Goal: Task Accomplishment & Management: Manage account settings

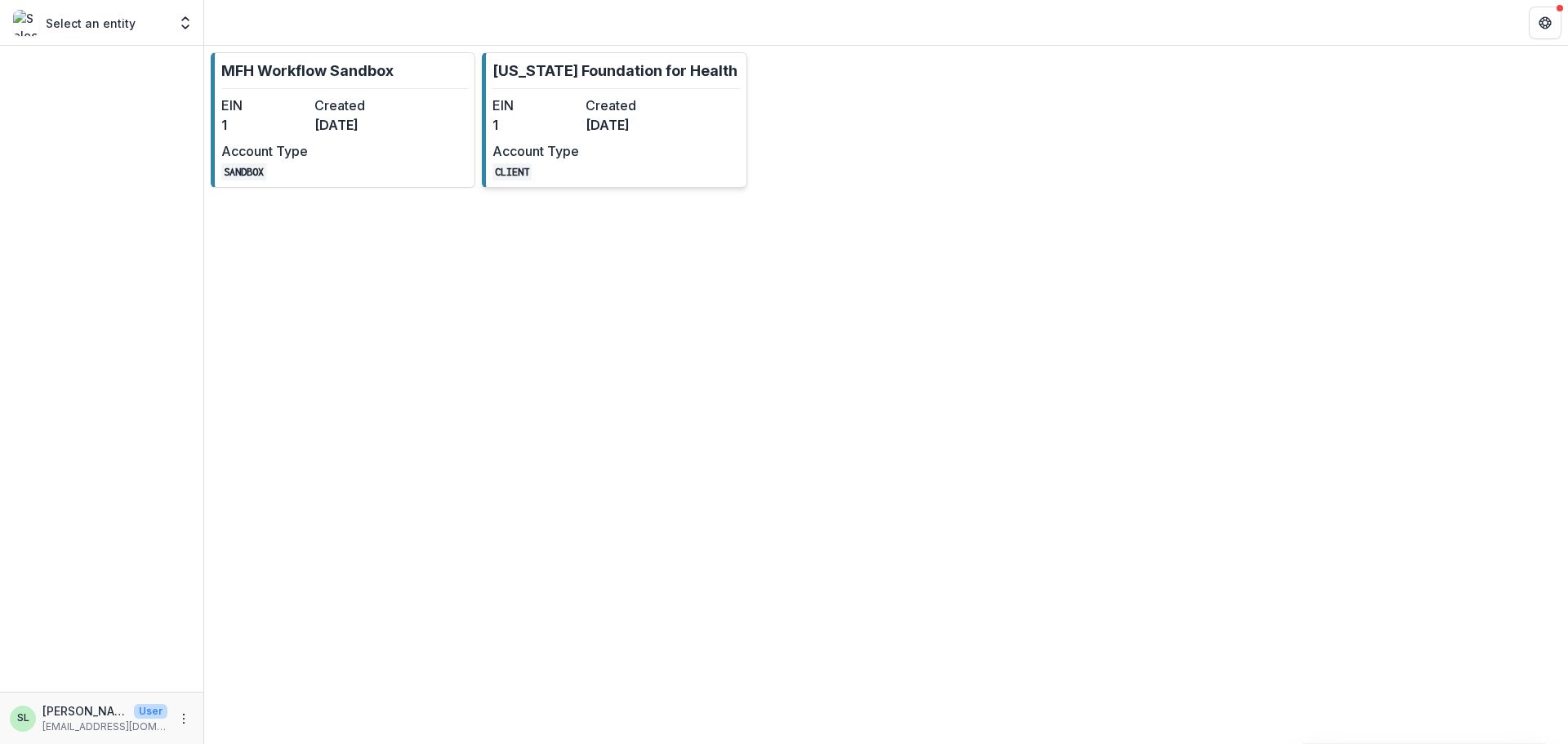
click at [557, 148] on dt "Account Type" at bounding box center [535, 150] width 86 height 19
click at [557, 148] on div "MFH Workflow Sandbox EIN 1 Created 8 months ago Account Type SANDBOX Missouri F…" at bounding box center [885, 395] width 1363 height 698
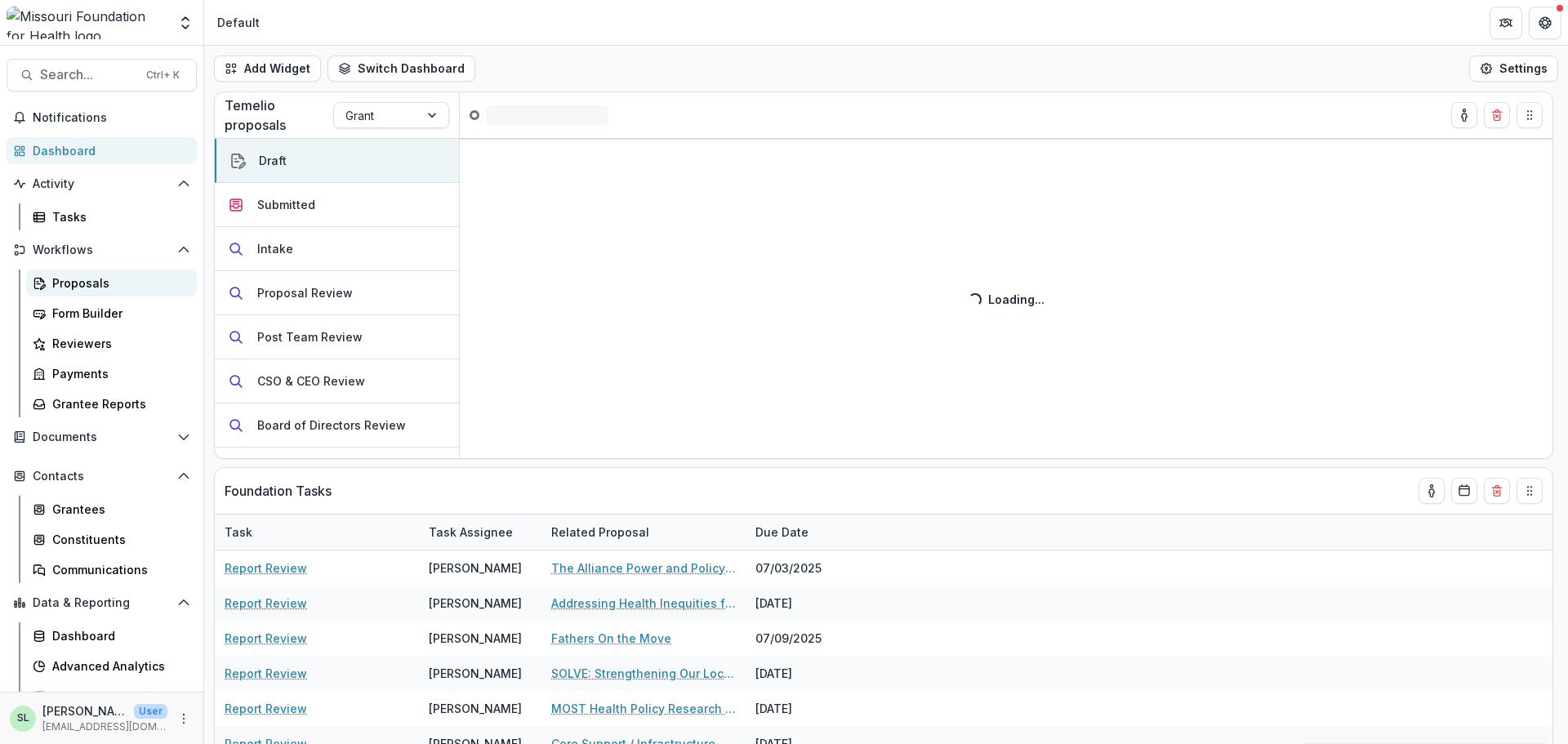
click at [99, 284] on div "Proposals" at bounding box center [117, 283] width 132 height 17
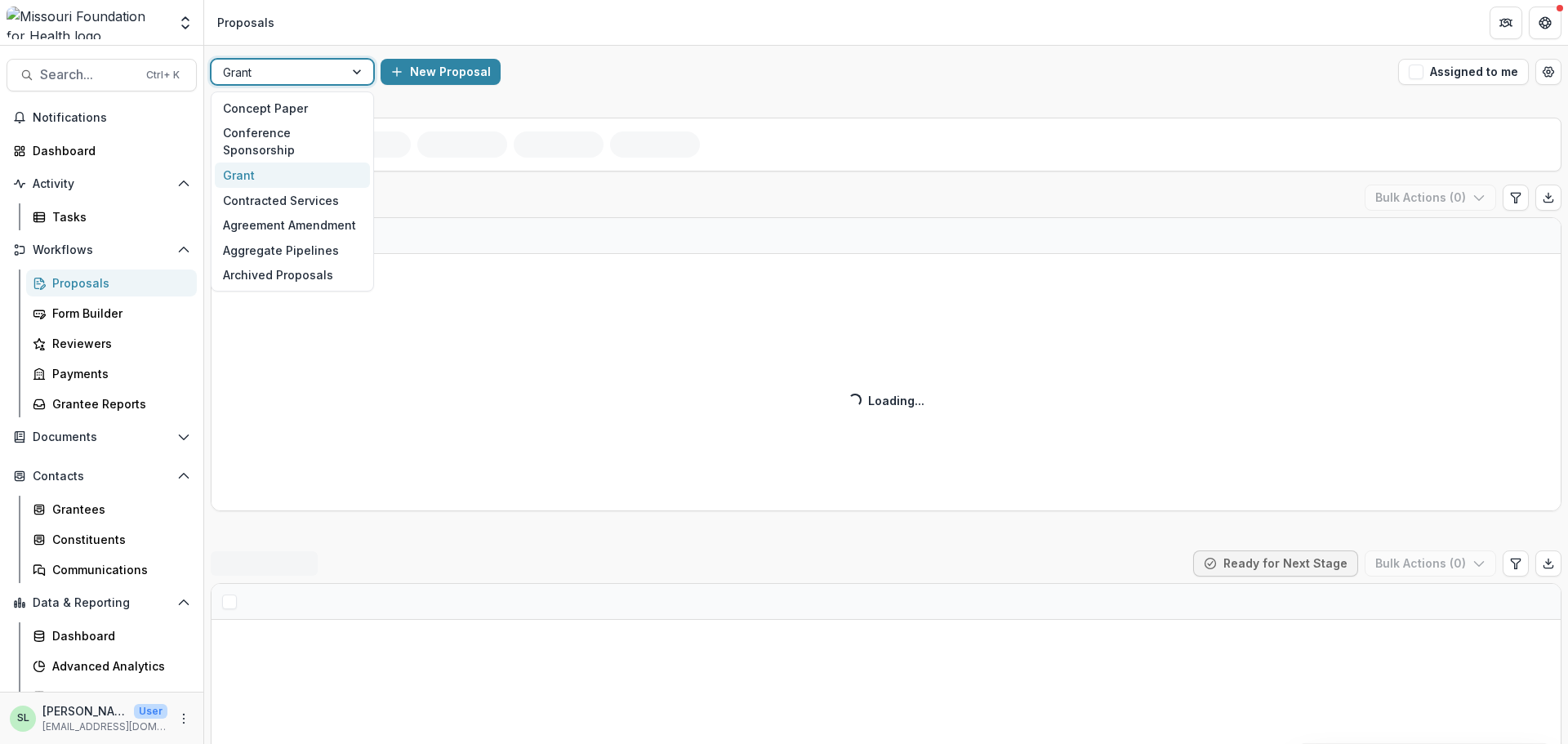
click at [363, 81] on div at bounding box center [358, 71] width 29 height 24
click at [339, 115] on div "Concept Paper" at bounding box center [292, 108] width 155 height 25
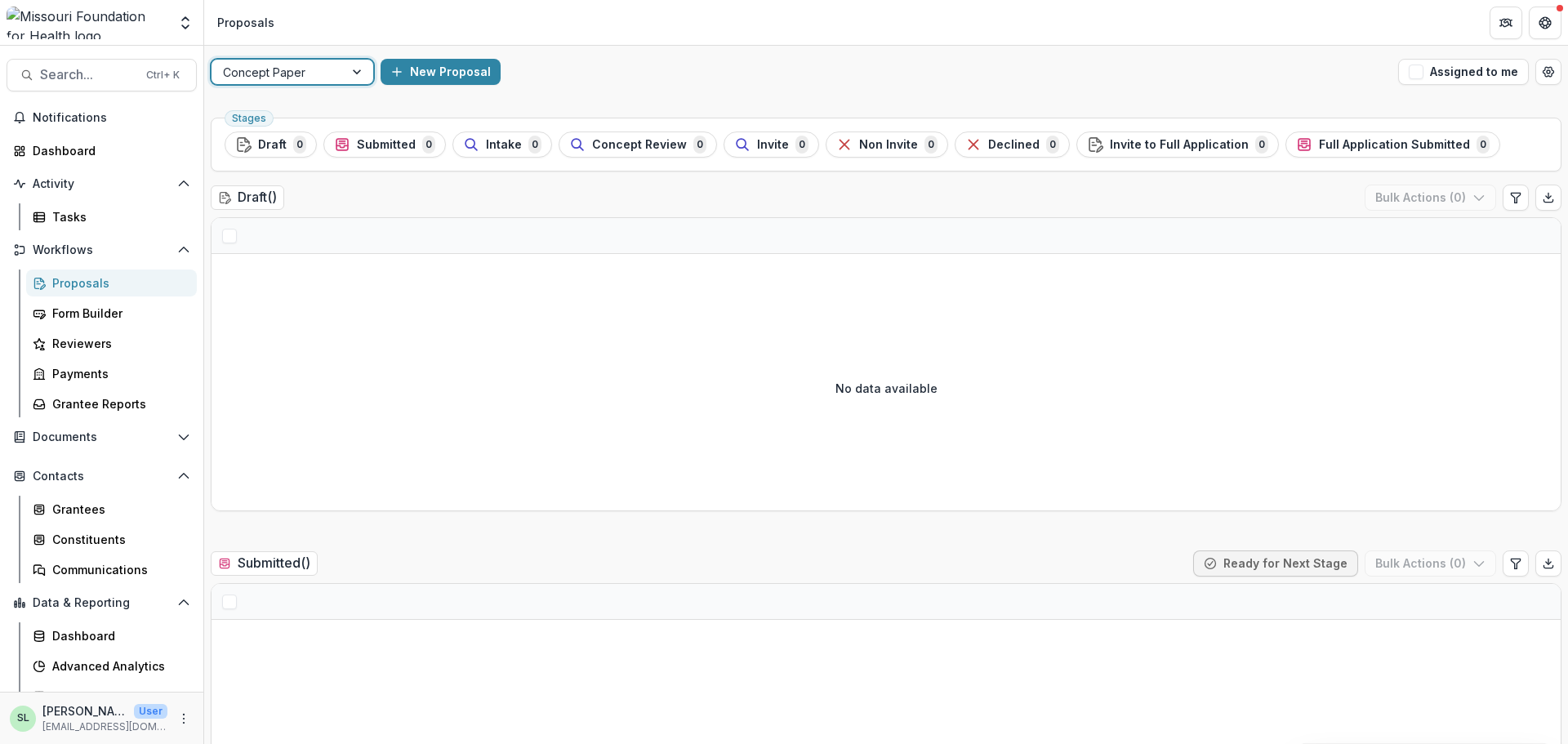
click at [276, 69] on div at bounding box center [278, 72] width 109 height 20
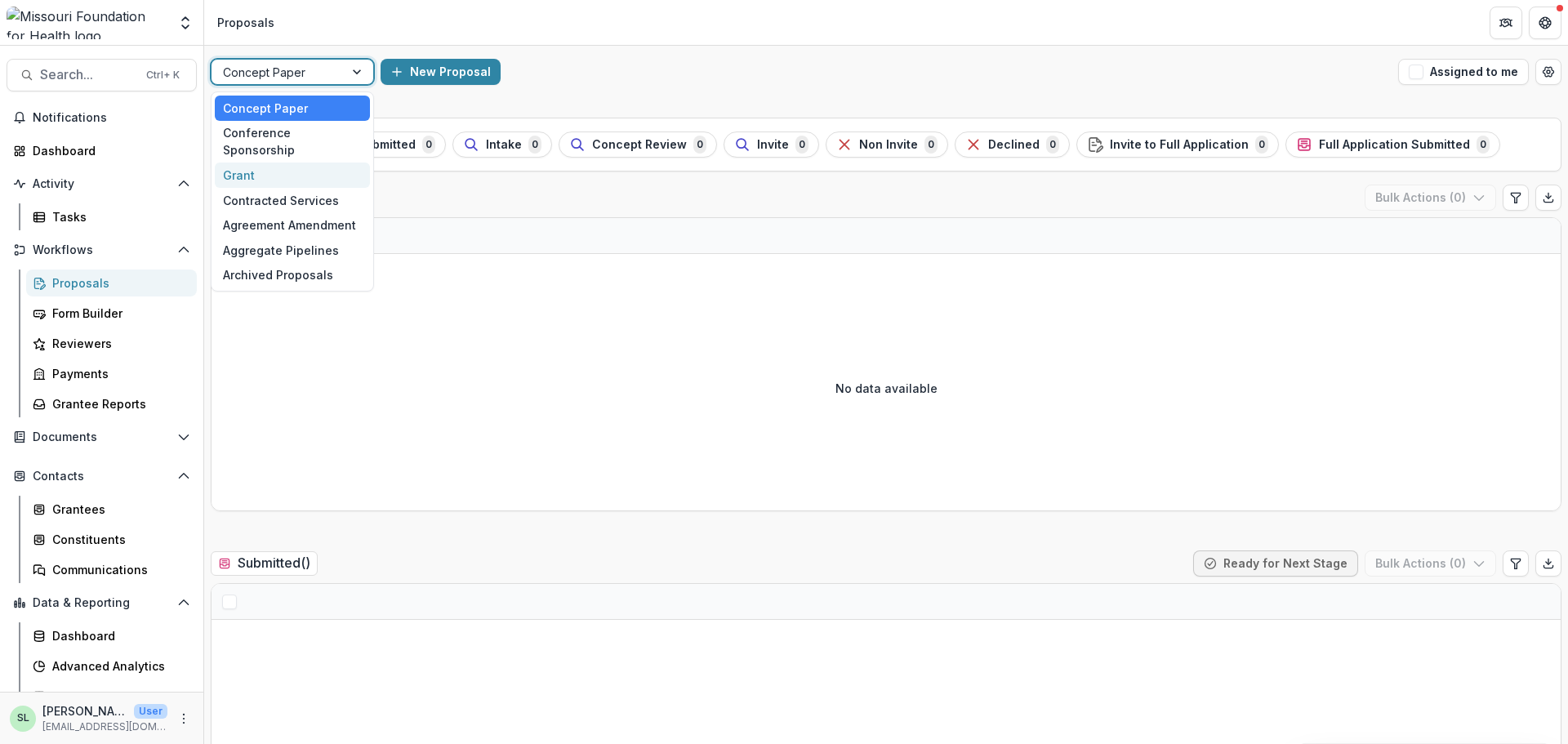
click at [259, 163] on div "Grant" at bounding box center [292, 175] width 155 height 25
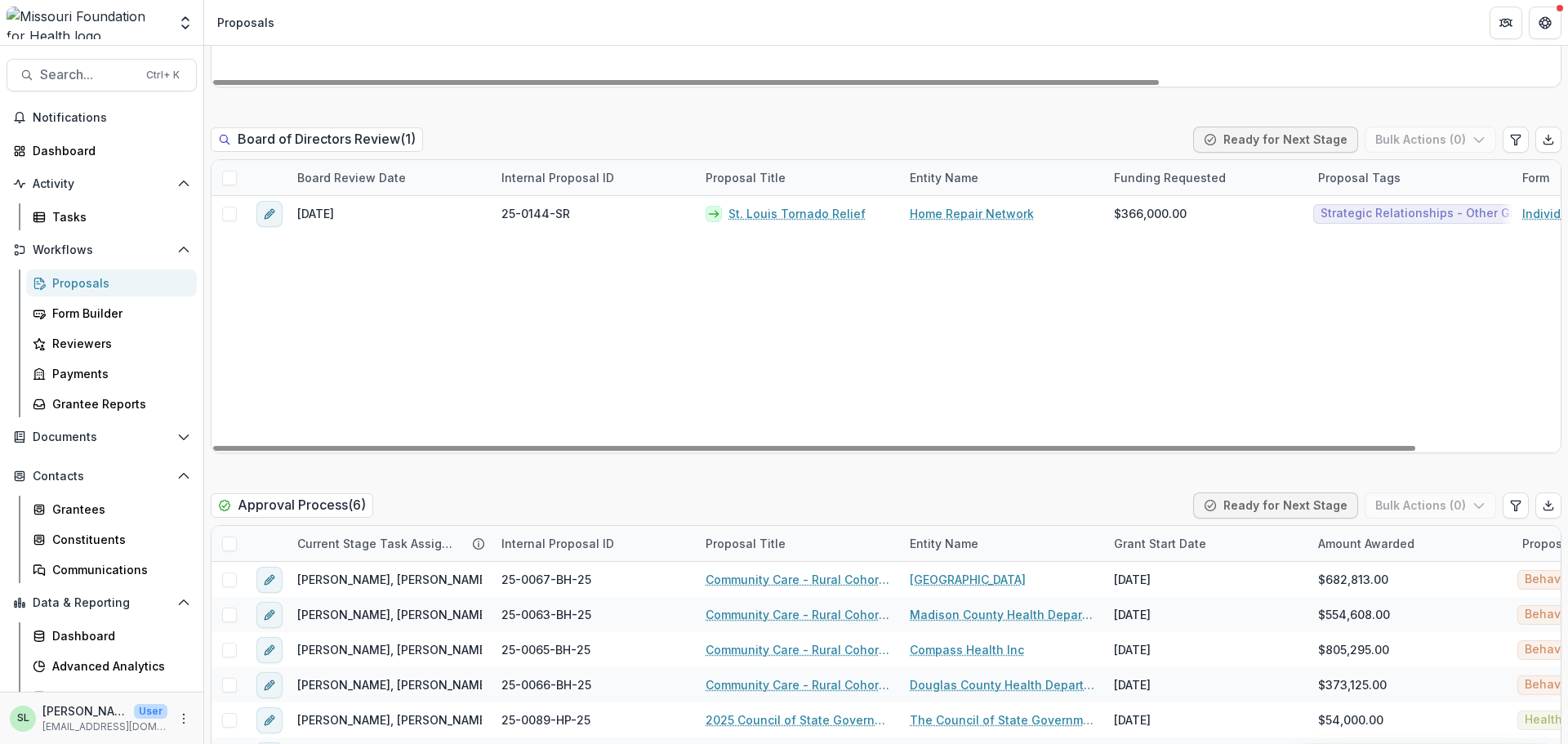
scroll to position [2286, 0]
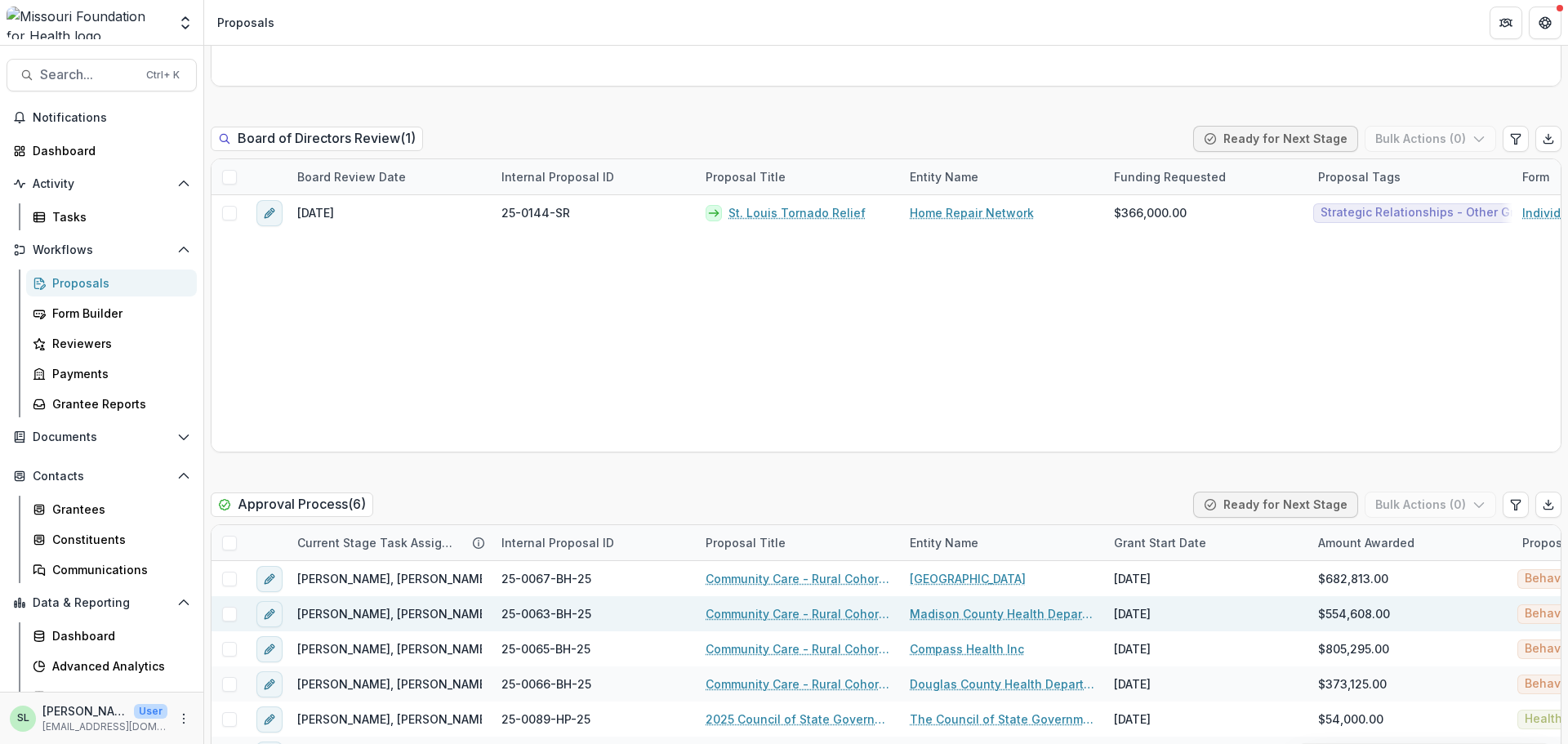
click at [742, 613] on link "Community Care - Rural Cohort Implementation Grant" at bounding box center [798, 613] width 185 height 17
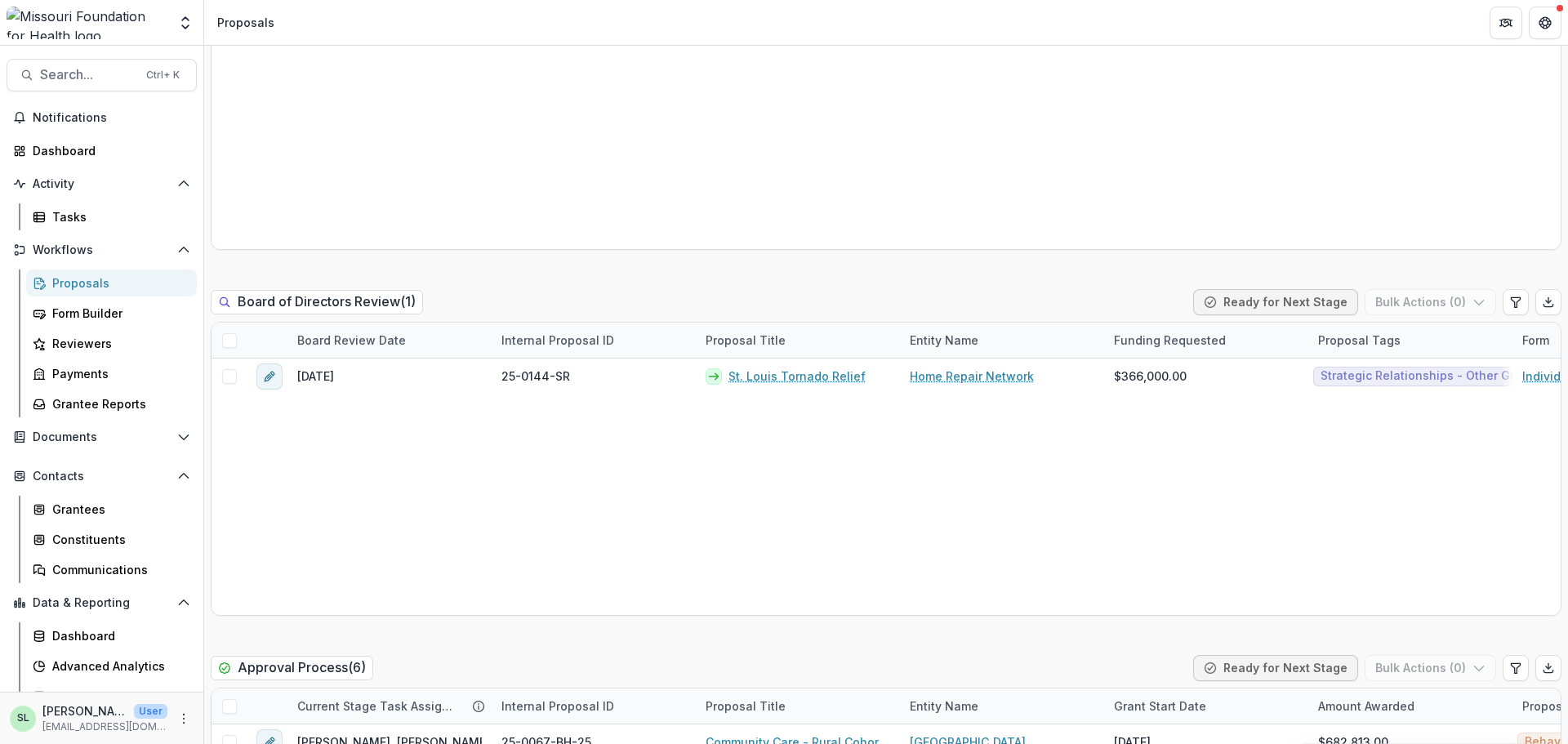
scroll to position [2694, 0]
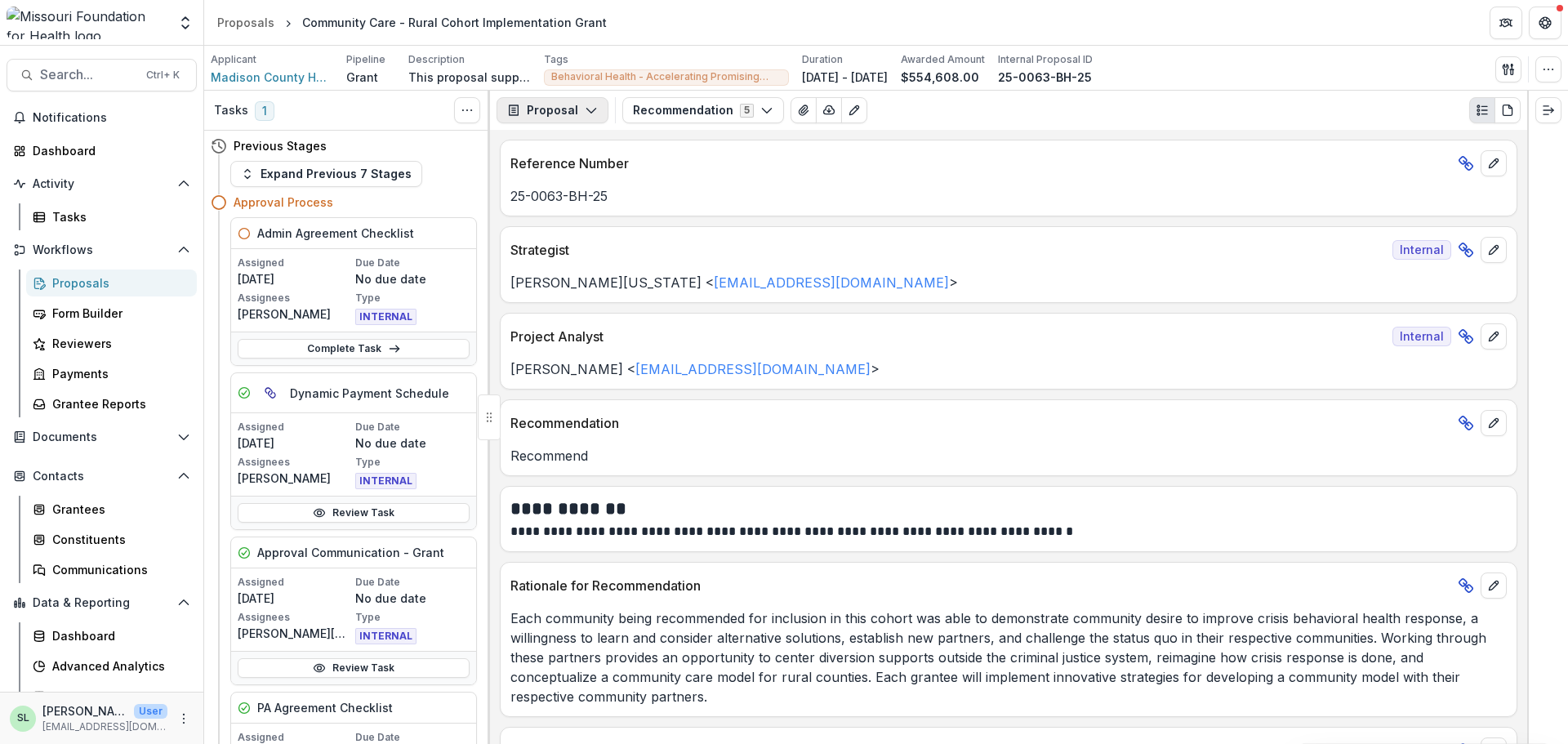
click at [555, 97] on div "Proposal Proposal Payments Reports Grant Agreements Board Summaries Bank Detail…" at bounding box center [1008, 110] width 1037 height 39
click at [556, 107] on button "Proposal" at bounding box center [552, 110] width 112 height 26
click at [565, 195] on div "Reports" at bounding box center [604, 201] width 149 height 17
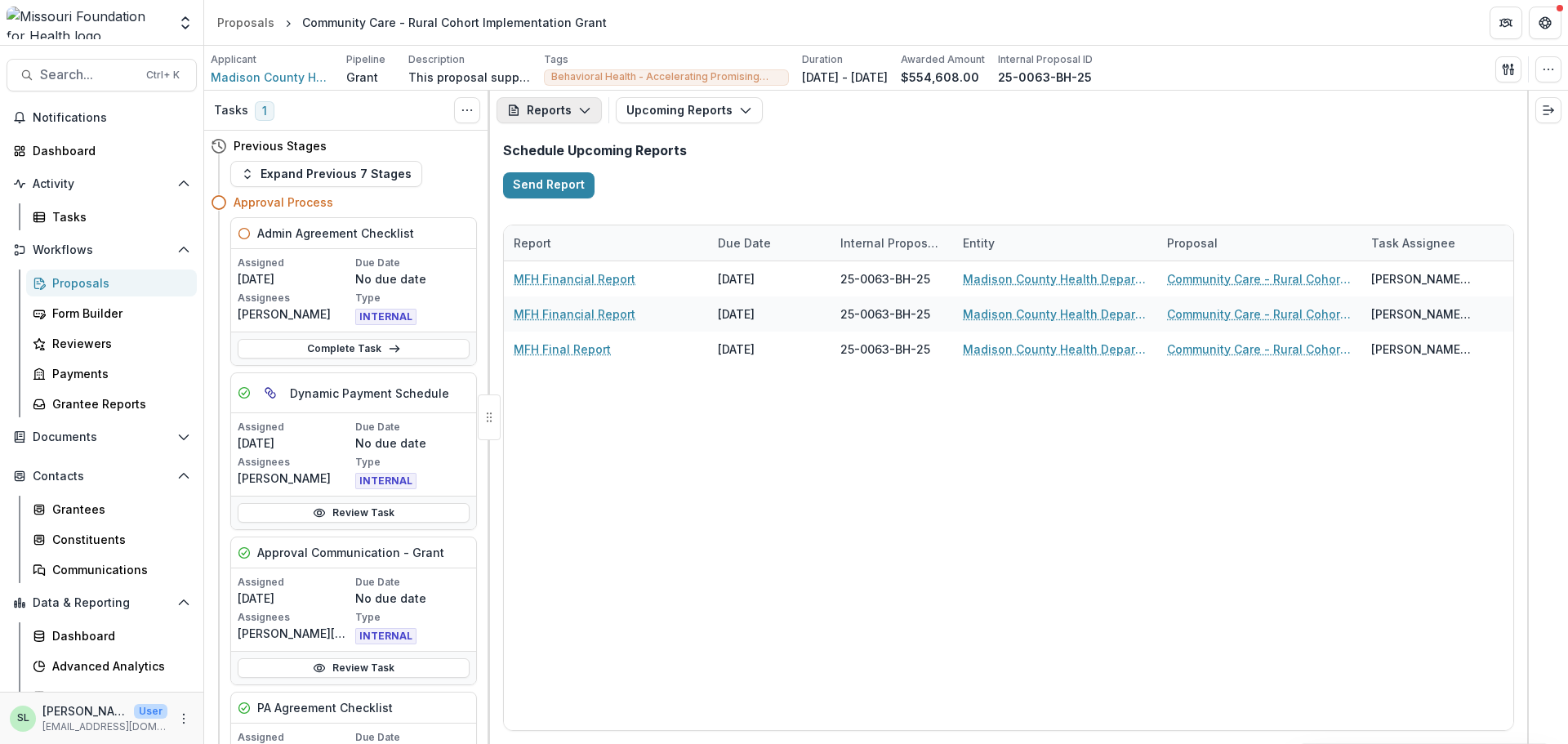
click at [595, 107] on button "Reports" at bounding box center [550, 110] width 106 height 26
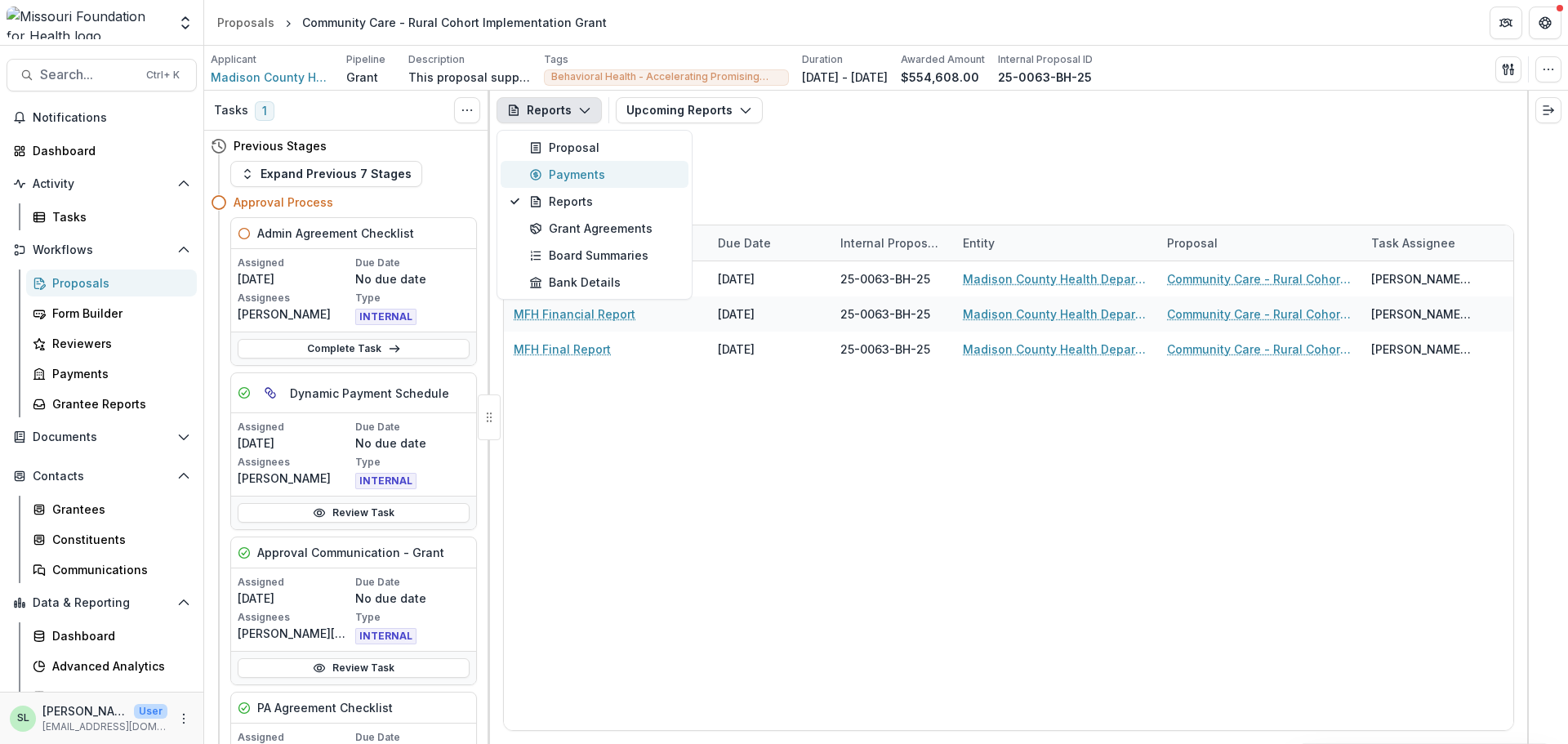
click at [568, 177] on div "Payments" at bounding box center [604, 174] width 149 height 17
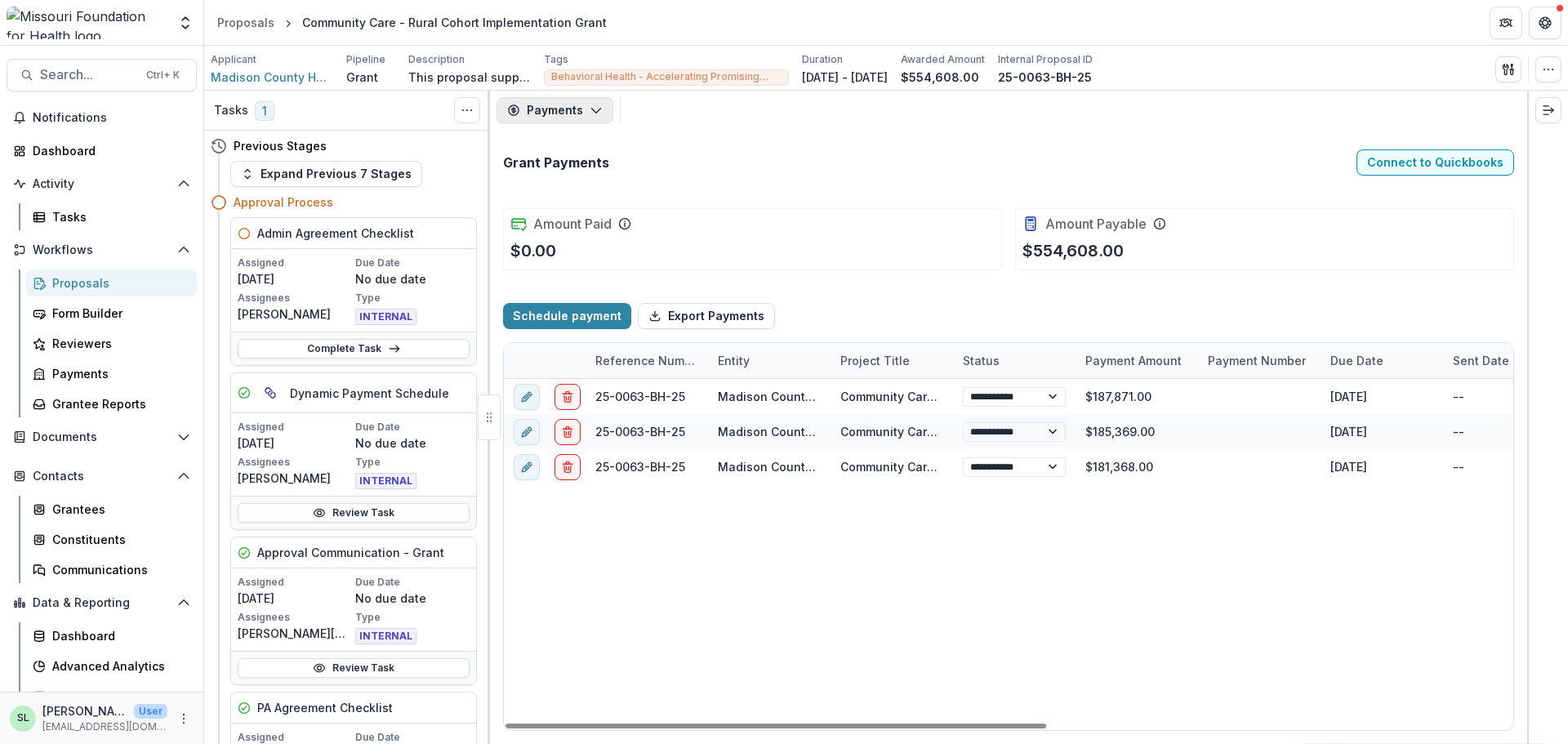
click at [585, 109] on button "Payments" at bounding box center [555, 110] width 117 height 26
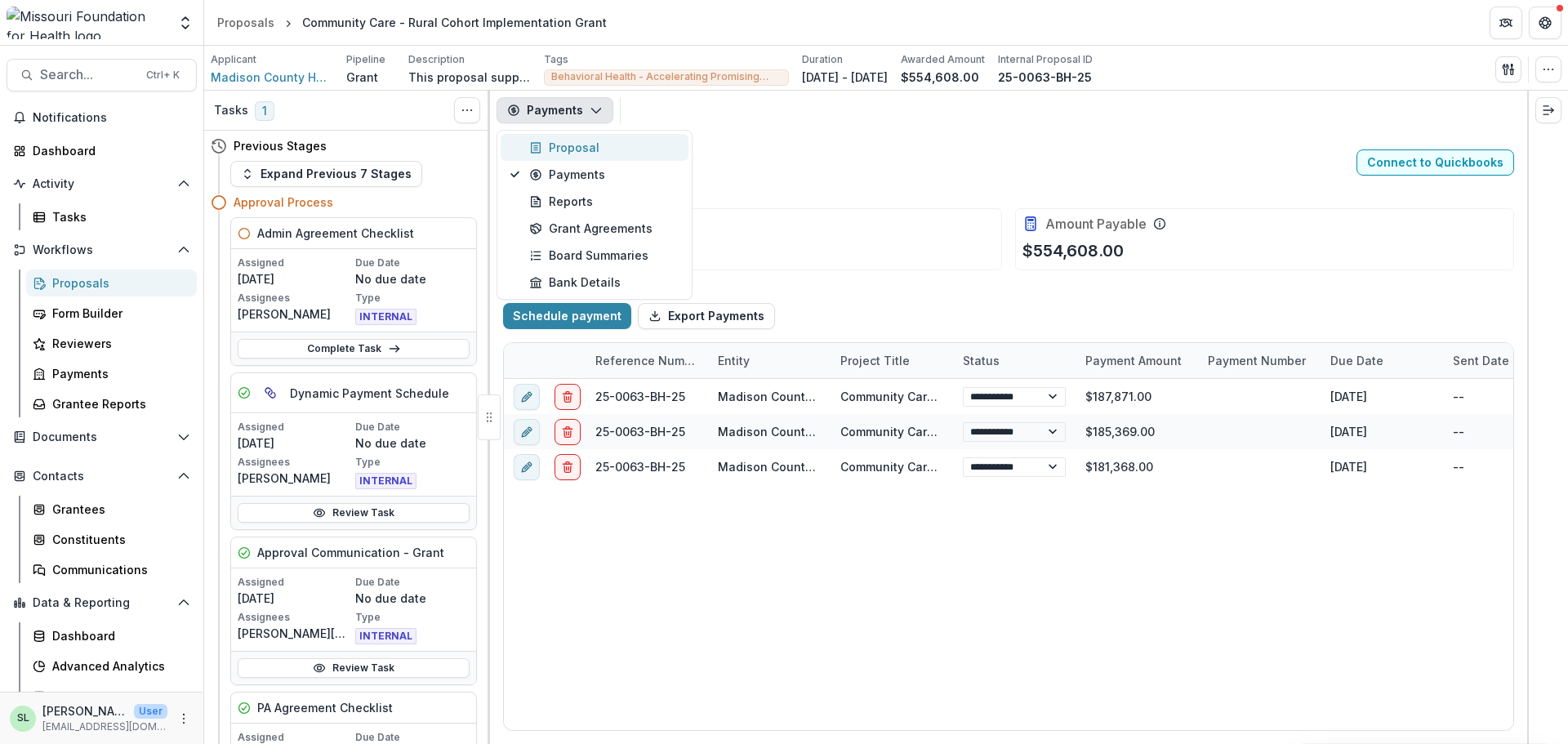
click at [583, 154] on div "Proposal" at bounding box center [604, 147] width 149 height 17
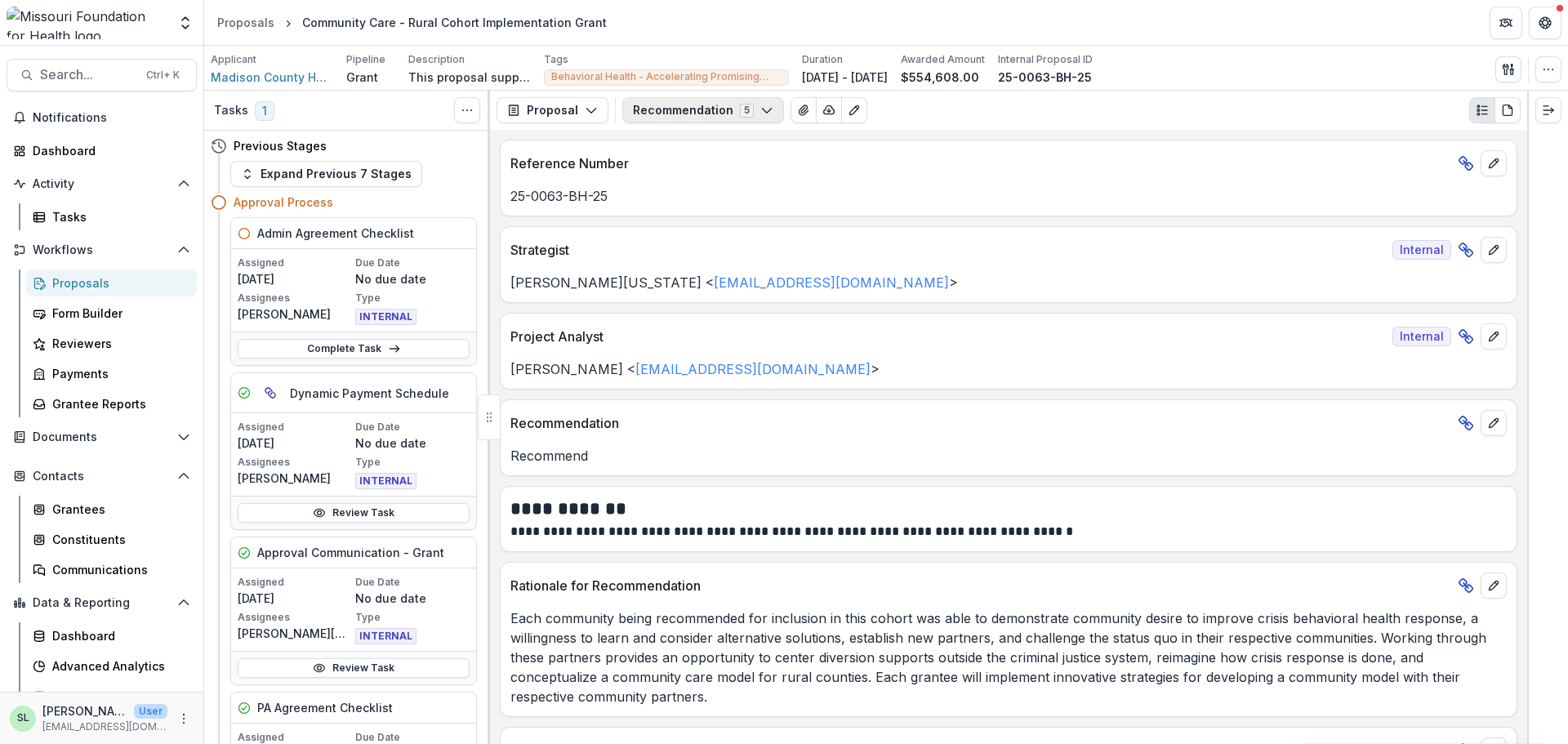
click at [690, 107] on button "Recommendation 5" at bounding box center [703, 110] width 162 height 26
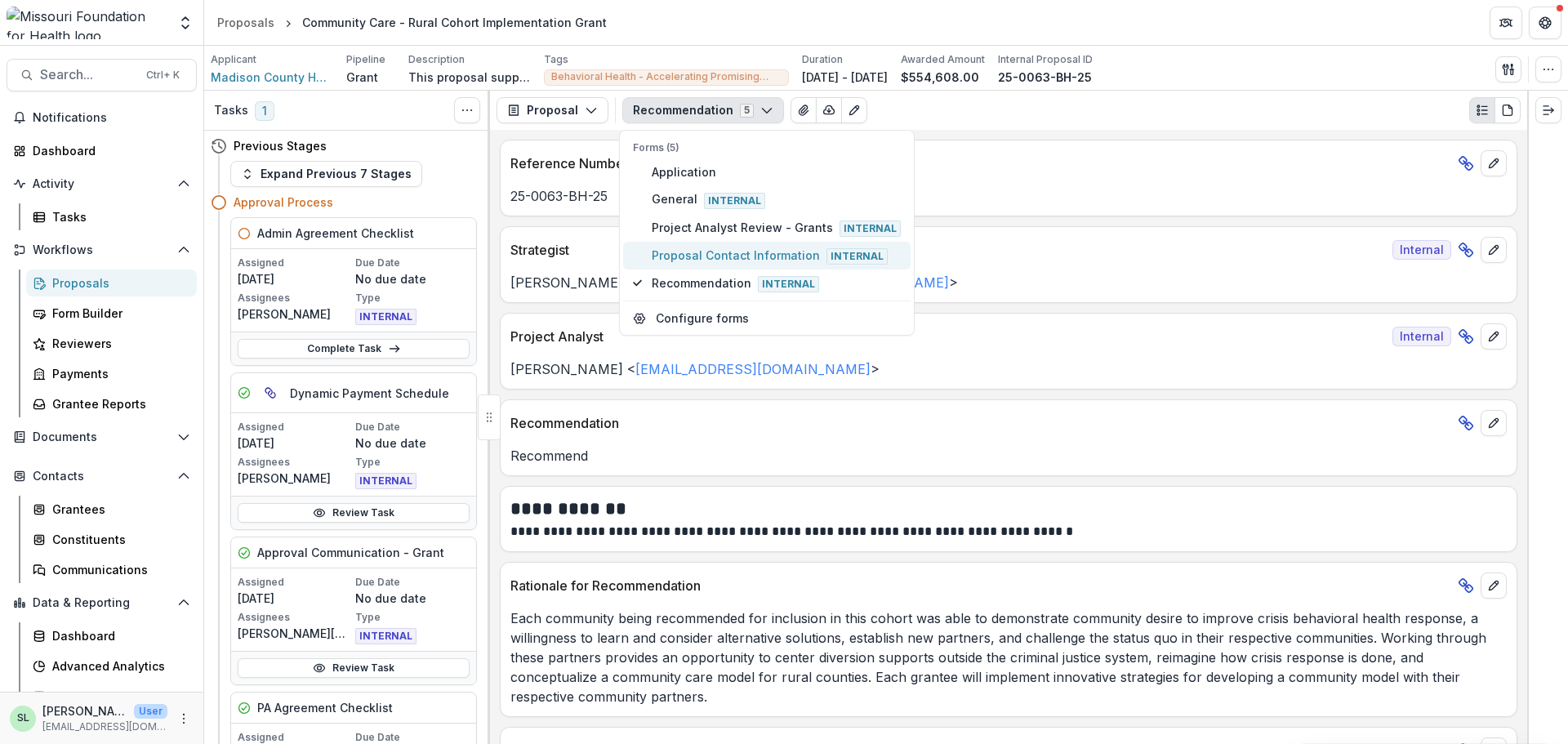
click at [690, 249] on span "Proposal Contact Information Internal" at bounding box center [776, 255] width 249 height 18
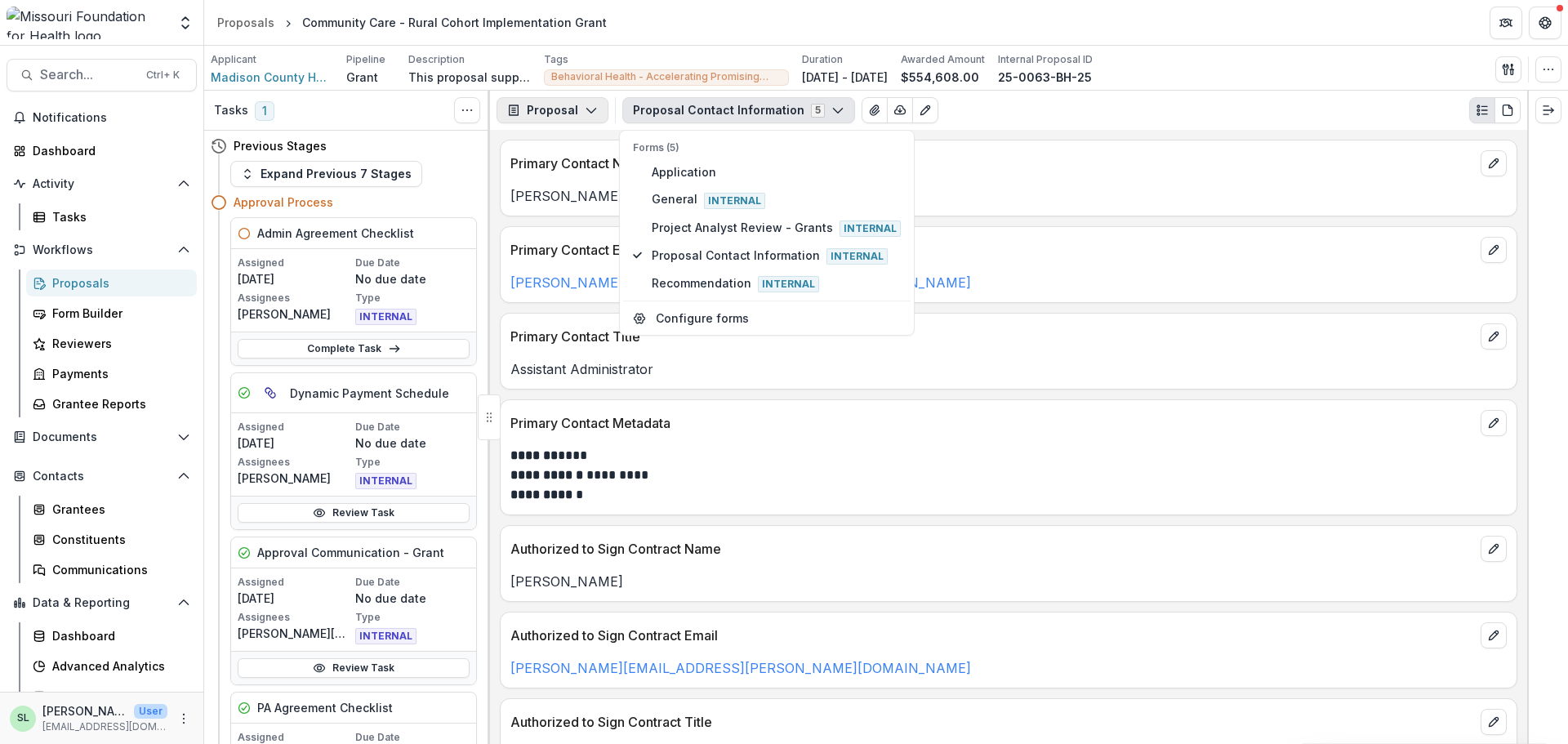
click at [547, 110] on button "Proposal" at bounding box center [552, 110] width 112 height 26
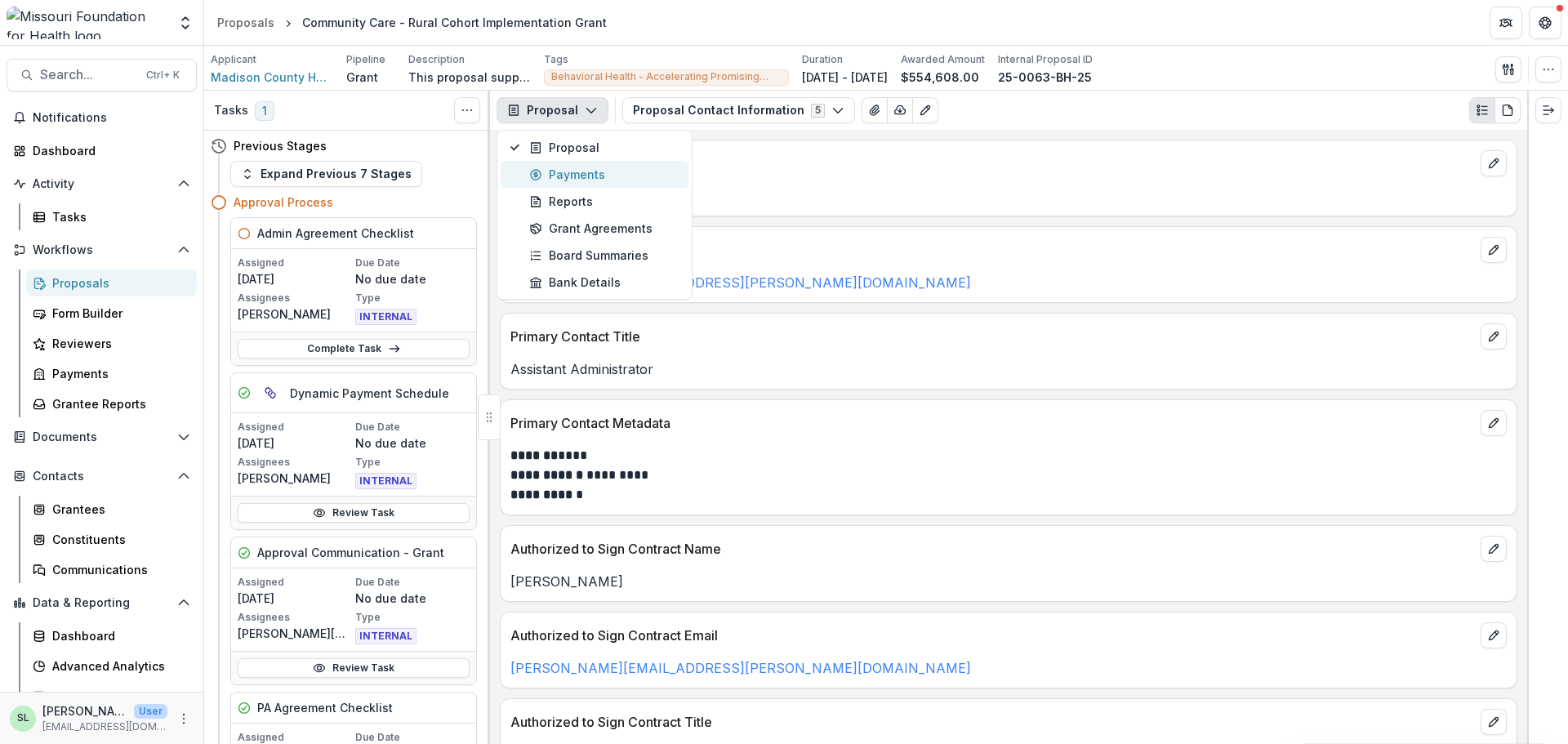
click at [555, 177] on div "Payments" at bounding box center [604, 174] width 149 height 17
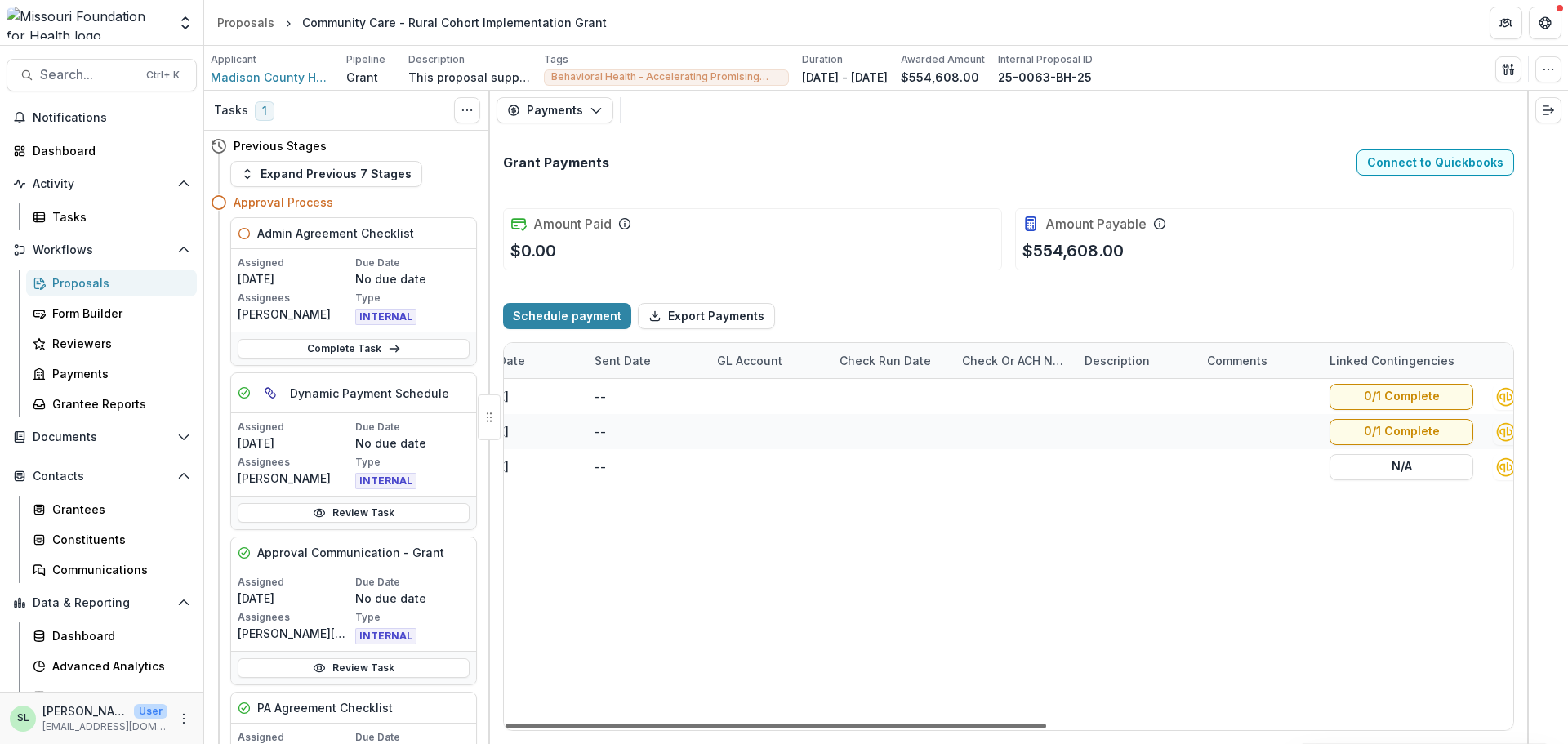
scroll to position [0, 869]
drag, startPoint x: 989, startPoint y: 726, endPoint x: 1497, endPoint y: 778, distance: 510.7
click at [1046, 728] on div at bounding box center [775, 726] width 540 height 5
drag, startPoint x: 1272, startPoint y: 724, endPoint x: 1366, endPoint y: 744, distance: 96.1
click at [1046, 728] on div at bounding box center [775, 726] width 540 height 5
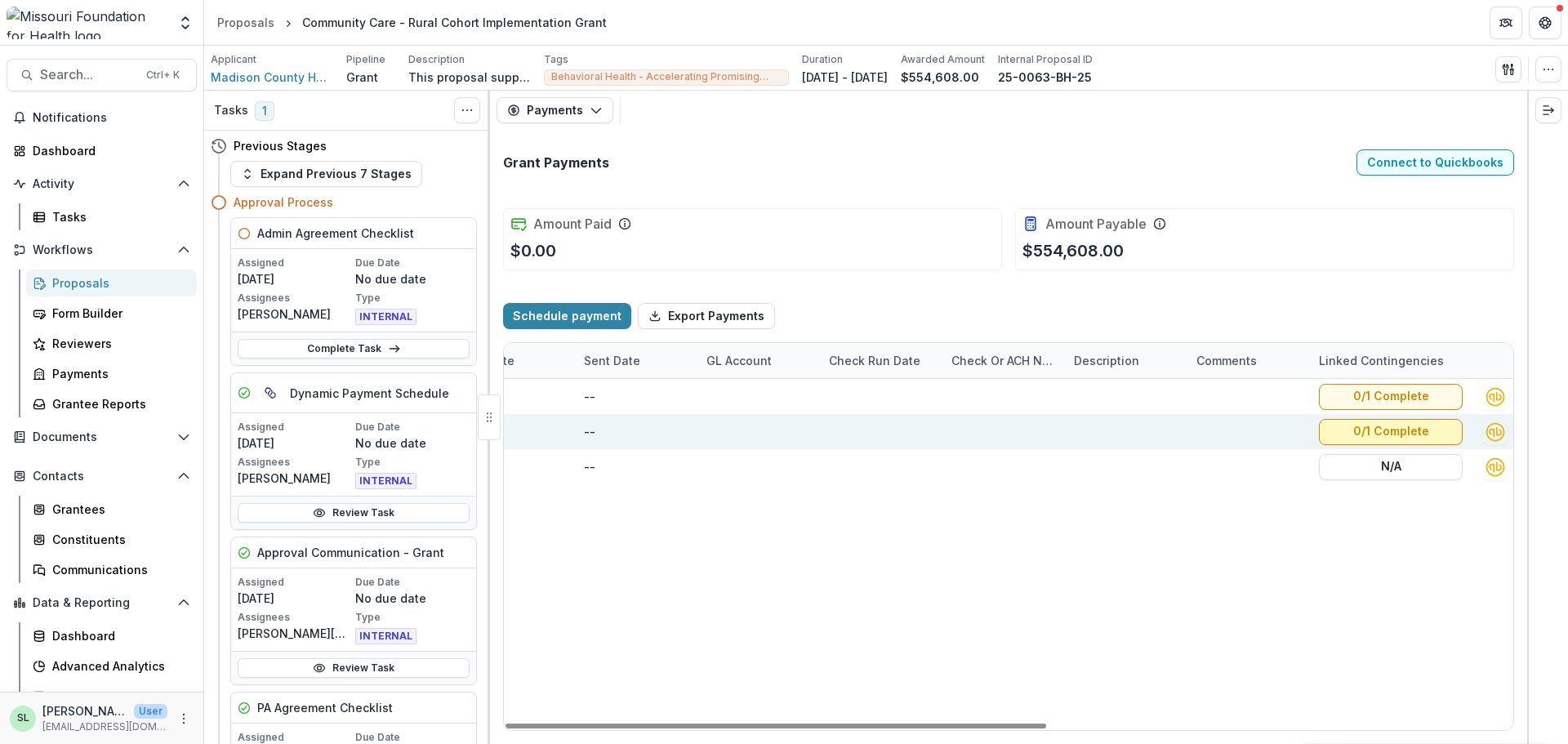
click at [1392, 421] on button "0/1 Complete" at bounding box center [1390, 431] width 143 height 26
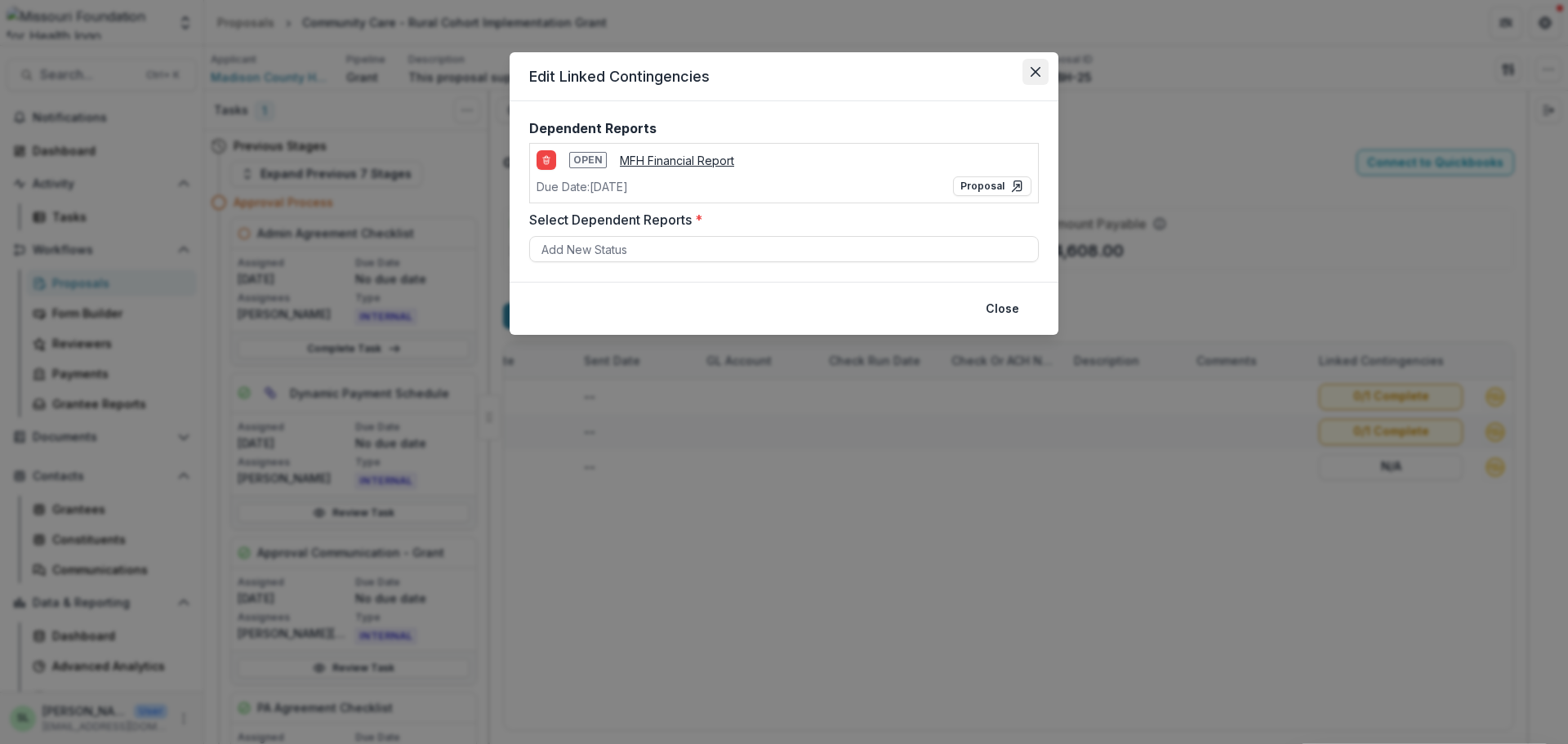
click at [1036, 69] on icon "Close" at bounding box center [1035, 72] width 10 height 10
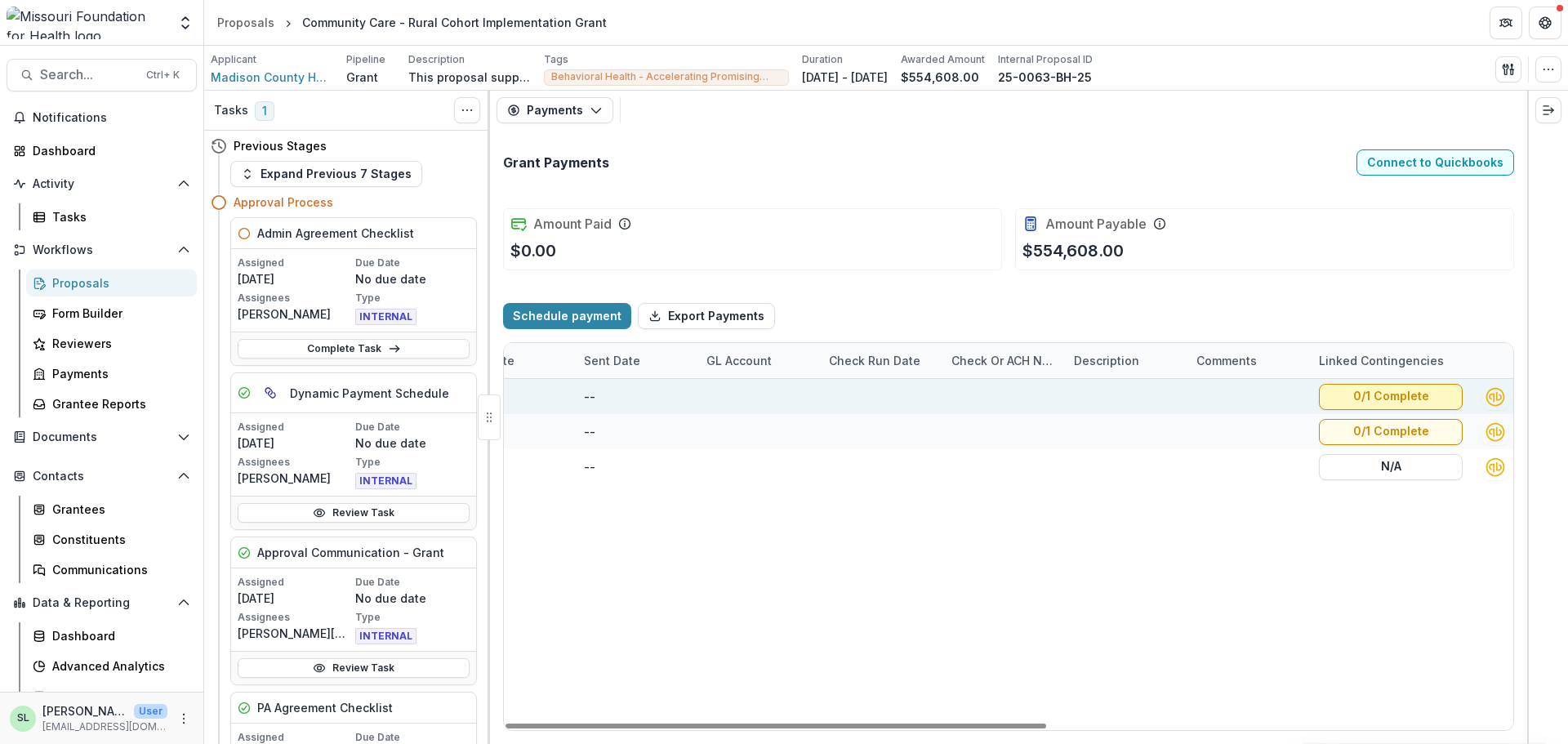
click at [1399, 397] on button "0/1 Complete" at bounding box center [1390, 396] width 143 height 26
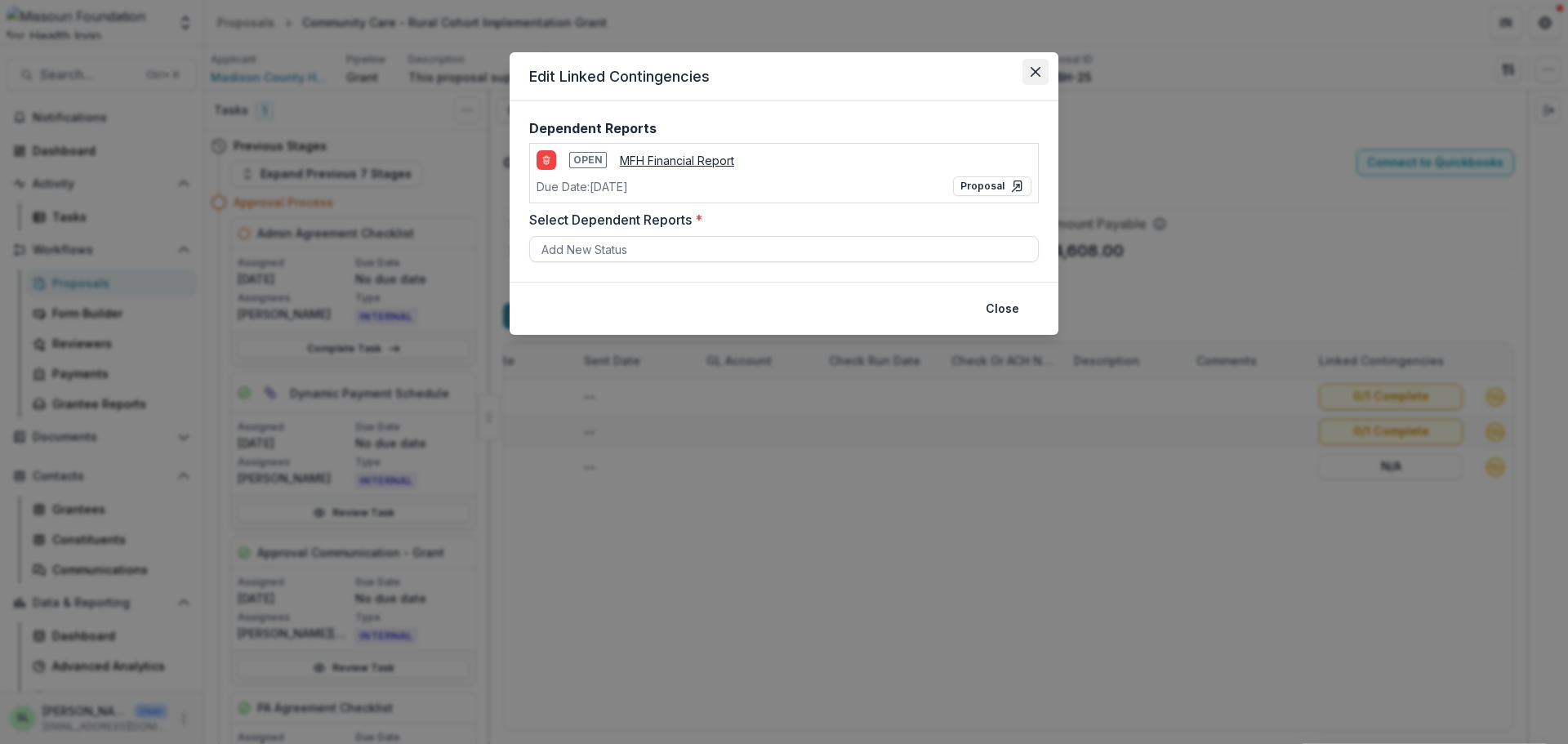
click at [1024, 72] on button "Close" at bounding box center [1035, 71] width 26 height 26
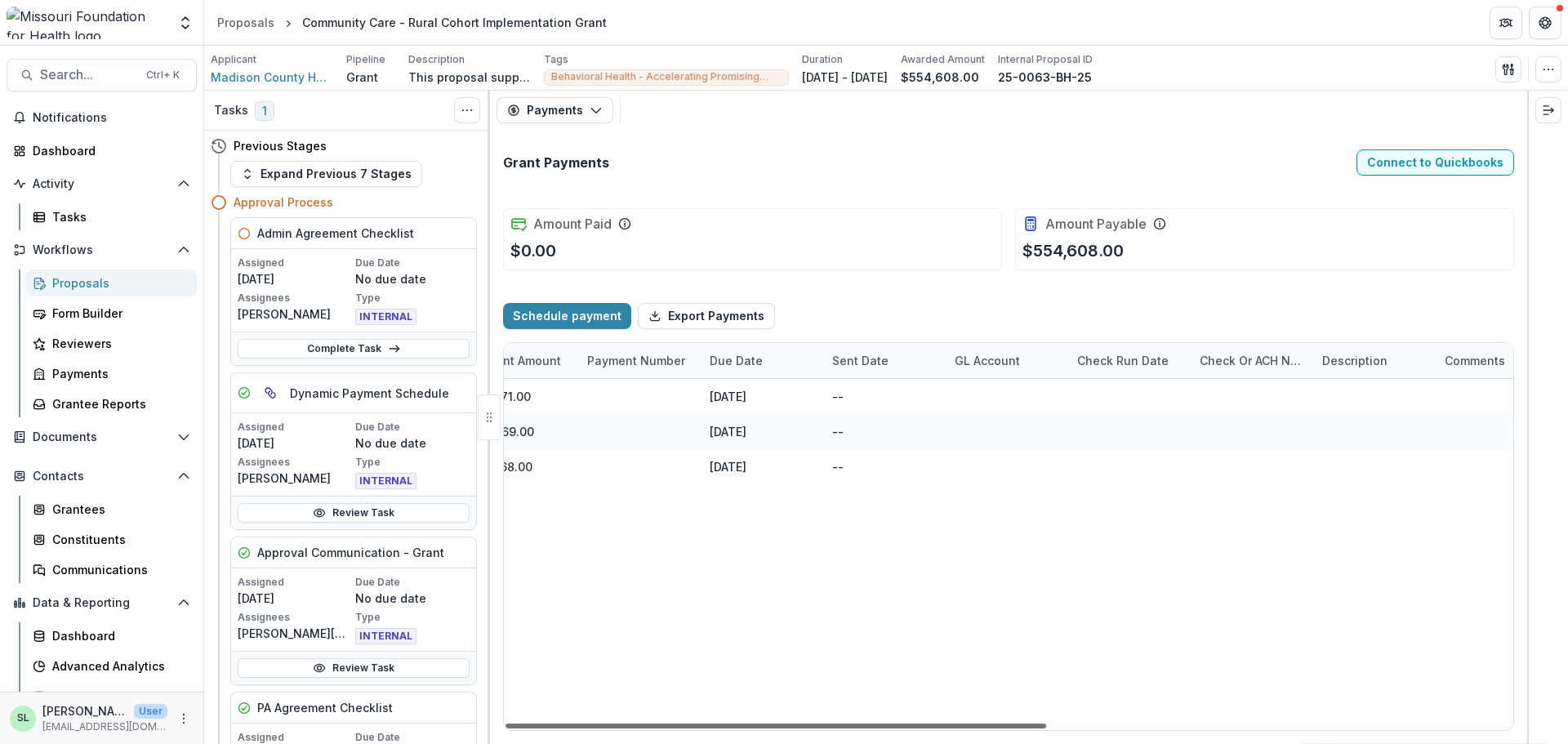
scroll to position [0, 0]
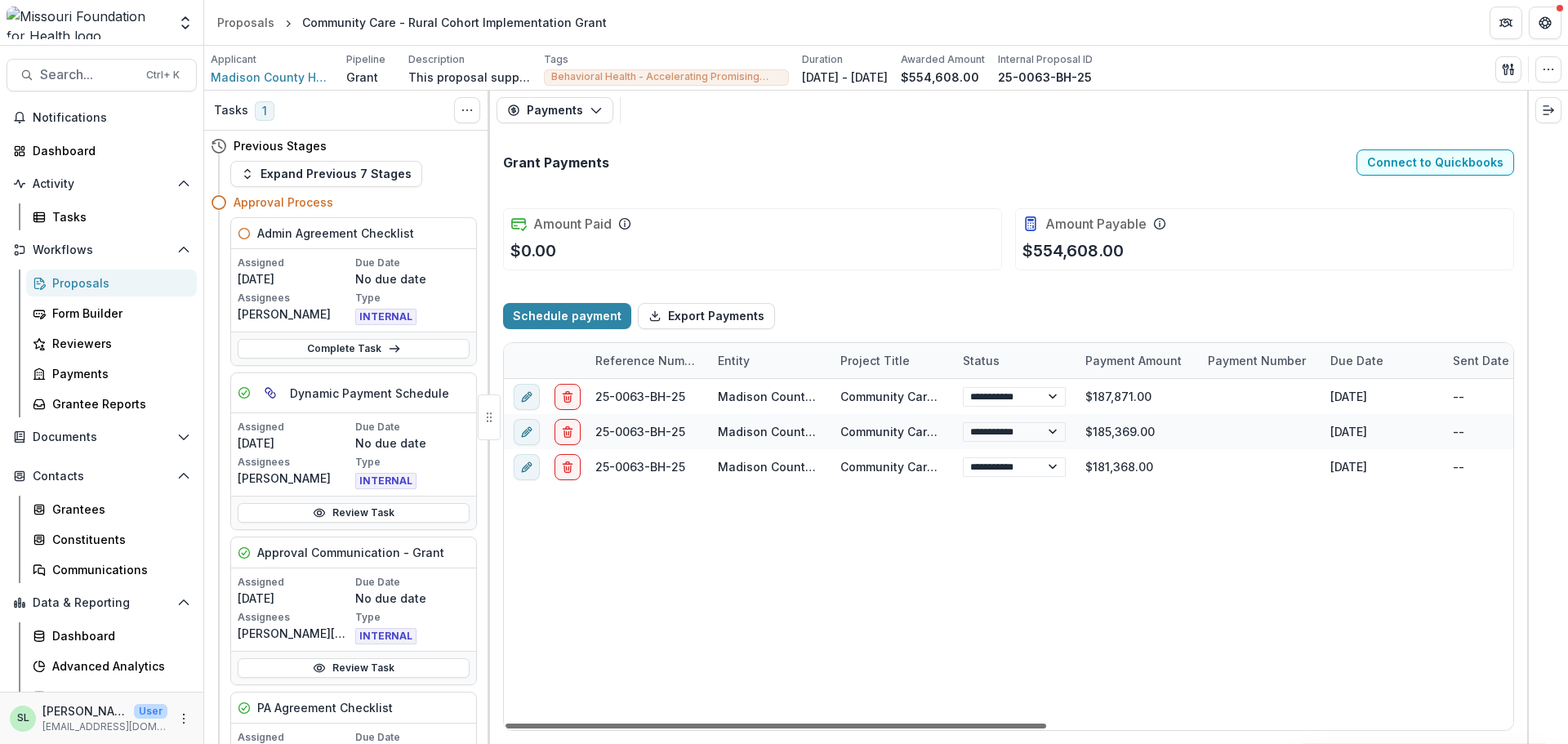
drag, startPoint x: 1031, startPoint y: 727, endPoint x: 497, endPoint y: 726, distance: 534.0
click at [505, 726] on div at bounding box center [775, 726] width 540 height 5
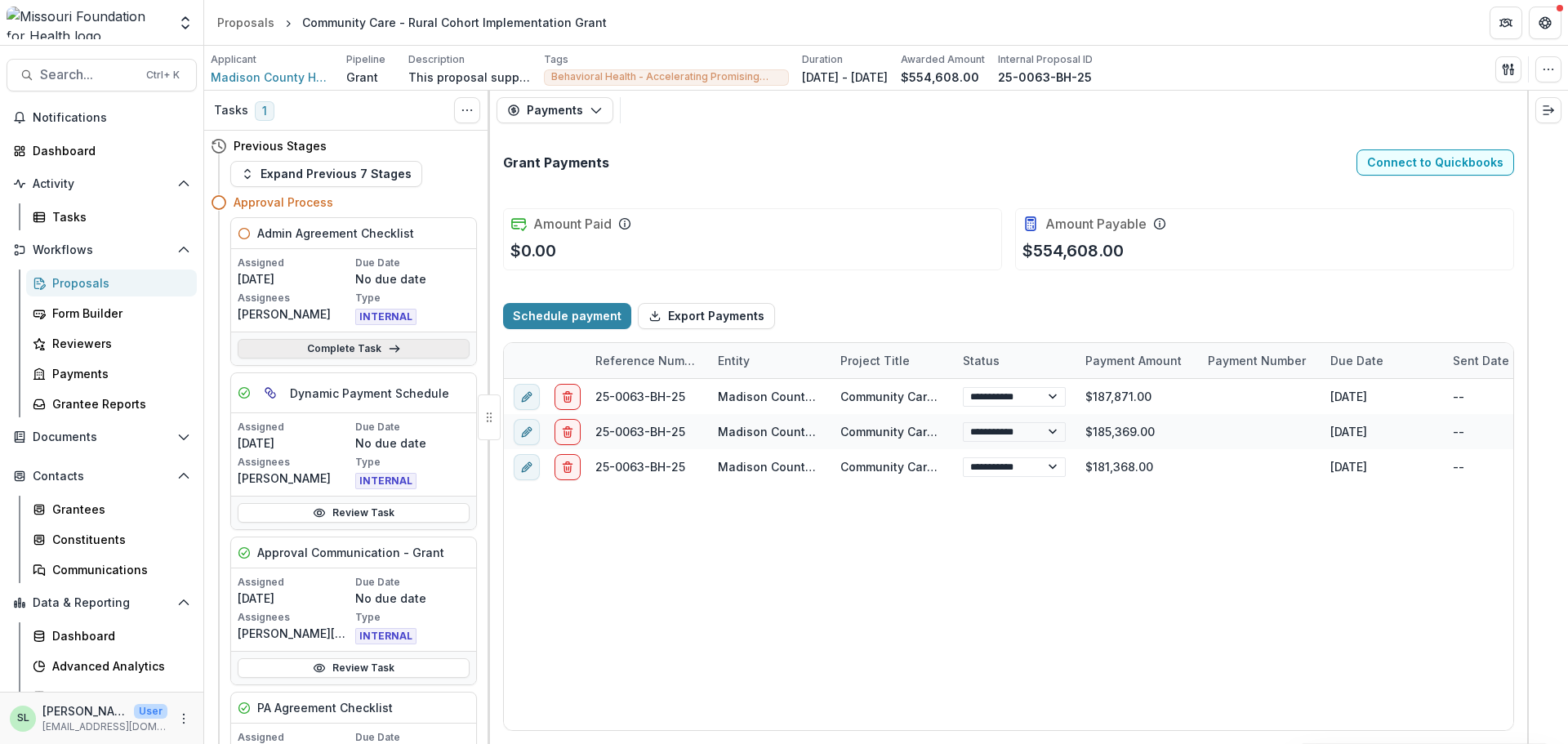
click at [341, 351] on link "Complete Task" at bounding box center [353, 348] width 232 height 19
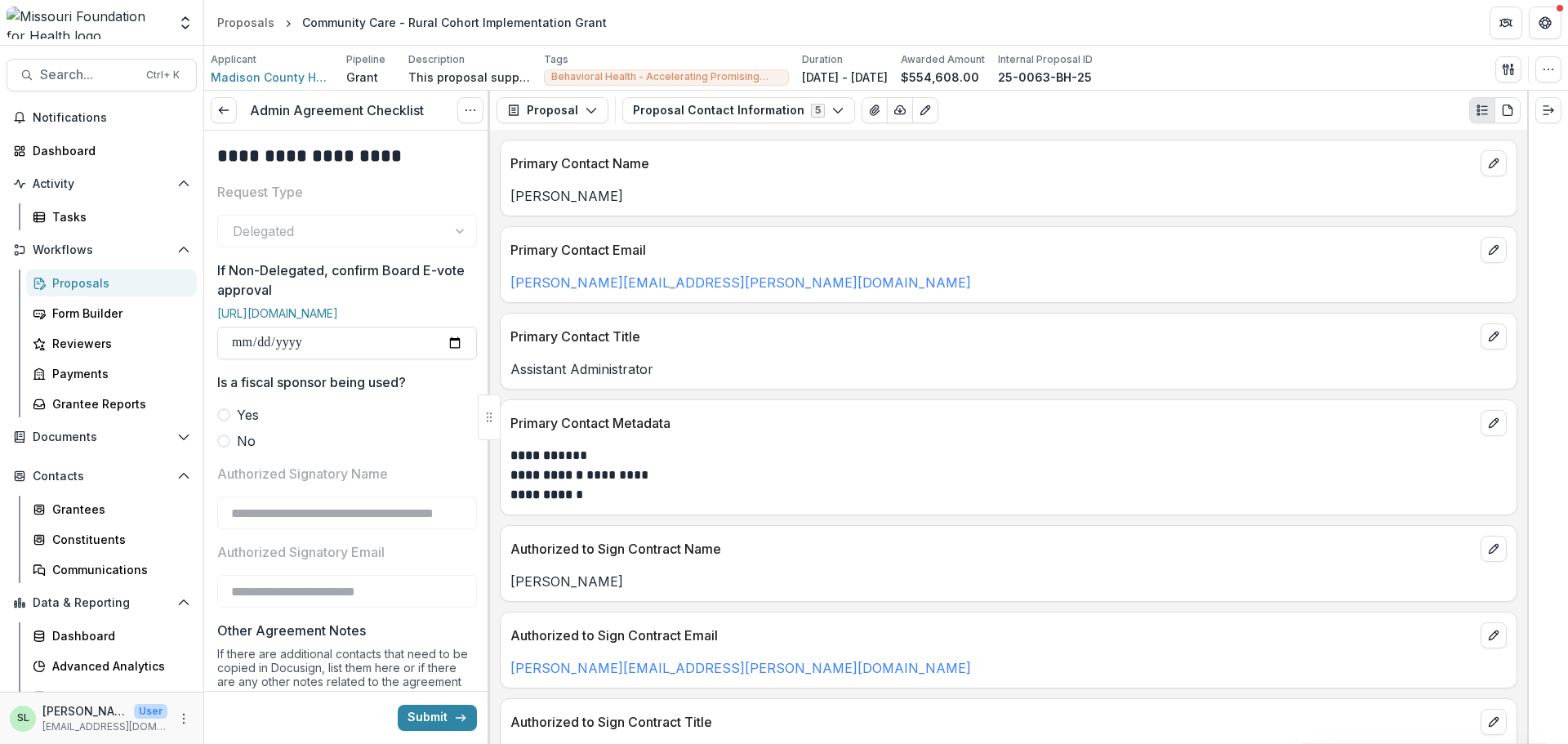
click at [233, 450] on label "No" at bounding box center [346, 440] width 259 height 19
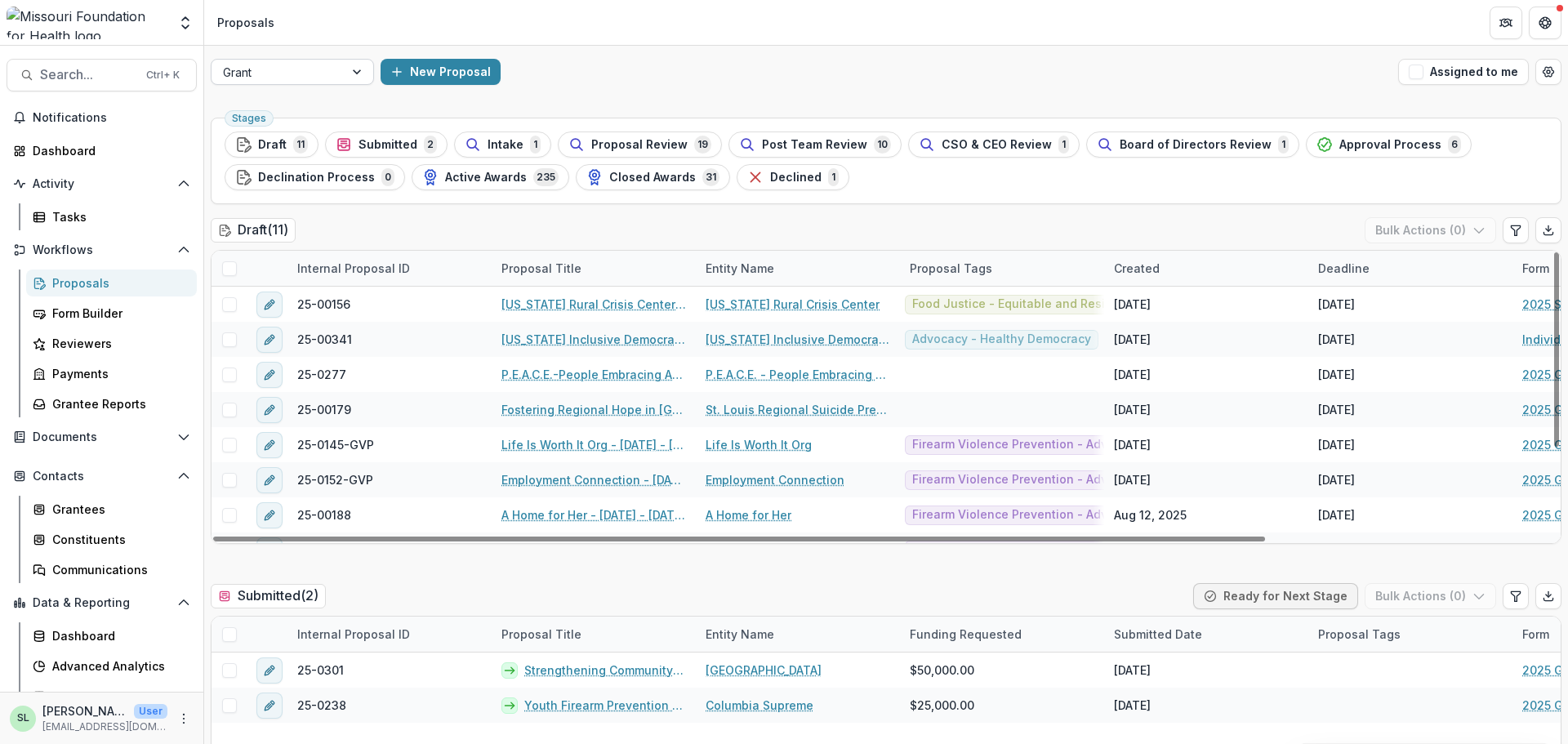
click at [316, 79] on div at bounding box center [278, 72] width 109 height 20
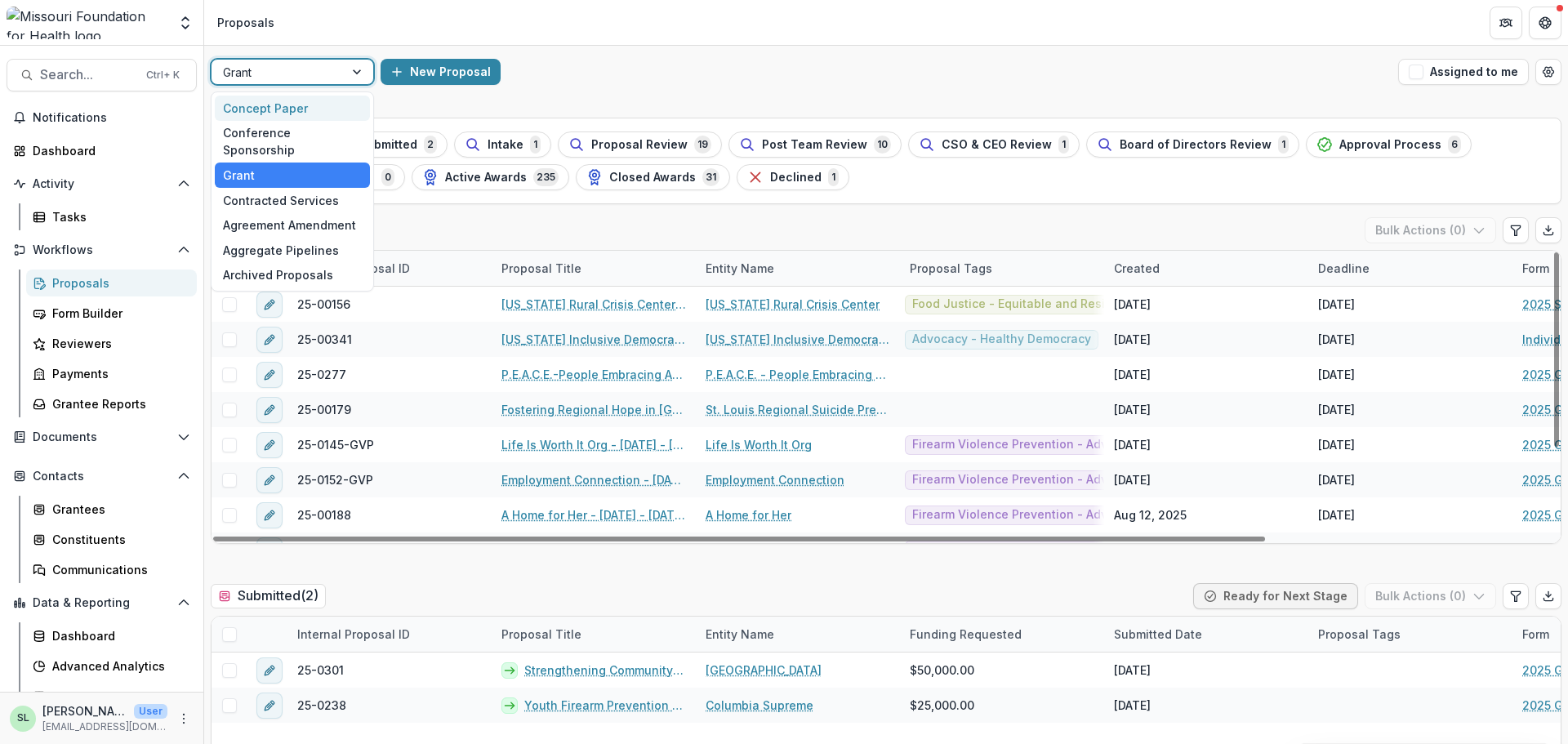
click at [306, 109] on div "Concept Paper" at bounding box center [292, 108] width 155 height 25
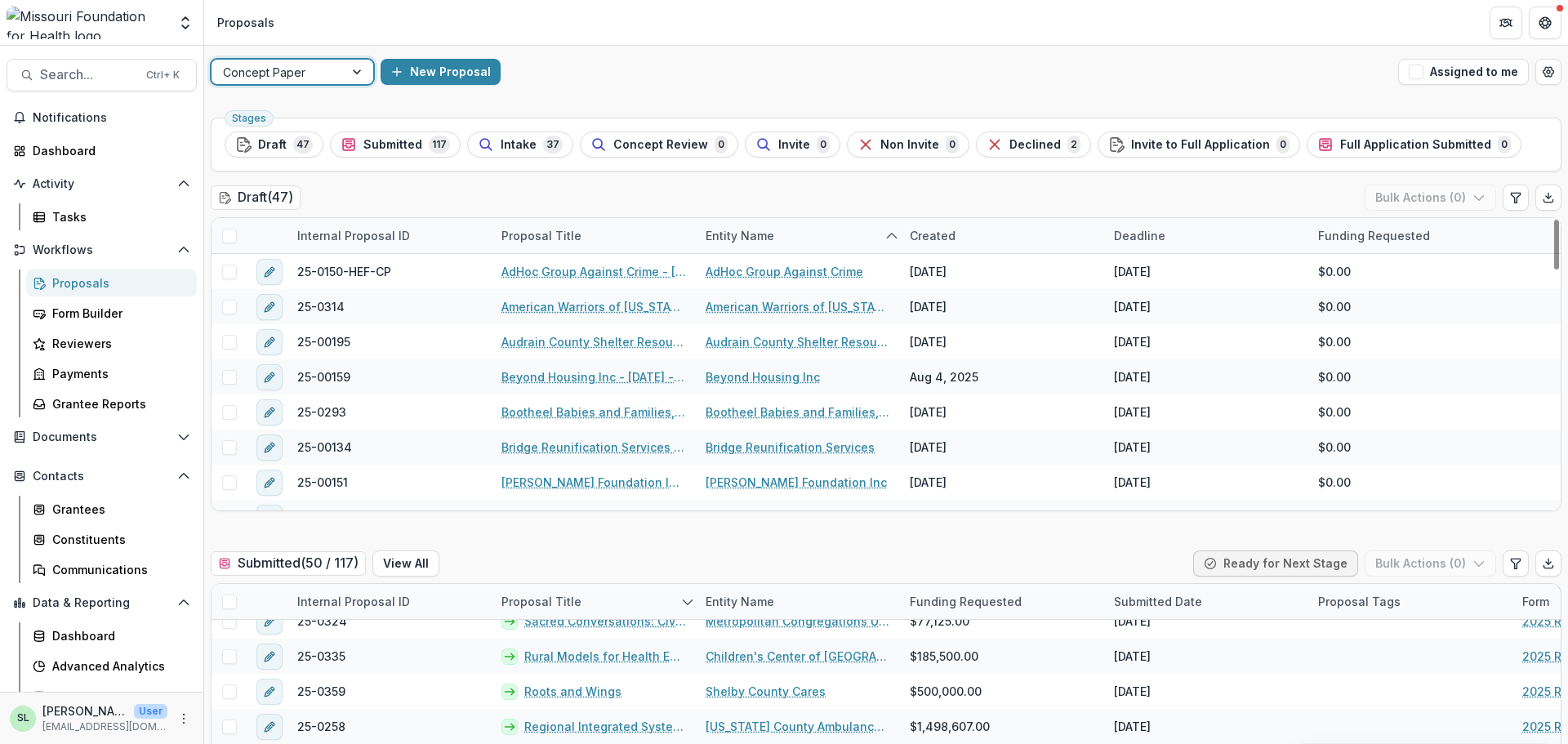
click at [338, 70] on div "Concept Paper" at bounding box center [278, 72] width 133 height 23
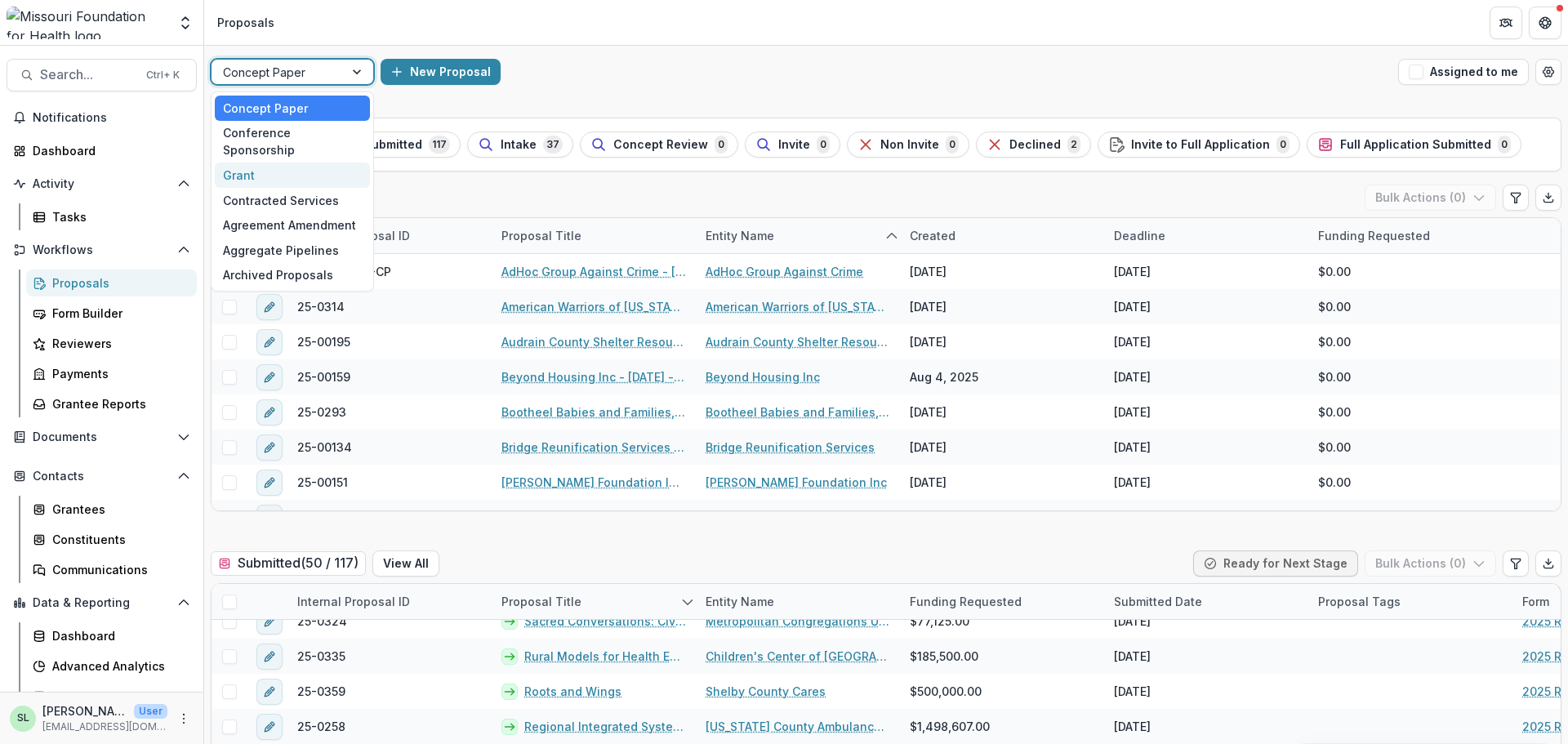
click at [303, 163] on div "Grant" at bounding box center [292, 175] width 155 height 25
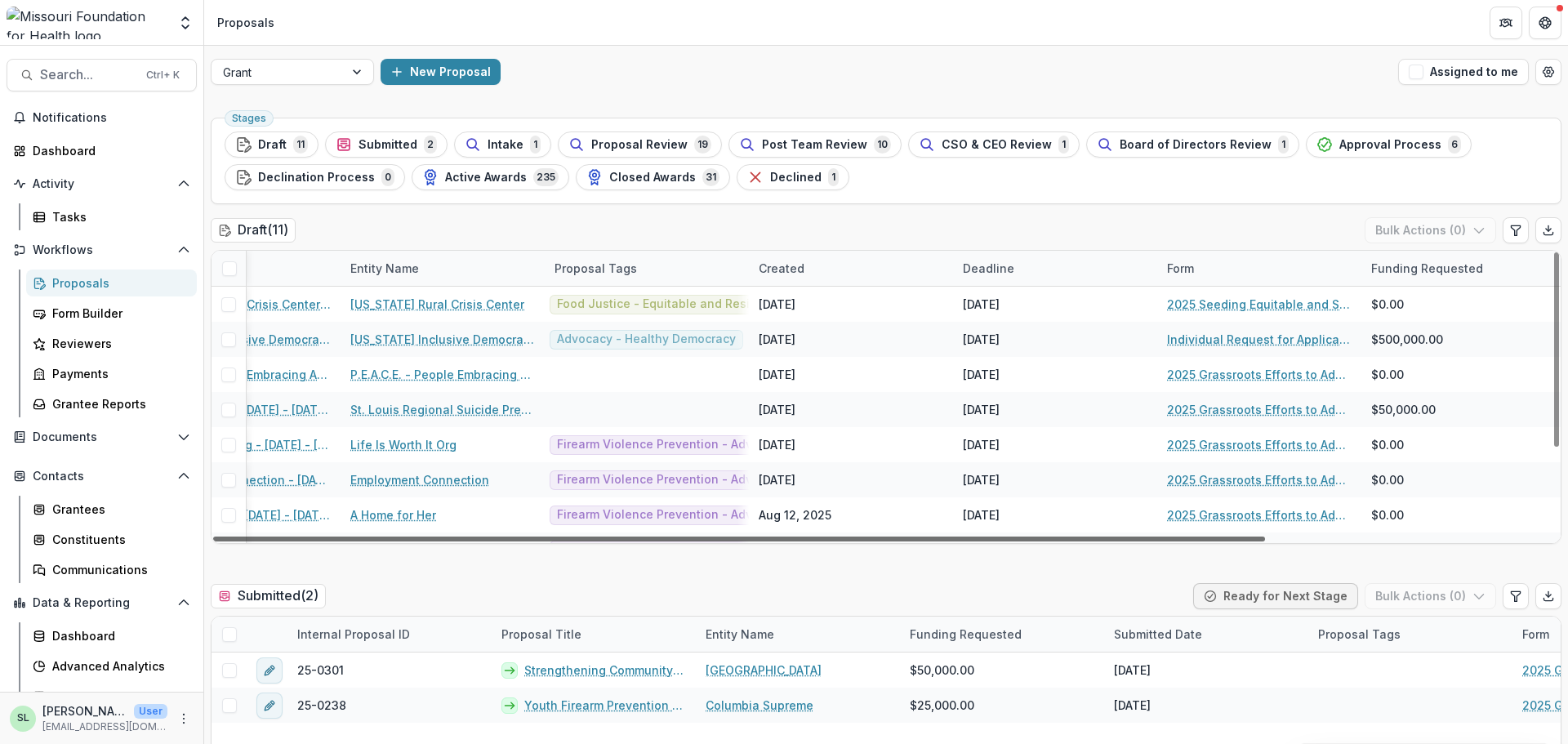
scroll to position [0, 365]
drag, startPoint x: 862, startPoint y: 535, endPoint x: 1227, endPoint y: 554, distance: 365.5
click at [1227, 541] on div at bounding box center [739, 538] width 1052 height 5
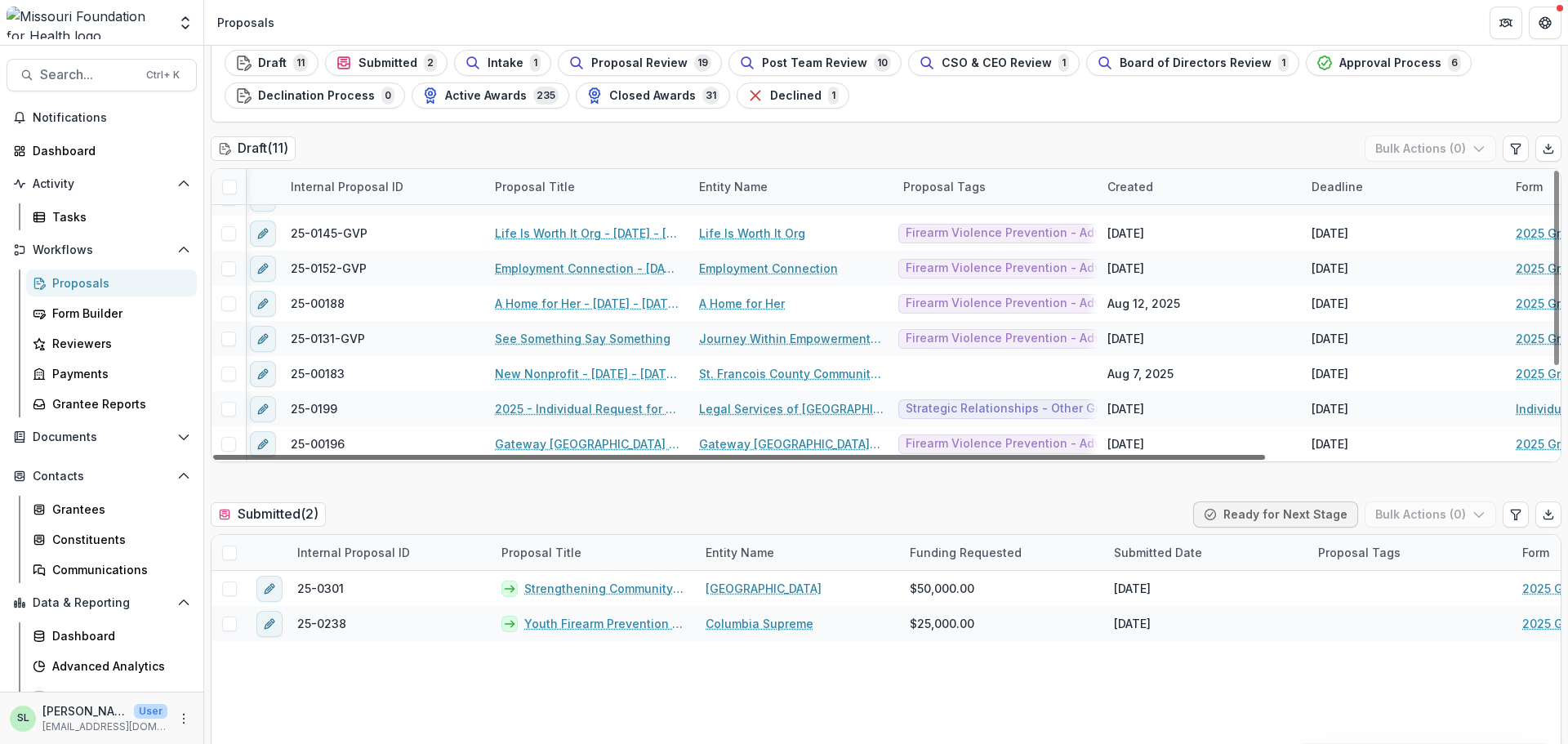
scroll to position [130, 0]
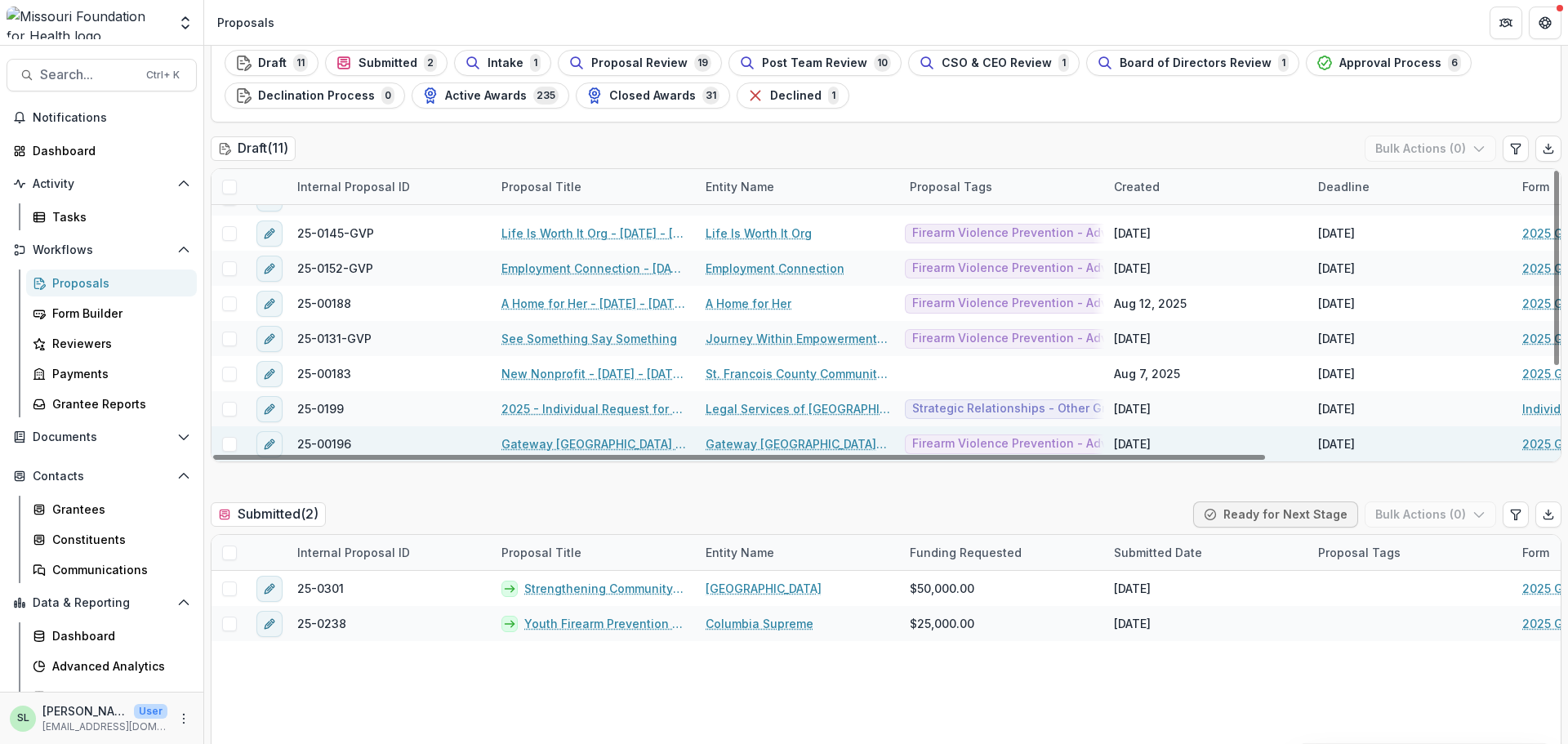
drag, startPoint x: 705, startPoint y: 455, endPoint x: 411, endPoint y: 439, distance: 294.4
click at [404, 455] on div at bounding box center [739, 457] width 1052 height 5
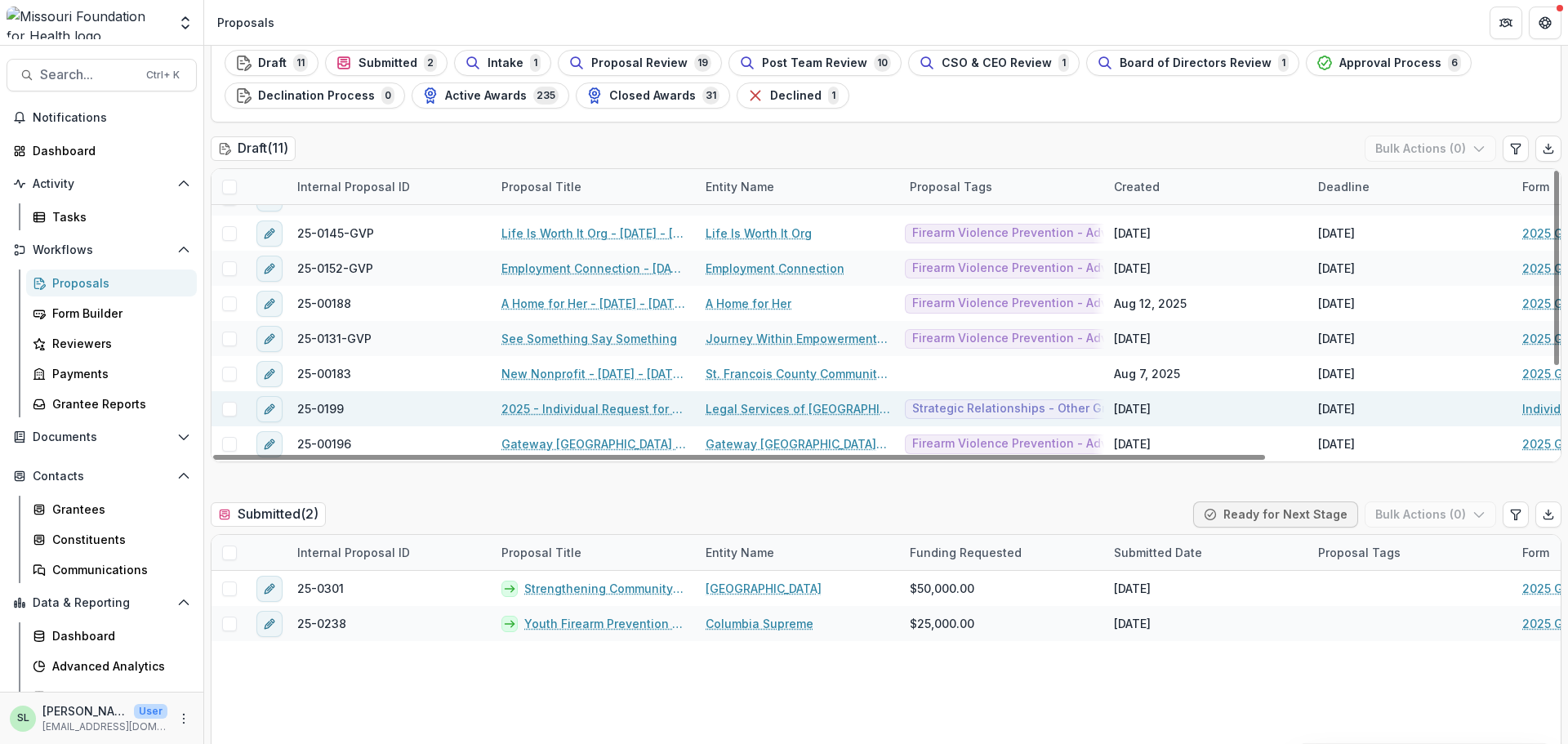
click at [558, 410] on link "2025 - Individual Request for Applications - No Financials" at bounding box center [594, 408] width 185 height 17
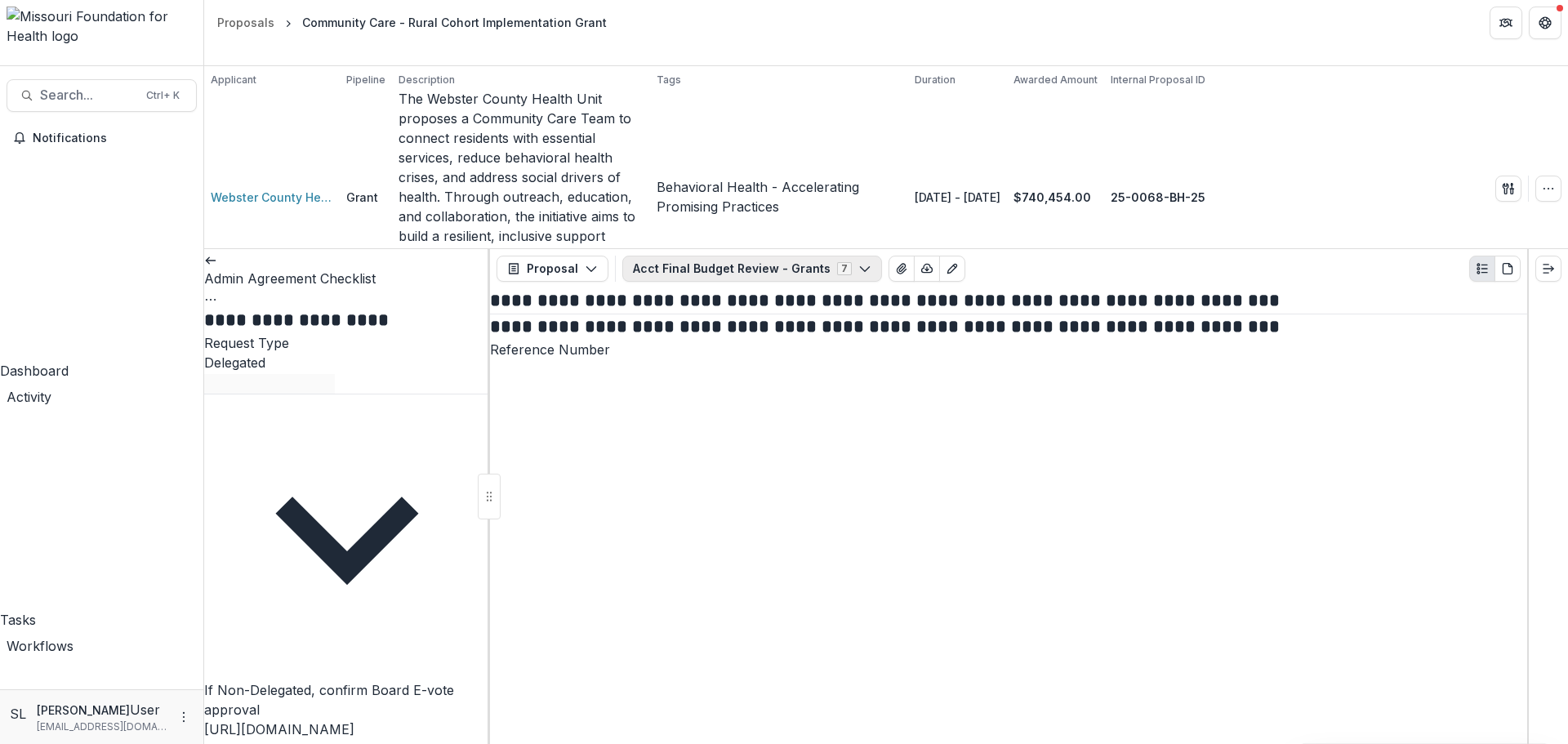
click at [701, 256] on button "Acct Final Budget Review - Grants 7" at bounding box center [752, 268] width 259 height 26
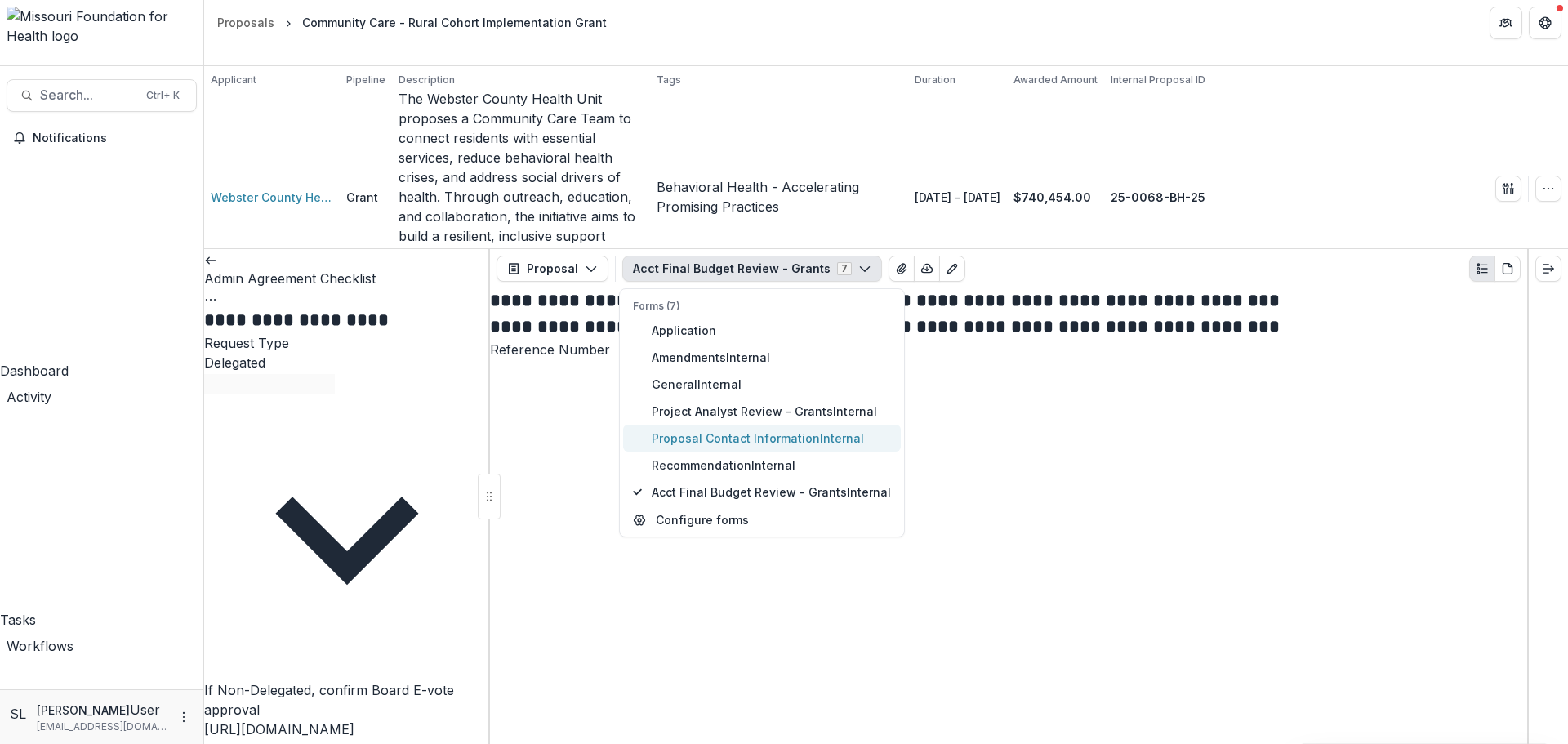
click at [709, 429] on span "Proposal Contact Information Internal" at bounding box center [771, 438] width 239 height 17
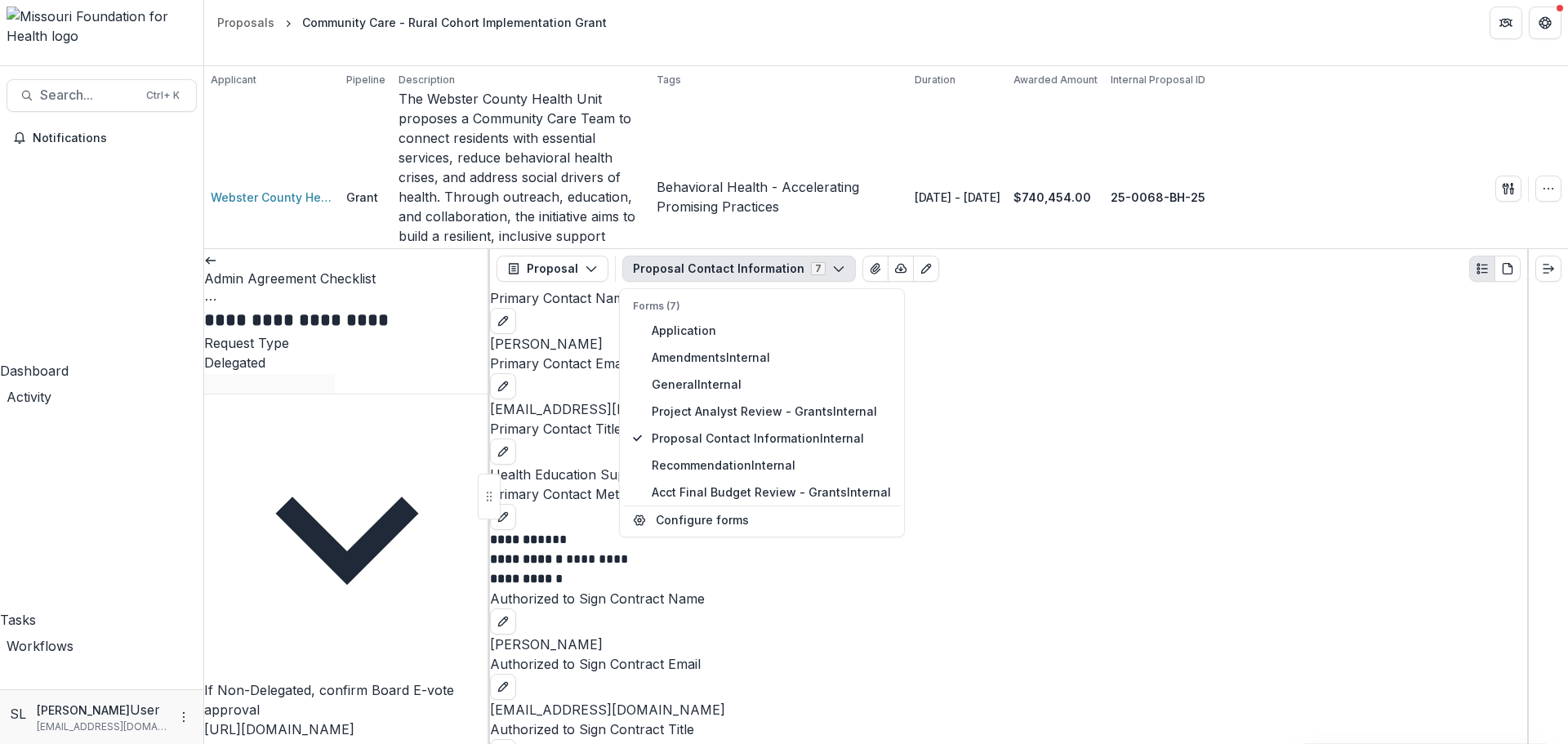
click at [215, 251] on link at bounding box center [211, 258] width 13 height 16
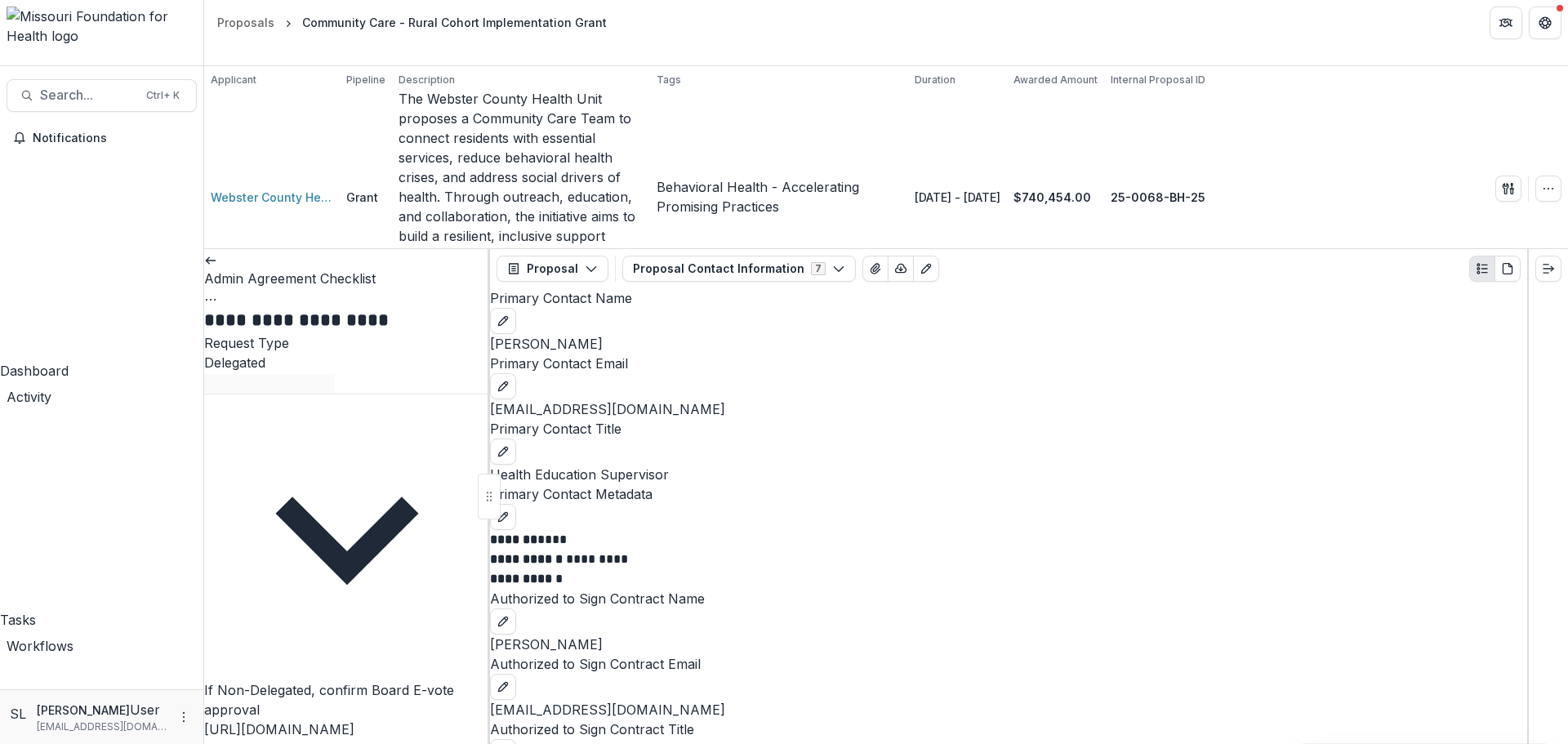
click at [217, 254] on icon at bounding box center [211, 261] width 13 height 13
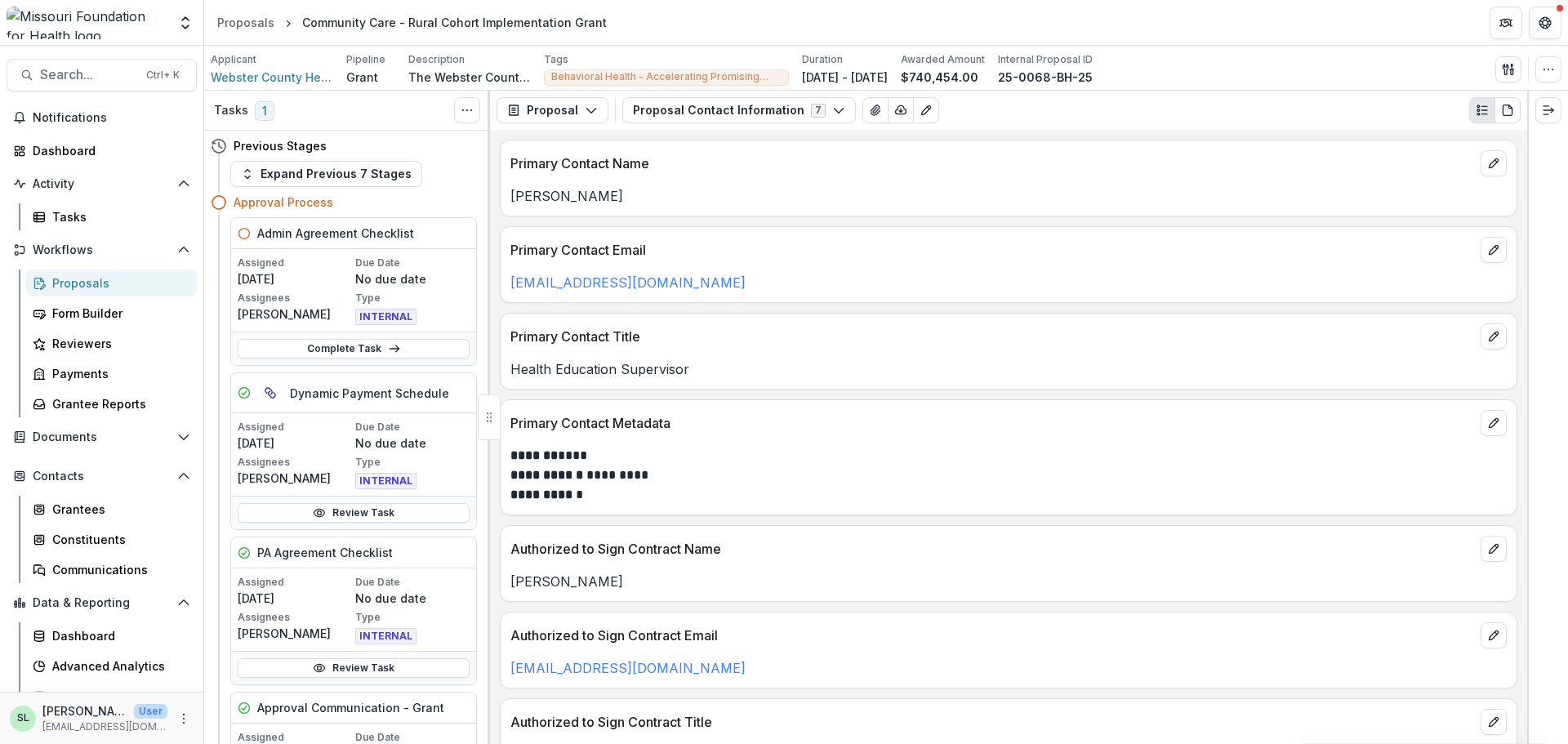
click at [70, 278] on div "Proposals" at bounding box center [117, 283] width 132 height 17
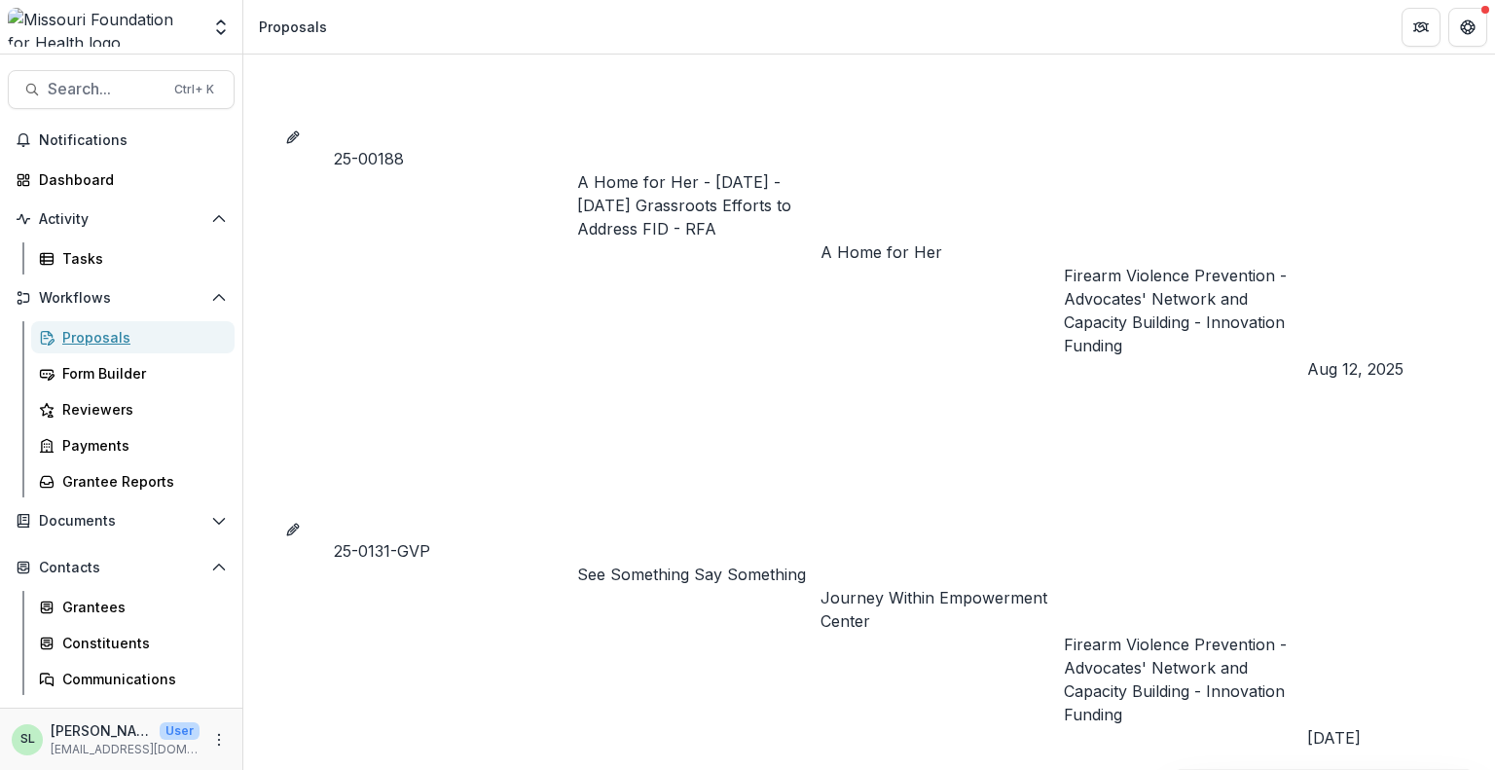
scroll to position [3017, 0]
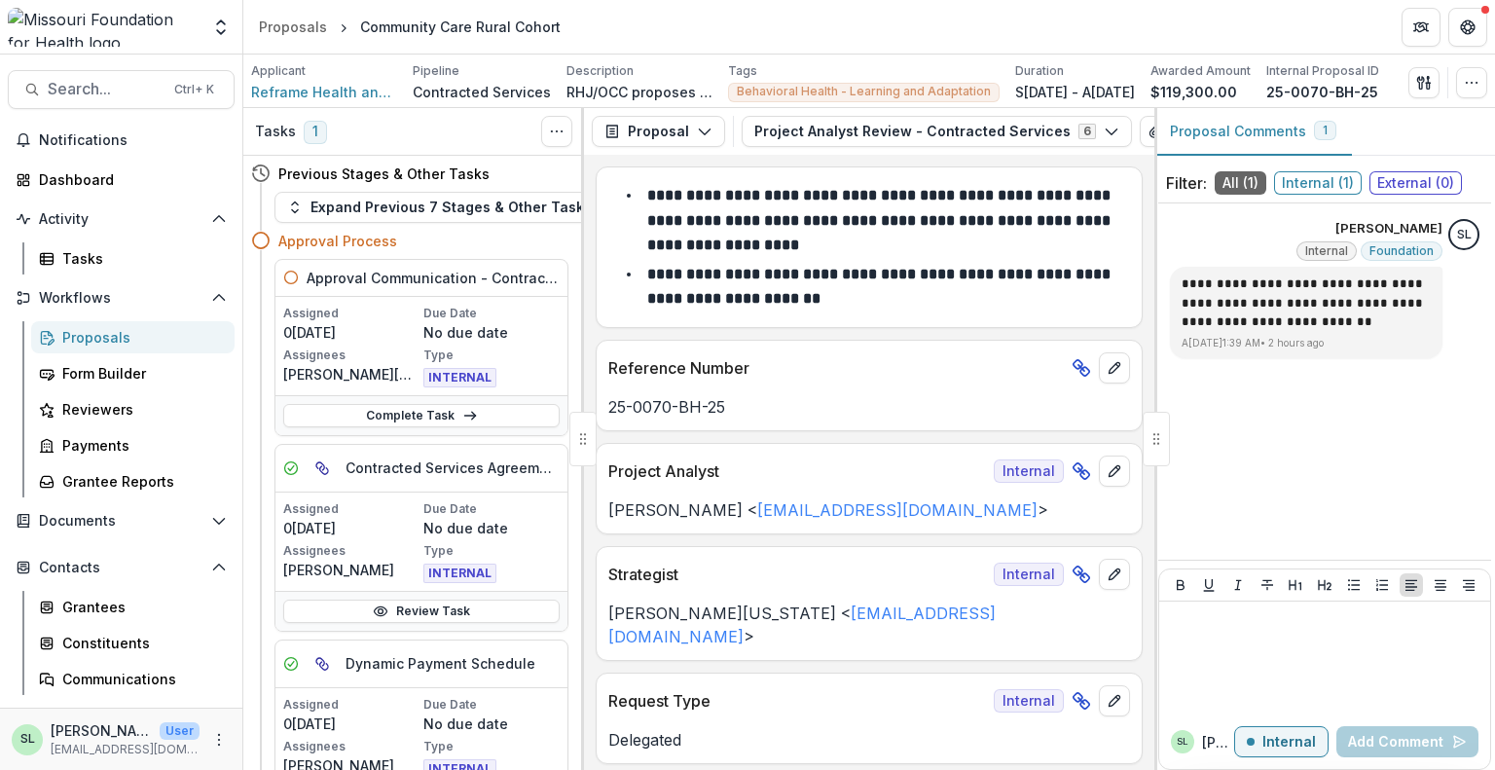
scroll to position [773, 0]
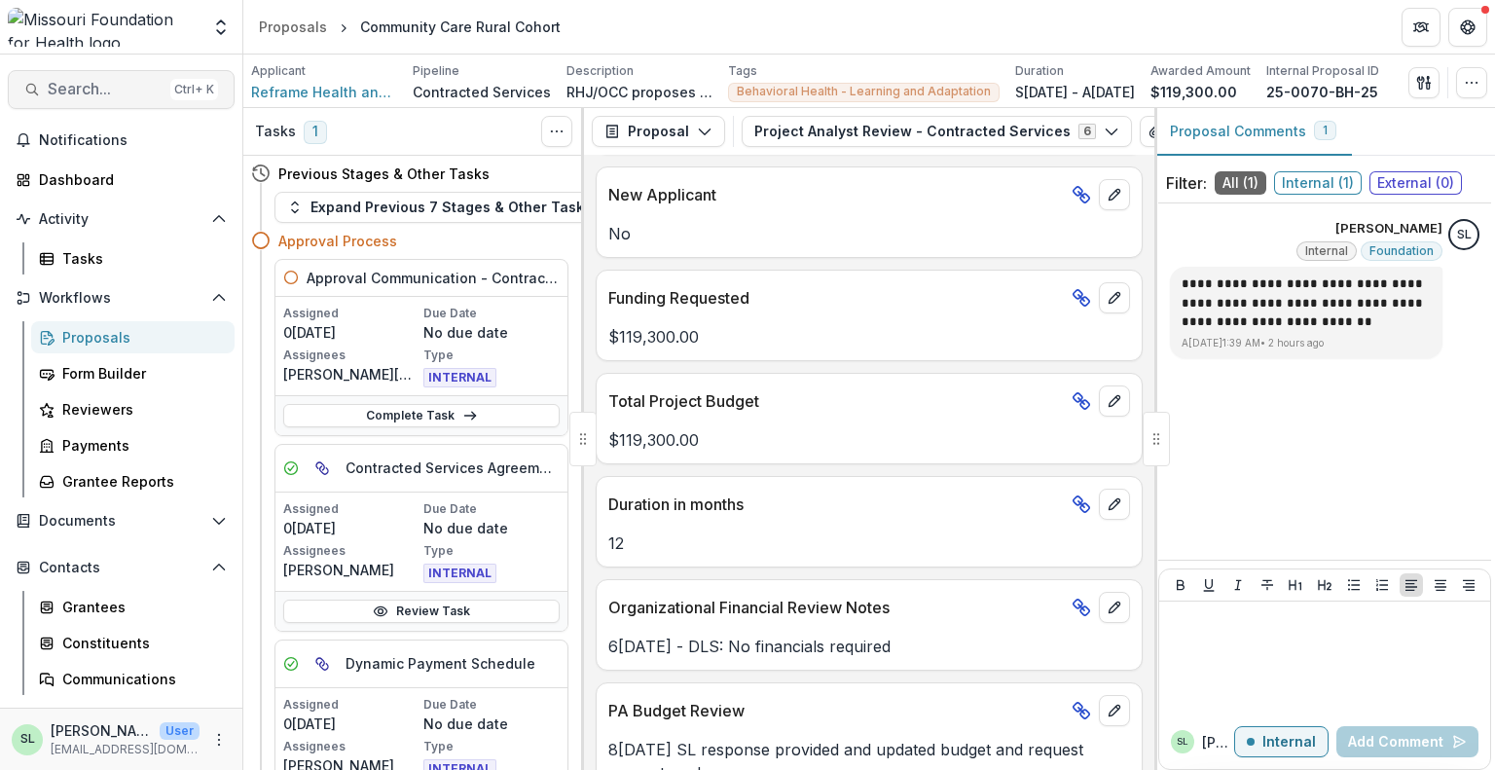
click at [111, 94] on span "Search..." at bounding box center [105, 89] width 115 height 18
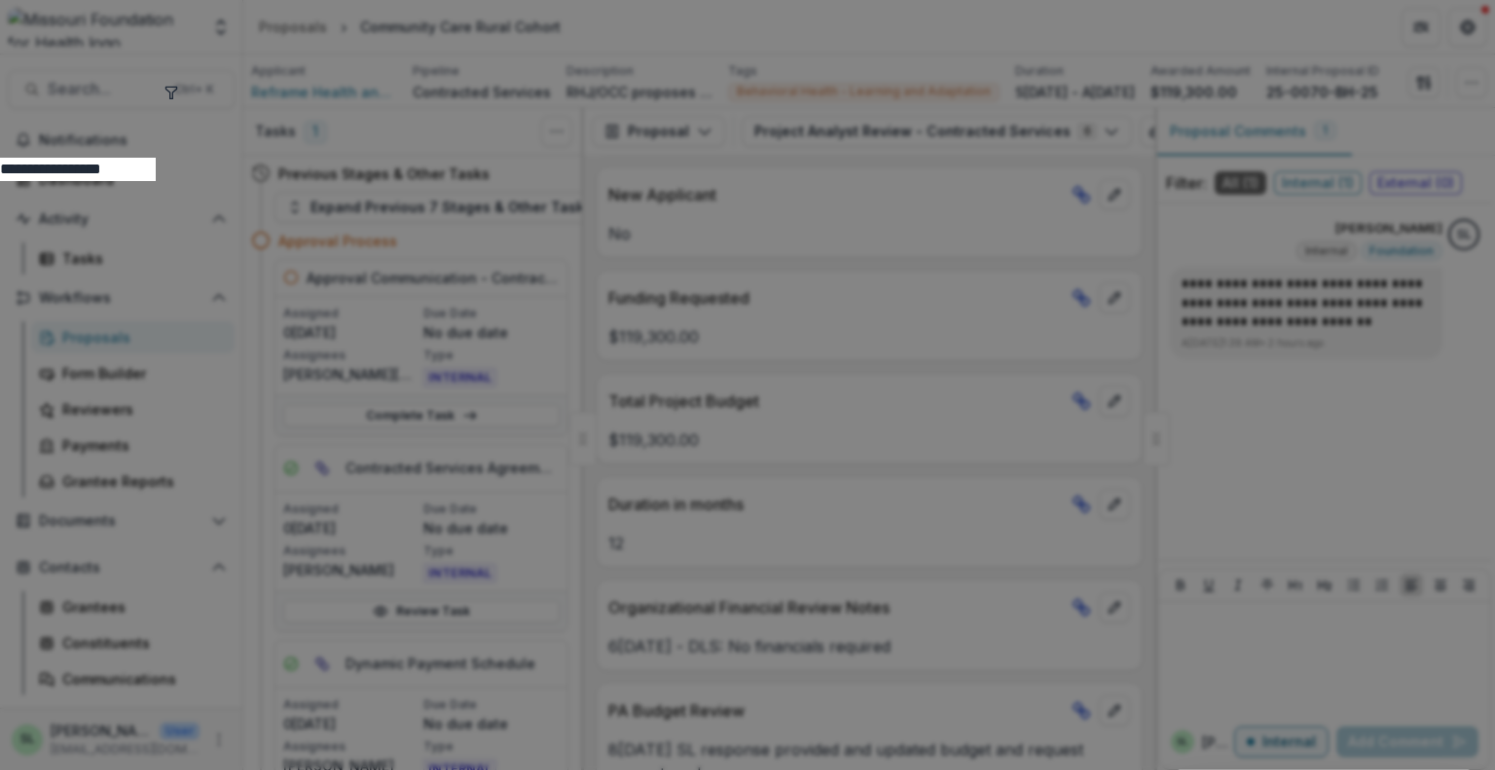
scroll to position [195, 0]
type input "**********"
click at [179, 102] on button "toggle filters" at bounding box center [172, 90] width 16 height 23
click at [84, 181] on button "Entity" at bounding box center [59, 192] width 49 height 23
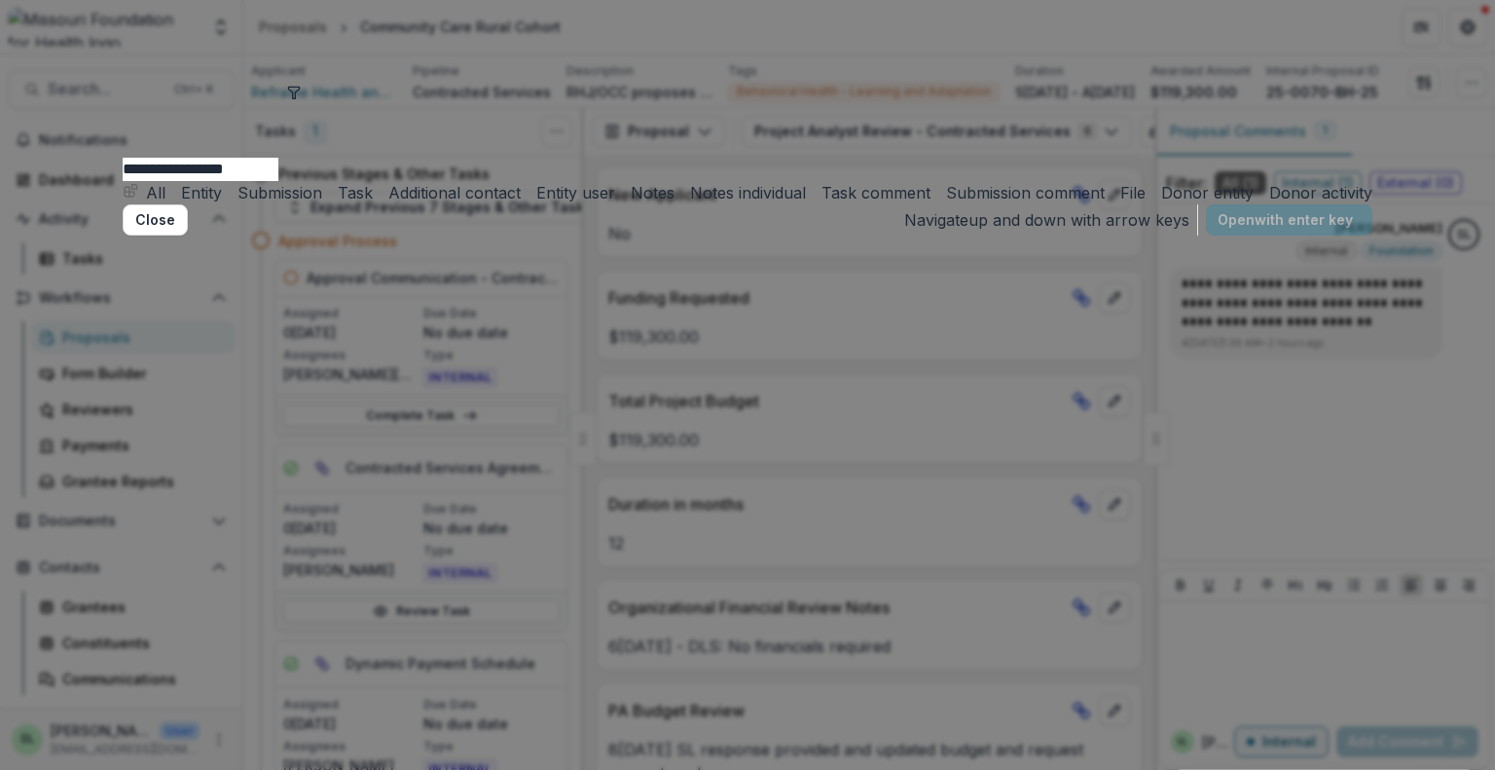
scroll to position [0, 0]
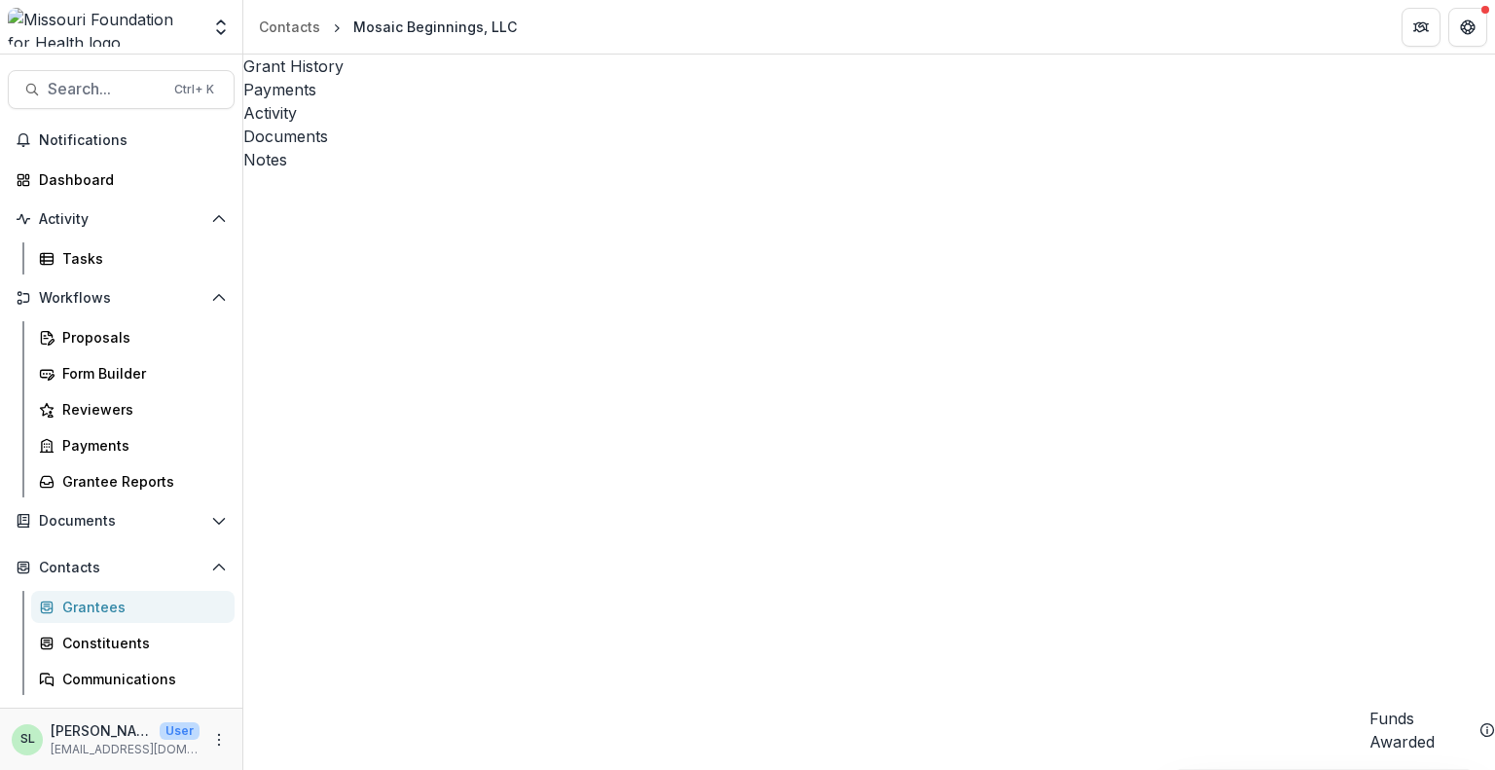
click at [454, 460] on input at bounding box center [464, 471] width 156 height 23
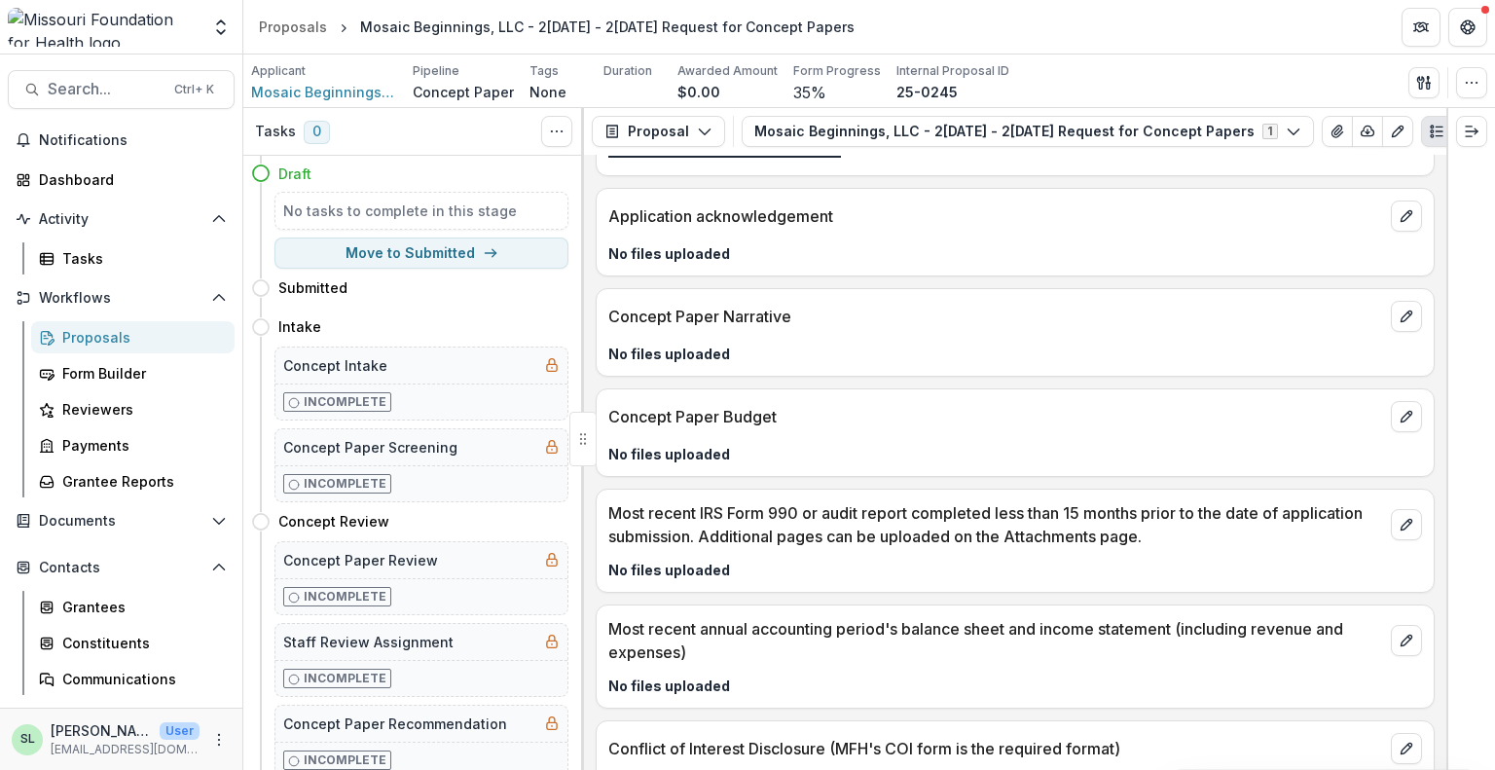
scroll to position [4048, 0]
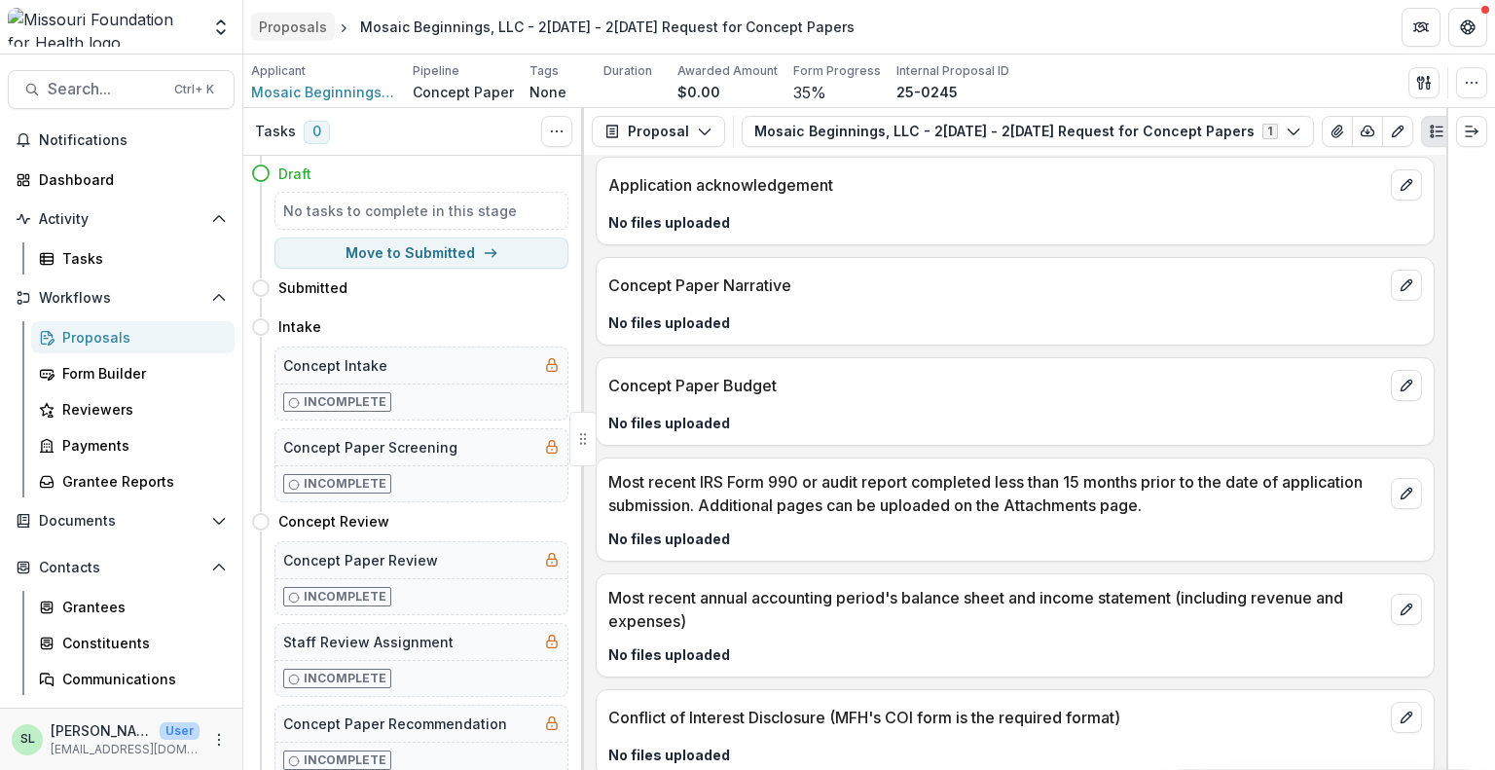
click at [306, 29] on div "Proposals" at bounding box center [293, 27] width 68 height 20
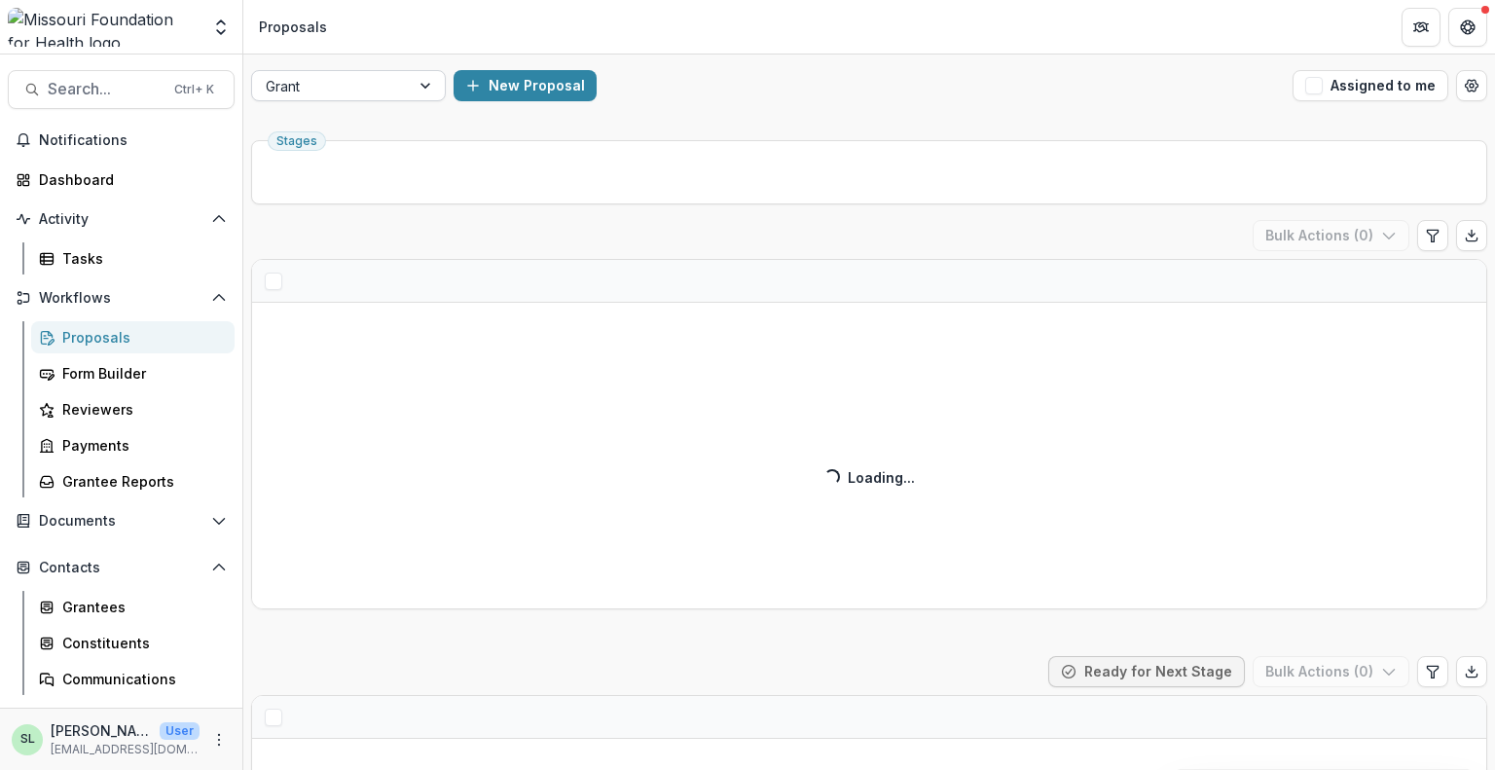
click at [303, 92] on div at bounding box center [331, 86] width 130 height 24
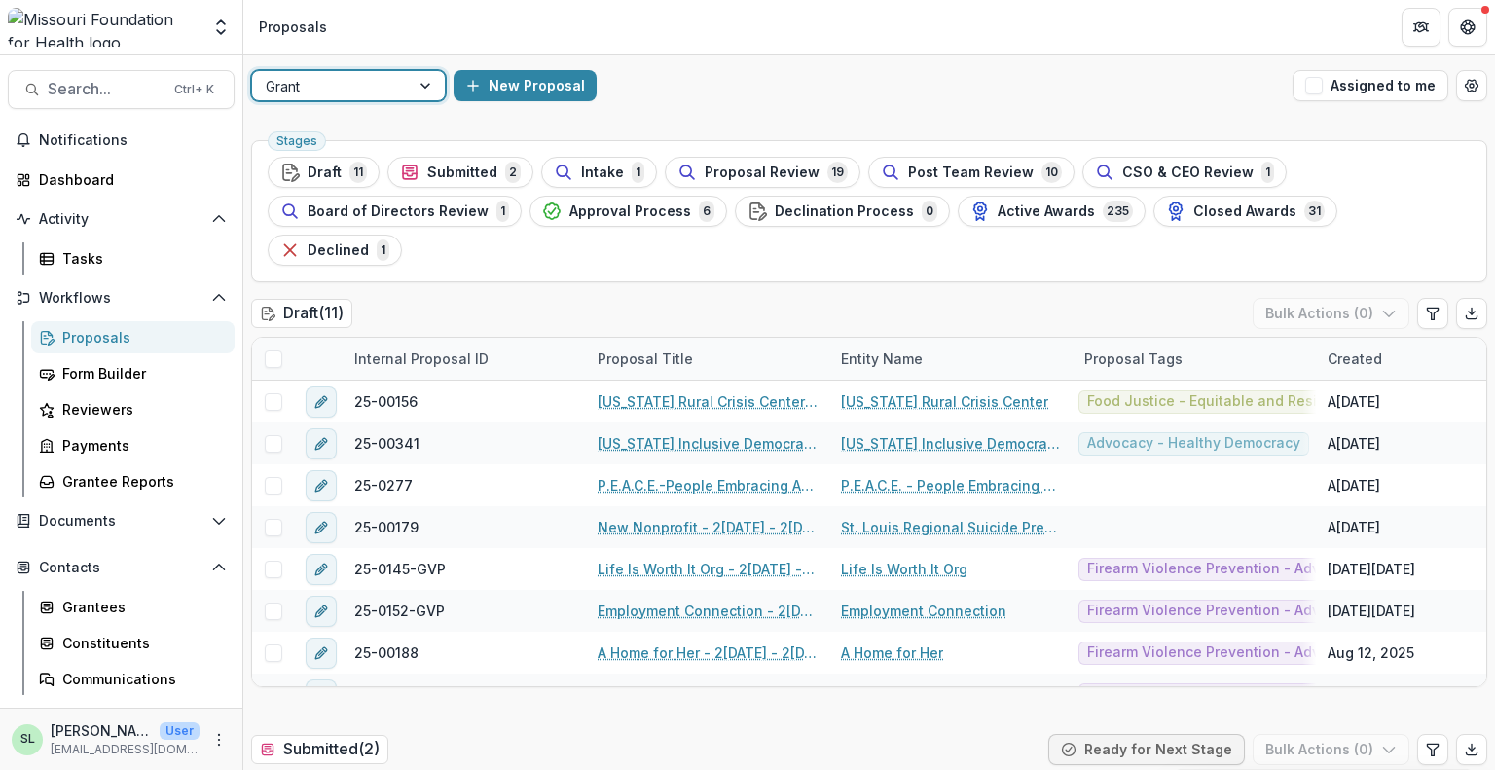
click at [407, 92] on div "Grant" at bounding box center [331, 86] width 158 height 28
click at [411, 91] on div at bounding box center [427, 85] width 35 height 29
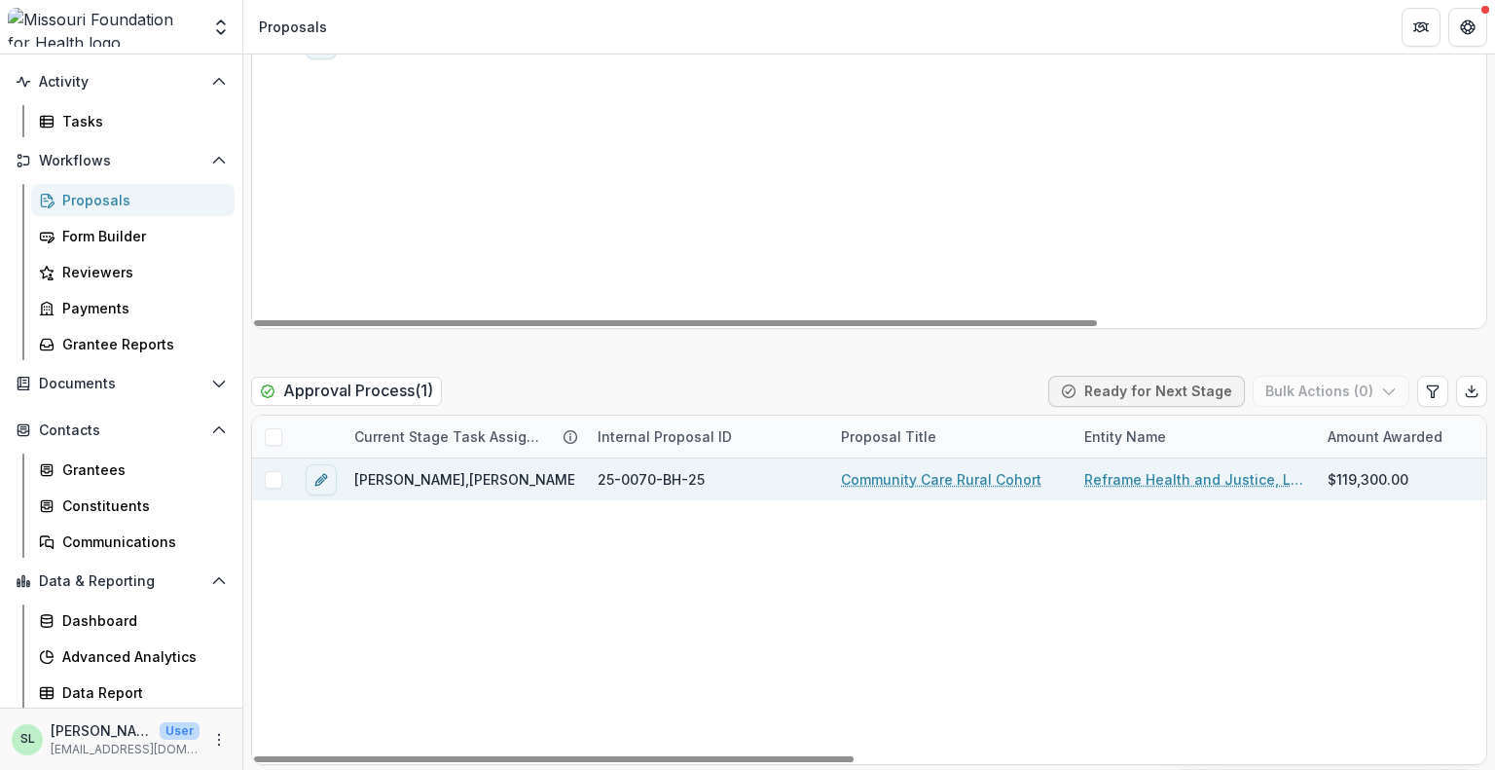
scroll to position [3017, 0]
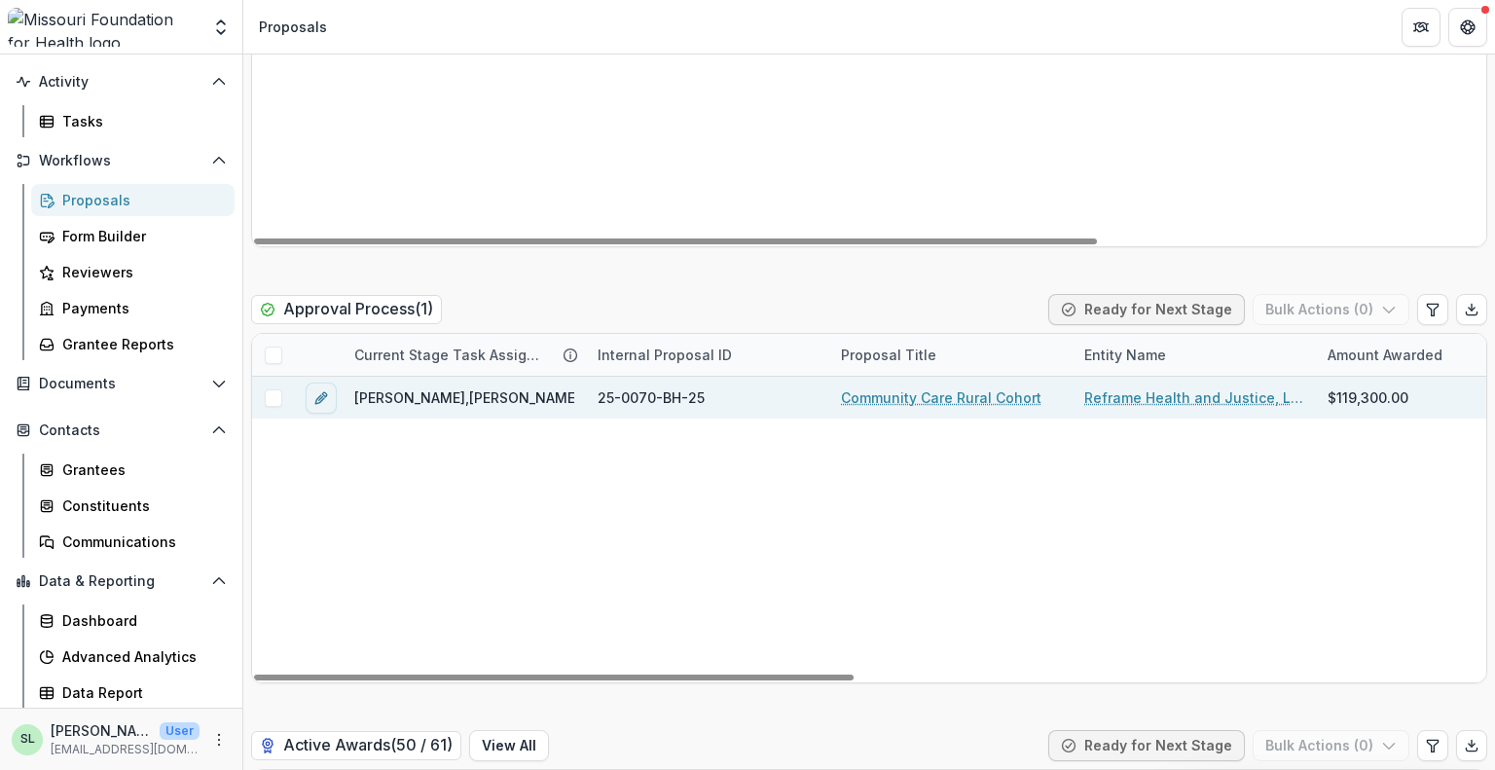
click at [927, 396] on link "Community Care Rural Cohort" at bounding box center [941, 397] width 200 height 20
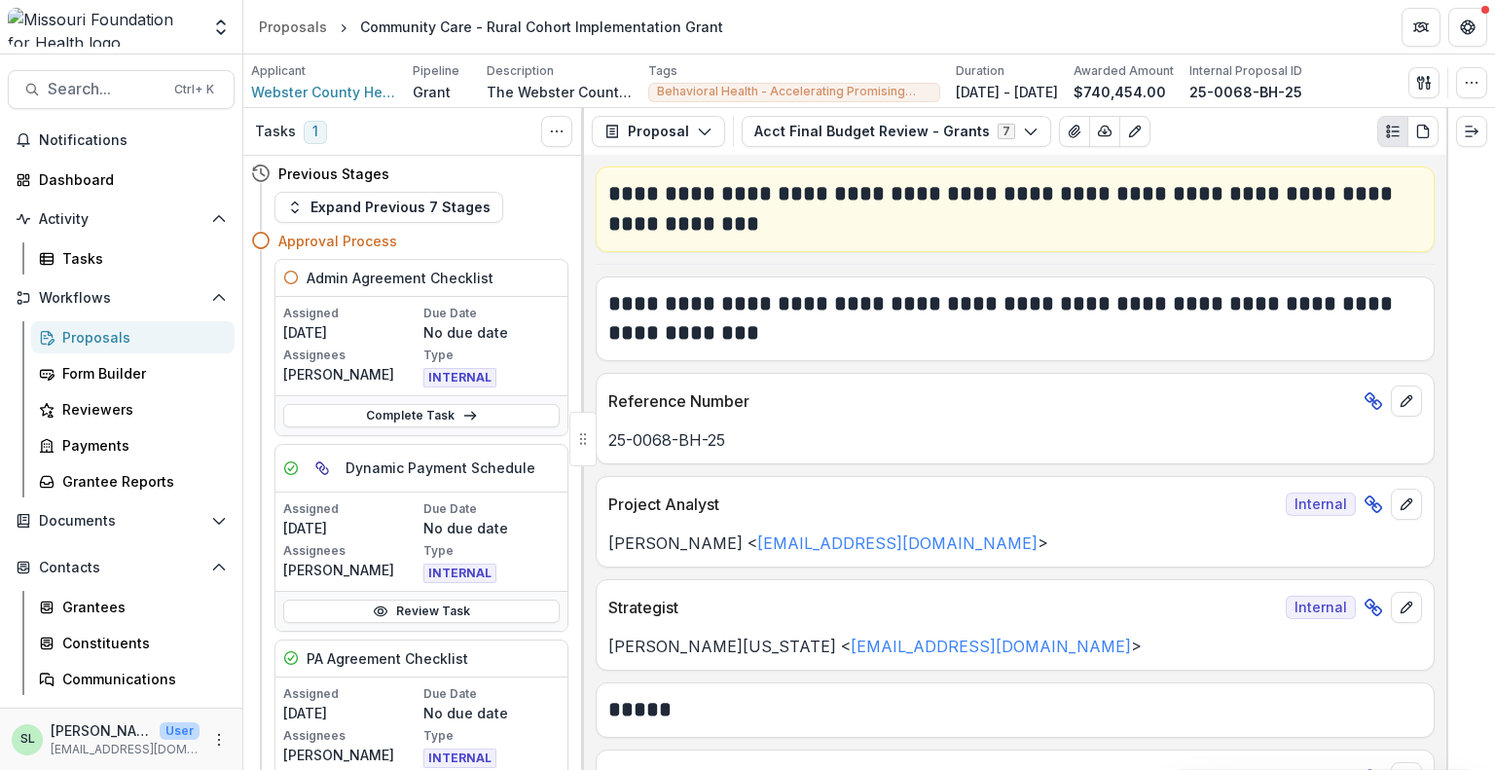
click at [1413, 57] on div "Applicant Webster County Health Unit Pipeline Grant Description The Webster Cou…" at bounding box center [869, 82] width 1252 height 54
click at [1420, 75] on icon "button" at bounding box center [1424, 83] width 16 height 16
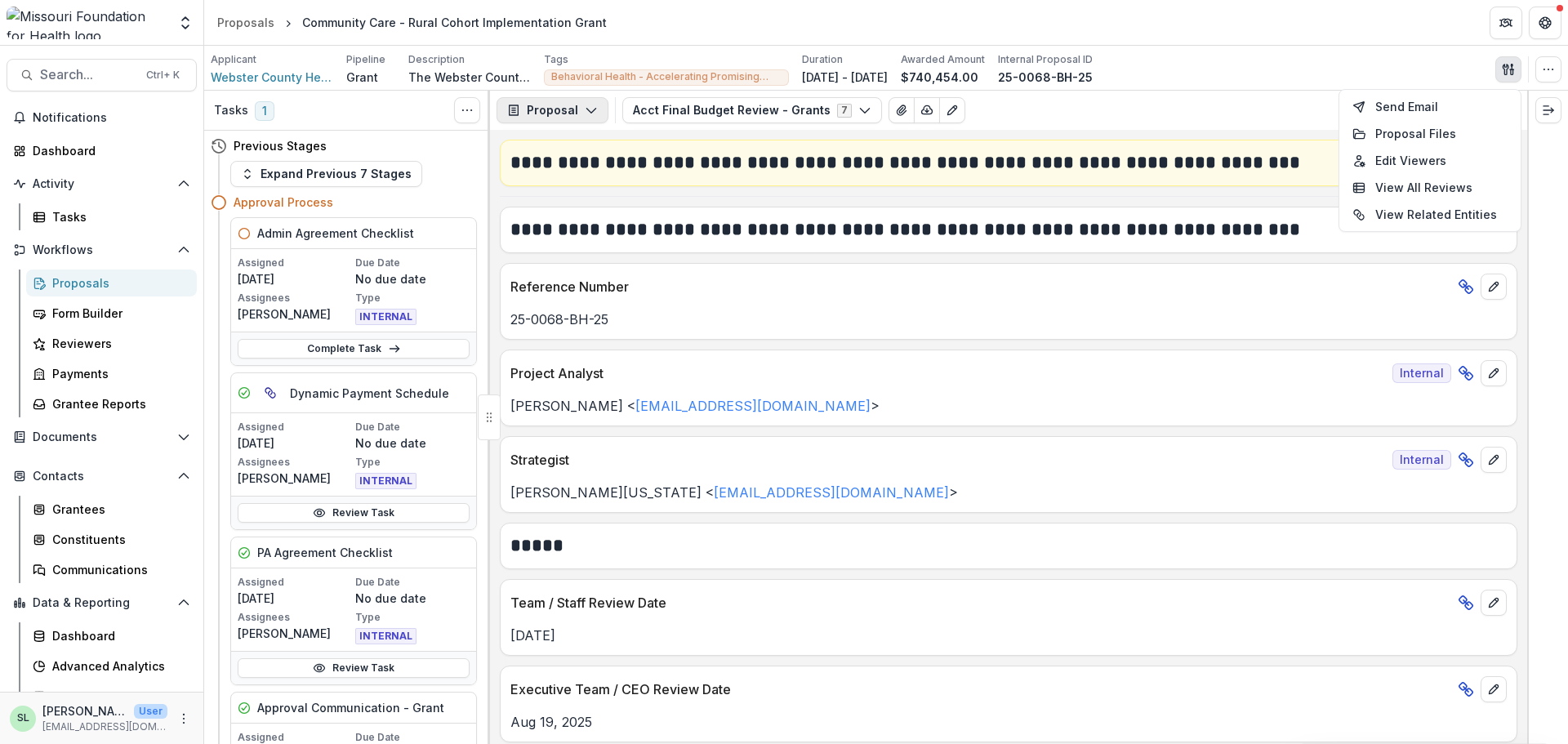
click at [596, 109] on button "Proposal" at bounding box center [552, 110] width 112 height 26
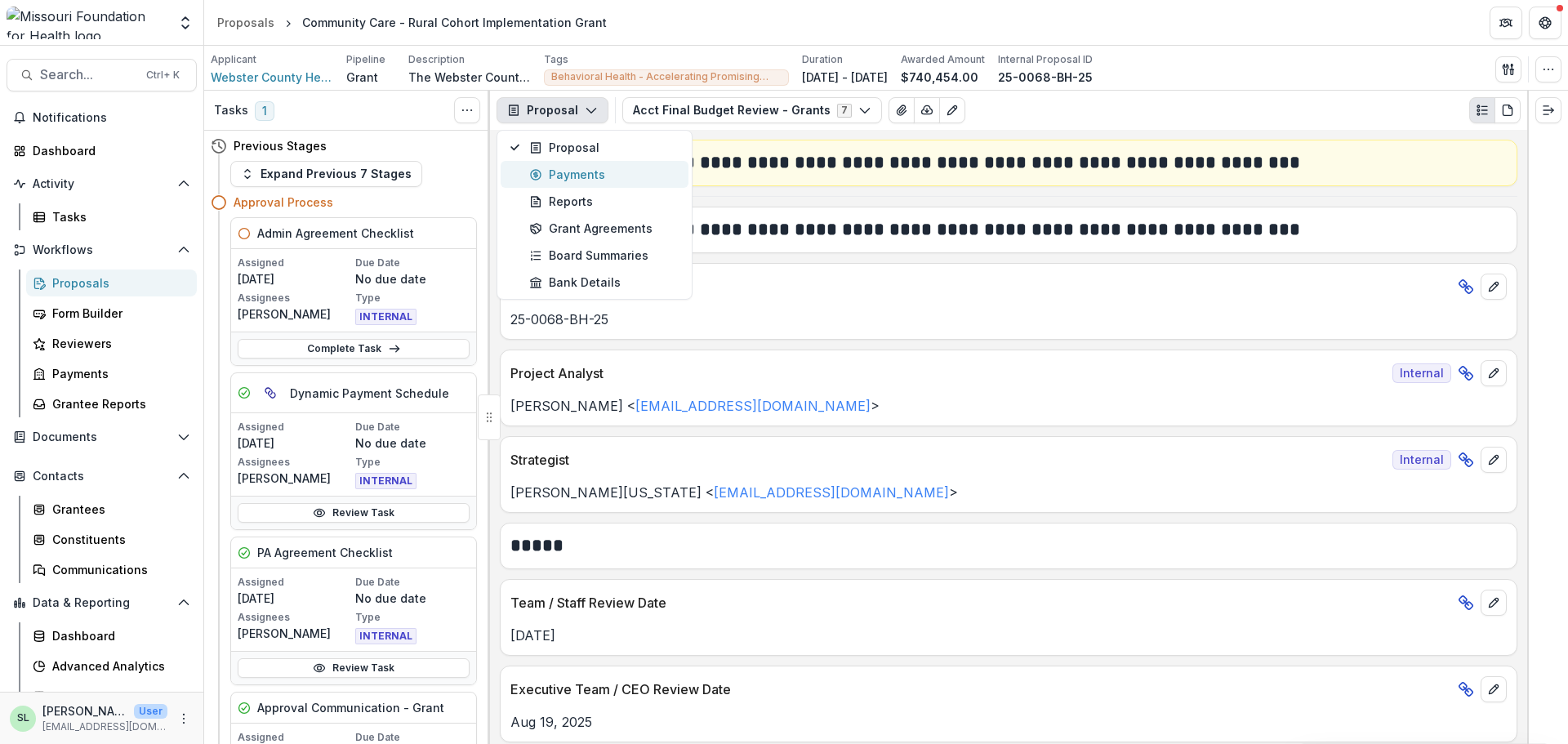
click at [570, 168] on div "Payments" at bounding box center [604, 174] width 149 height 17
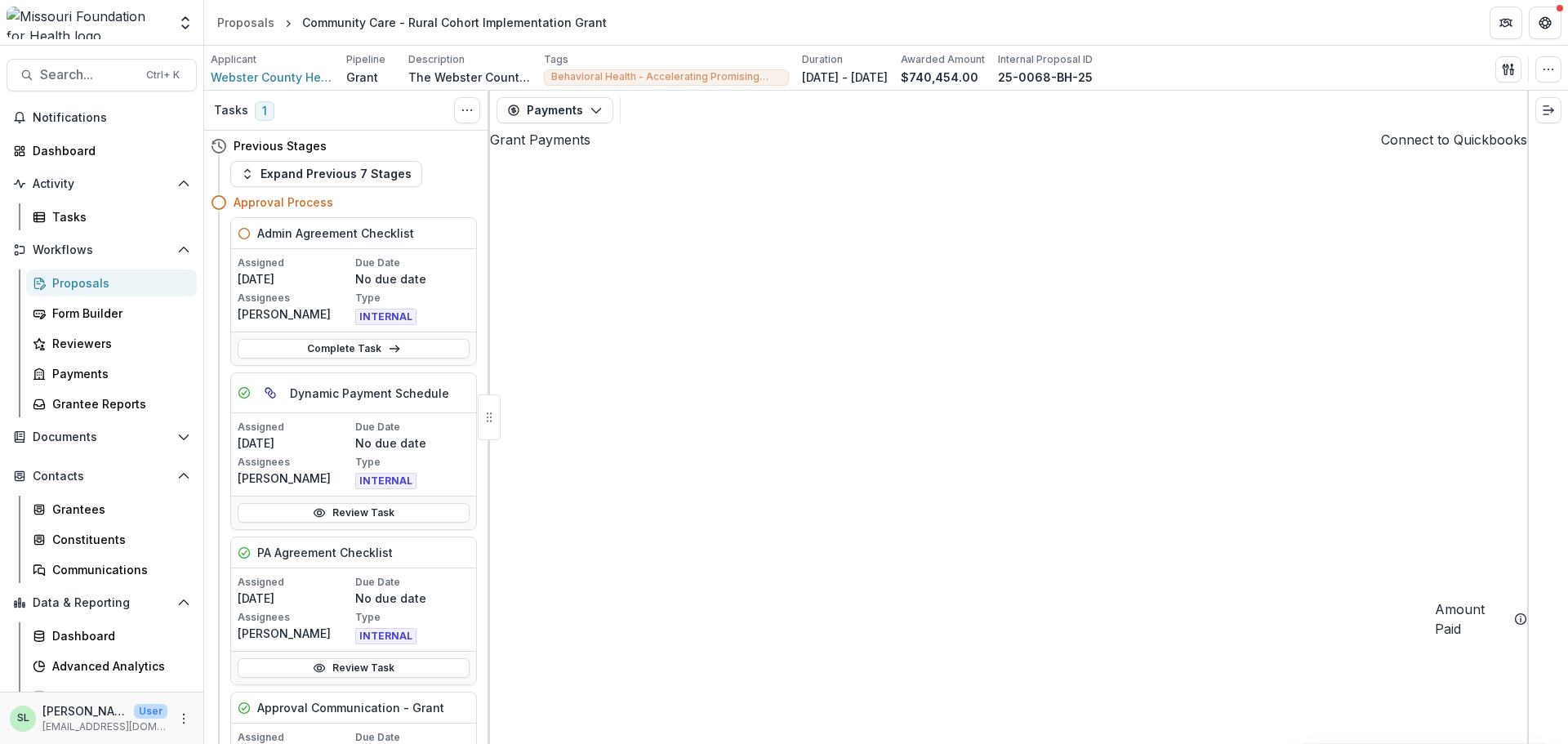
scroll to position [0, 869]
drag, startPoint x: 1003, startPoint y: 722, endPoint x: 1567, endPoint y: 765, distance: 565.6
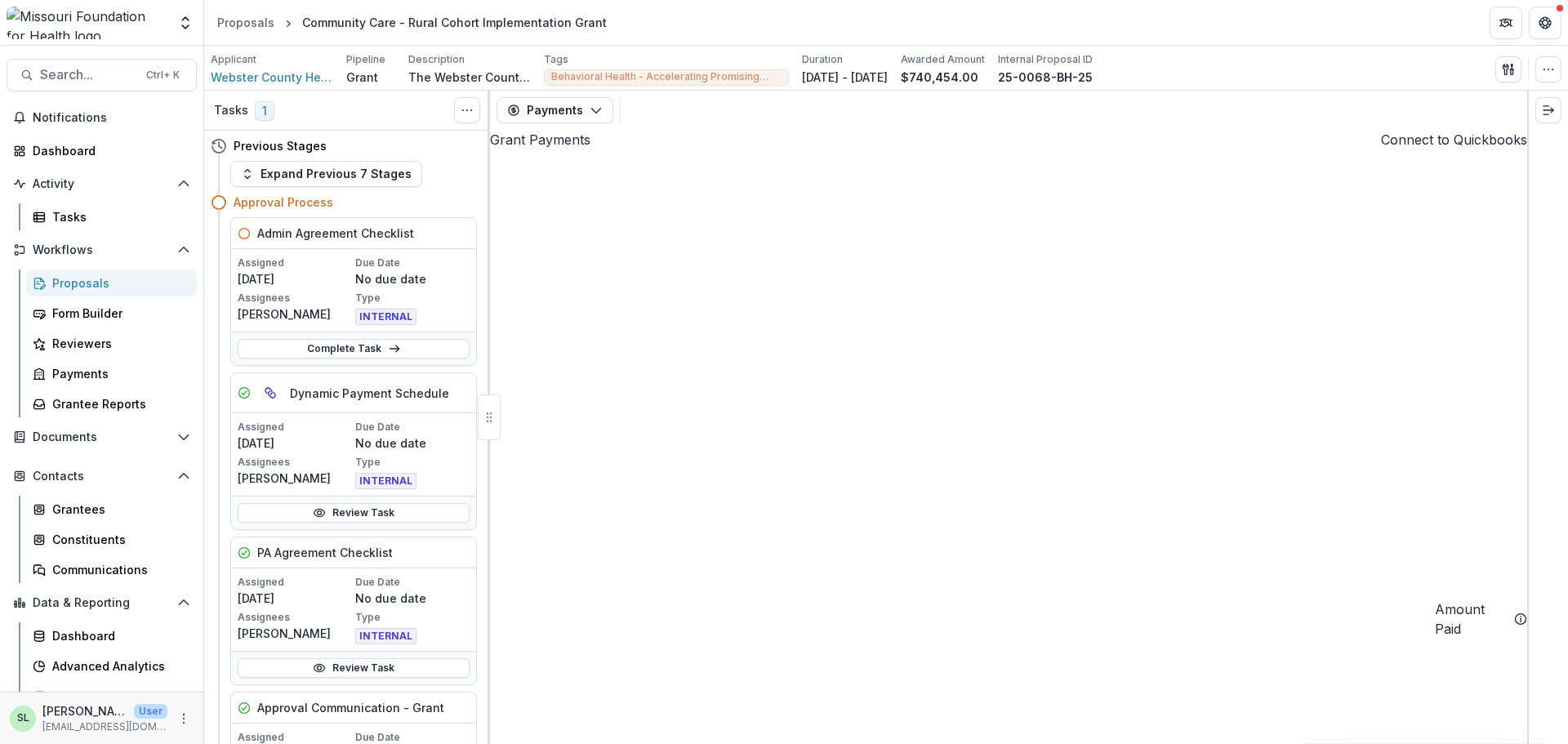
drag, startPoint x: 1105, startPoint y: 721, endPoint x: 602, endPoint y: 695, distance: 503.7
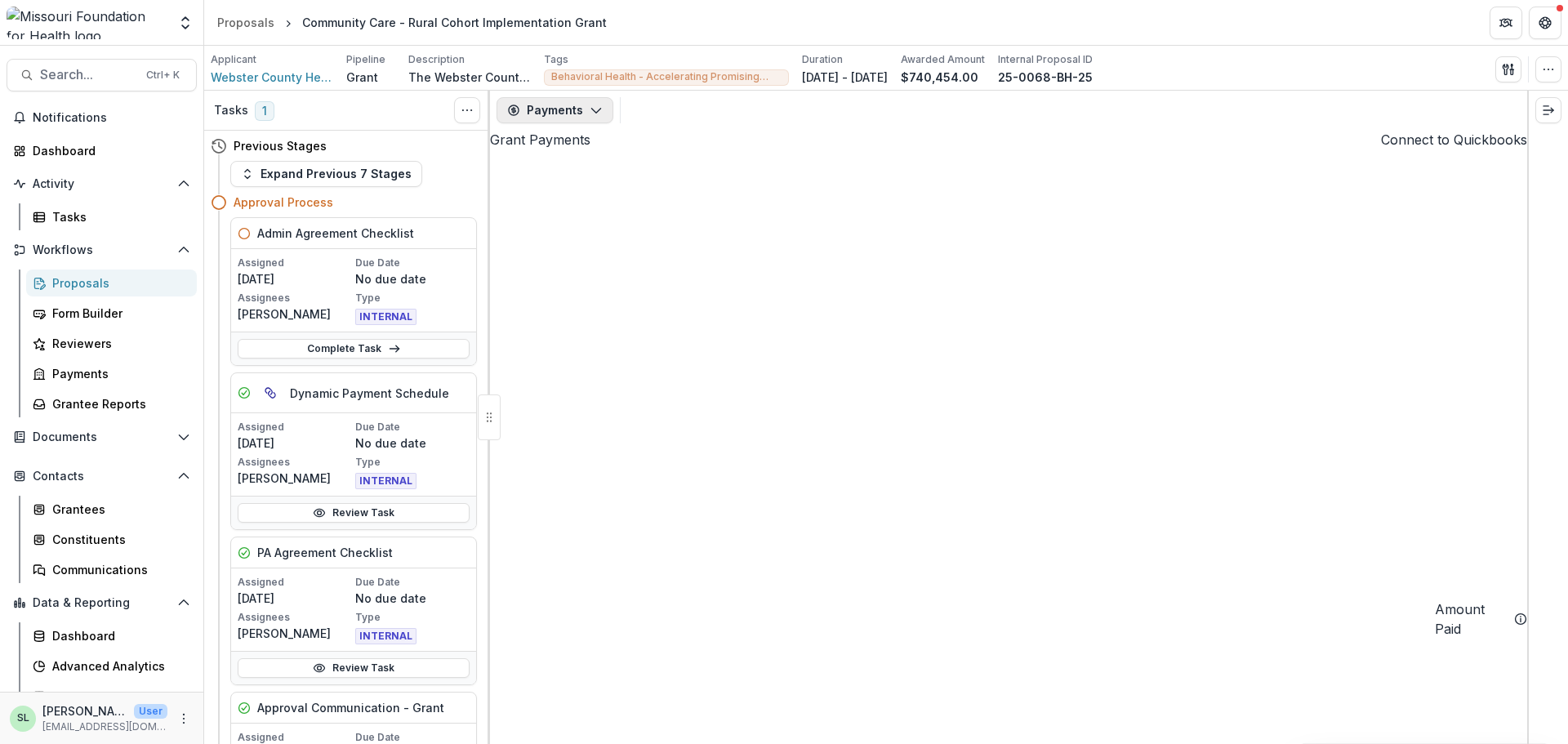
click at [586, 110] on button "Payments" at bounding box center [555, 110] width 117 height 26
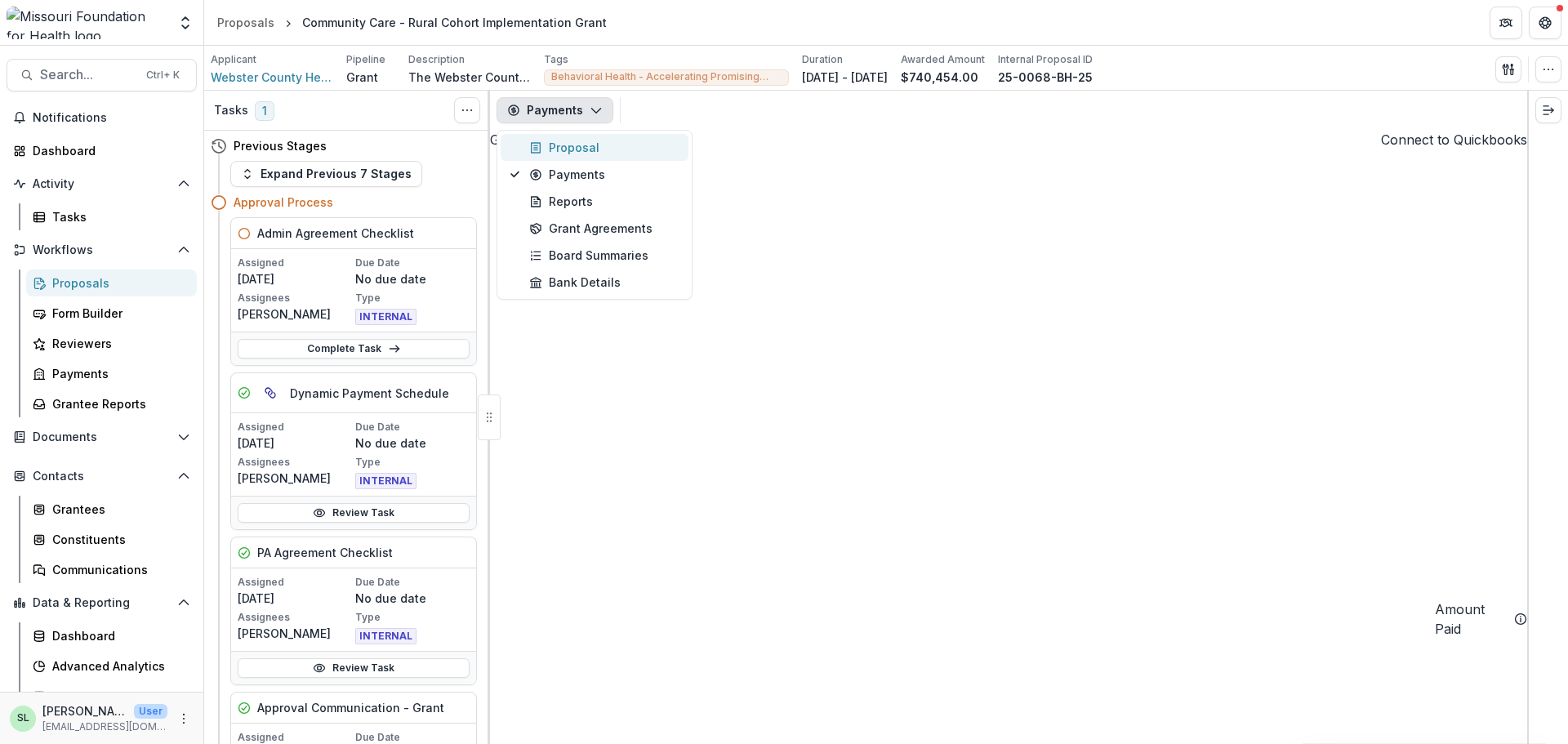
click at [577, 140] on div "Proposal" at bounding box center [604, 147] width 149 height 17
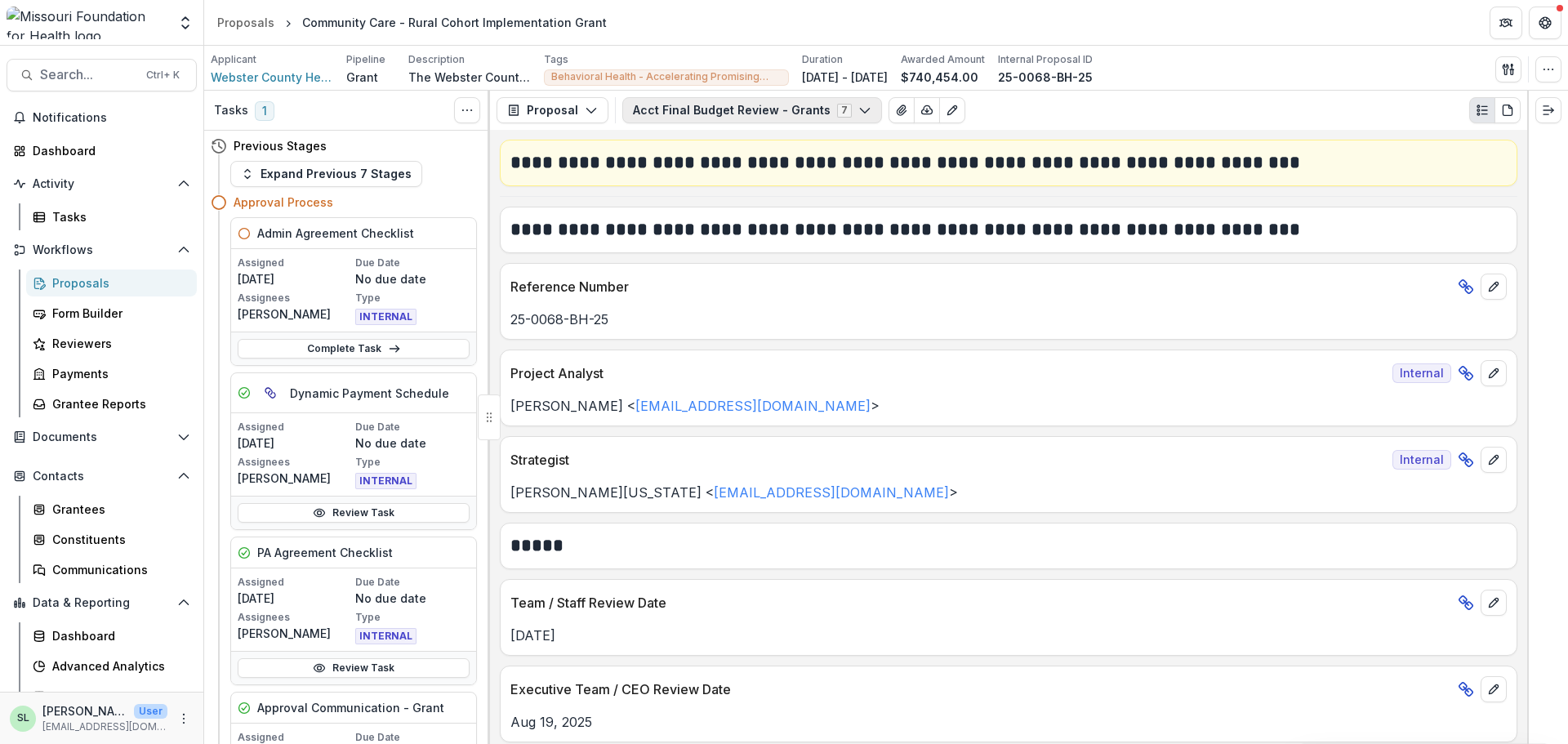
click at [744, 111] on button "Acct Final Budget Review - Grants 7" at bounding box center [752, 110] width 259 height 26
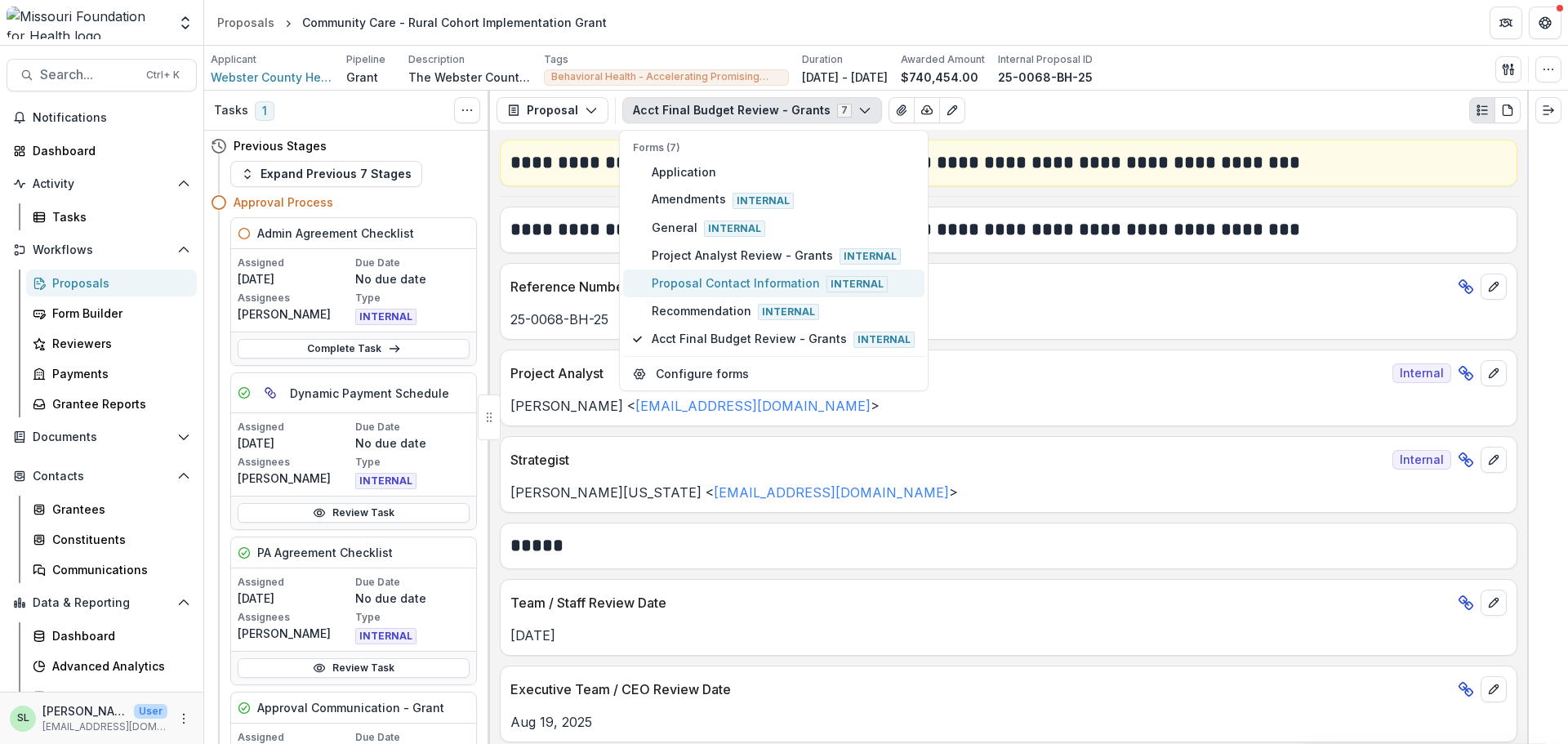
click at [744, 277] on span "Proposal Contact Information Internal" at bounding box center [783, 283] width 263 height 18
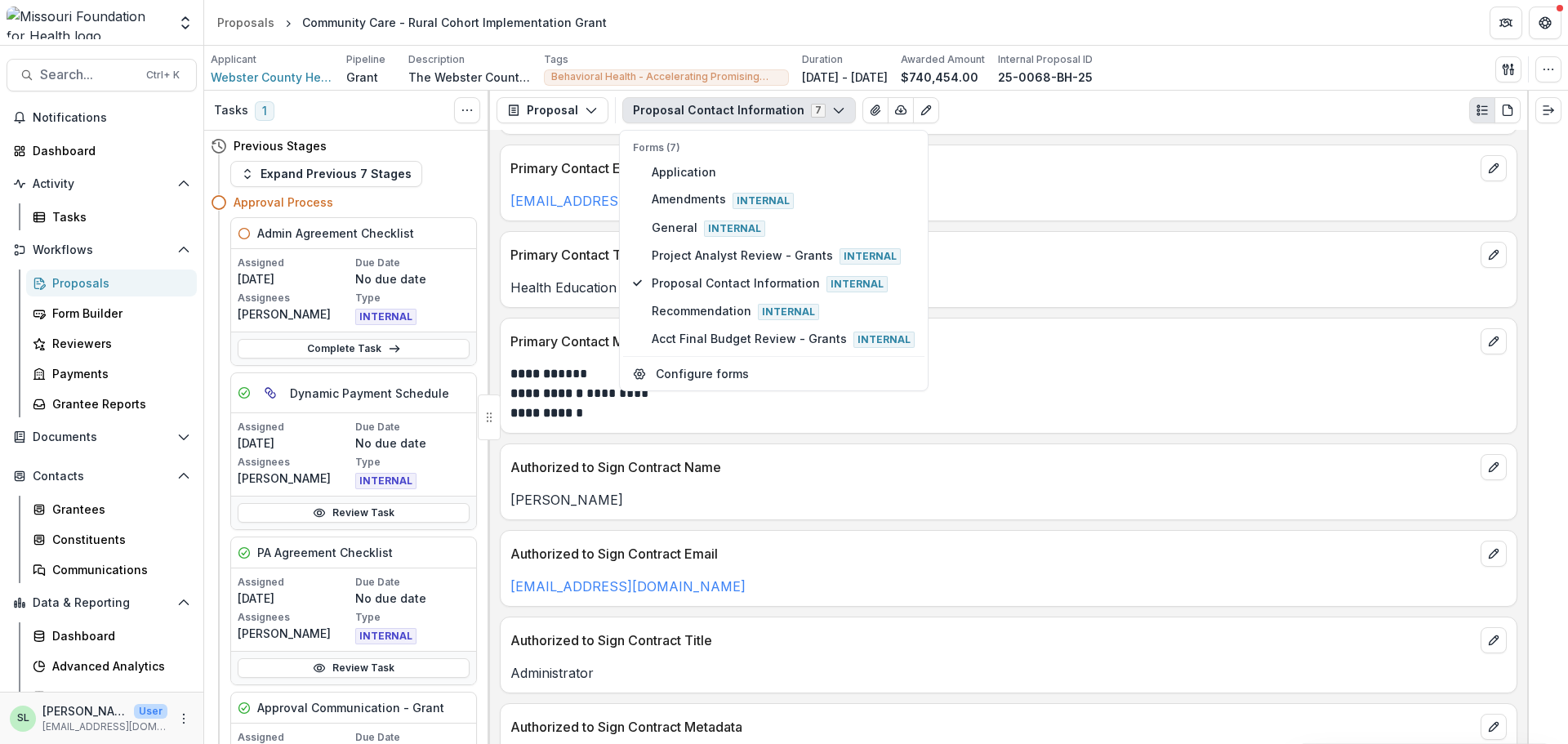
scroll to position [245, 0]
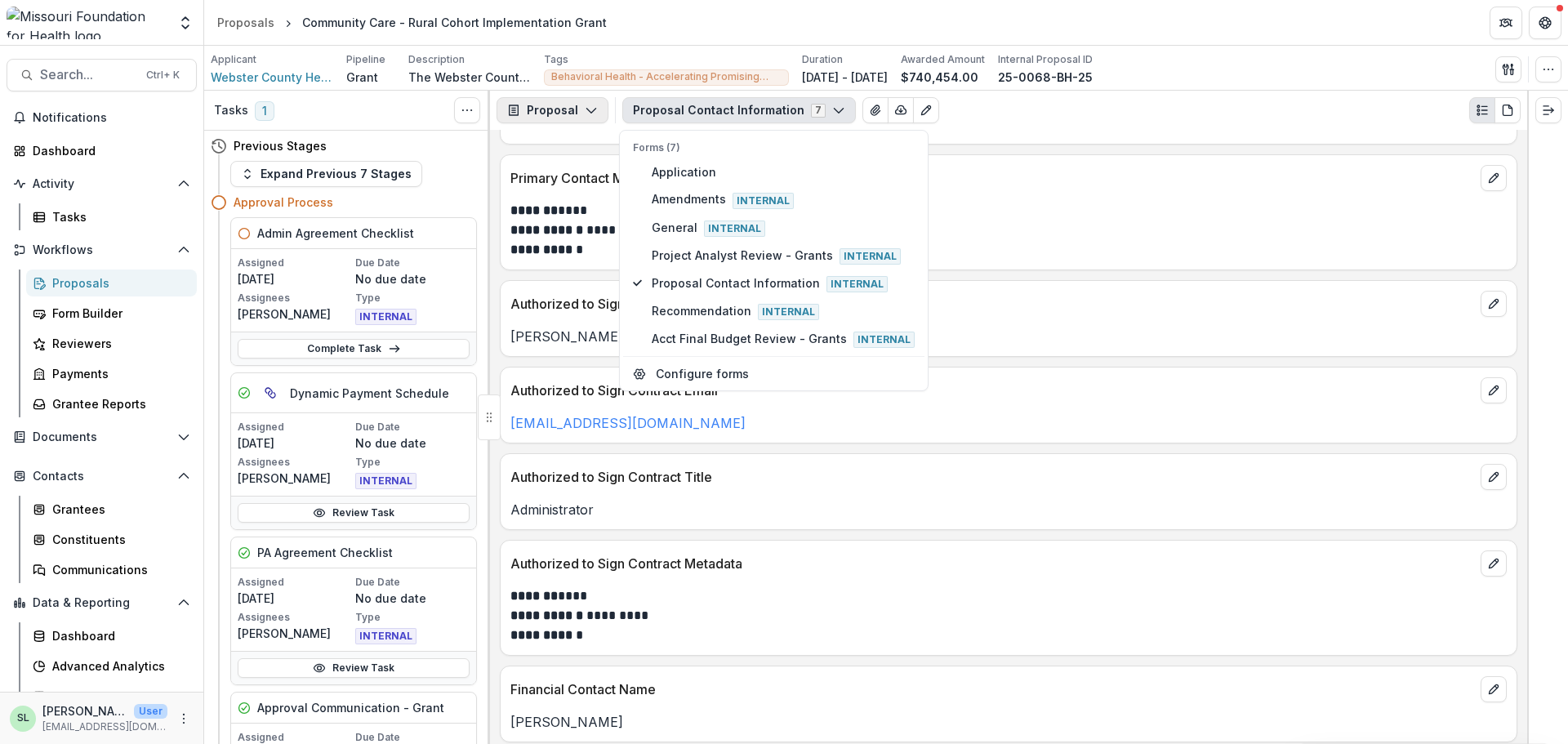
click at [570, 103] on button "Proposal" at bounding box center [552, 110] width 112 height 26
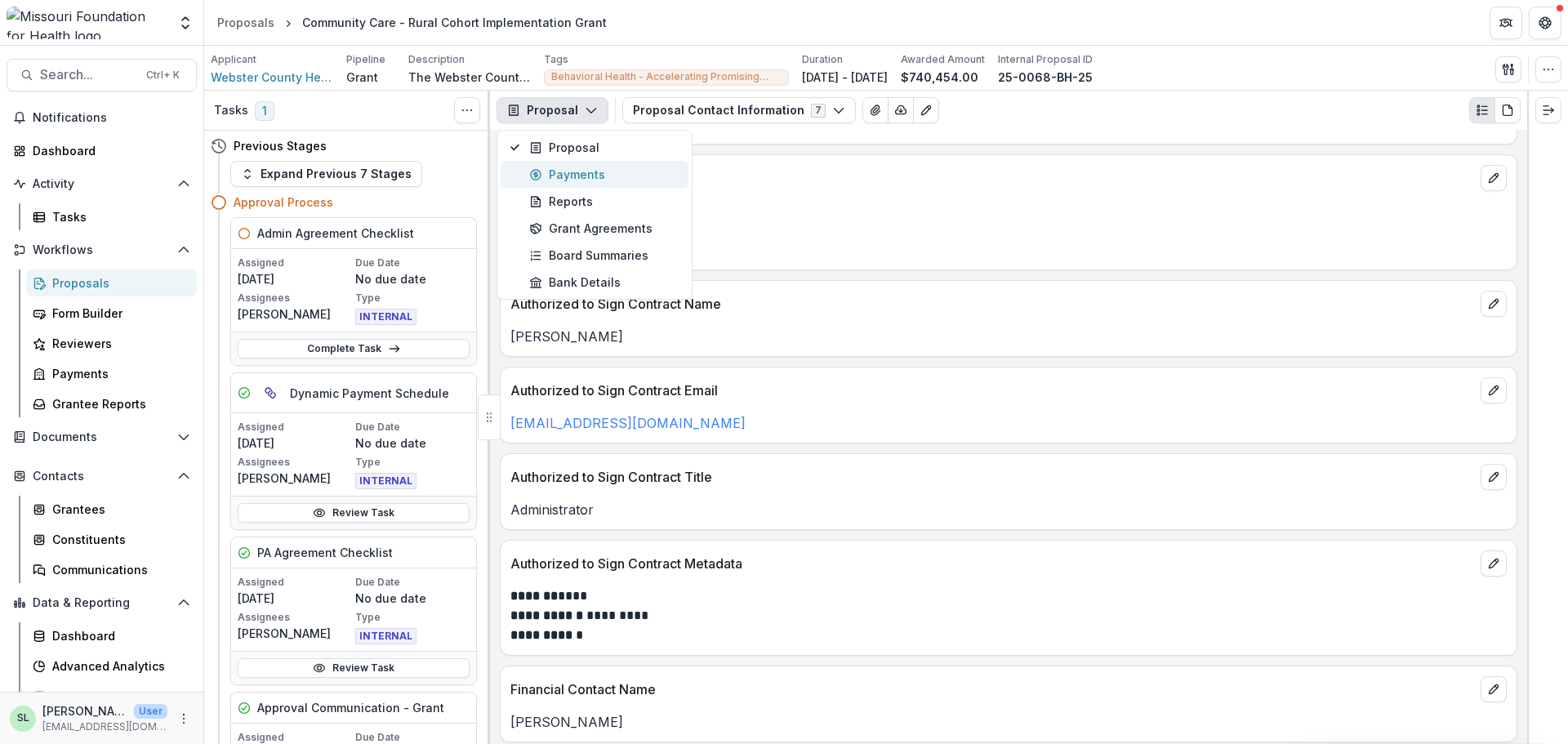
click at [552, 175] on div "Payments" at bounding box center [604, 174] width 149 height 17
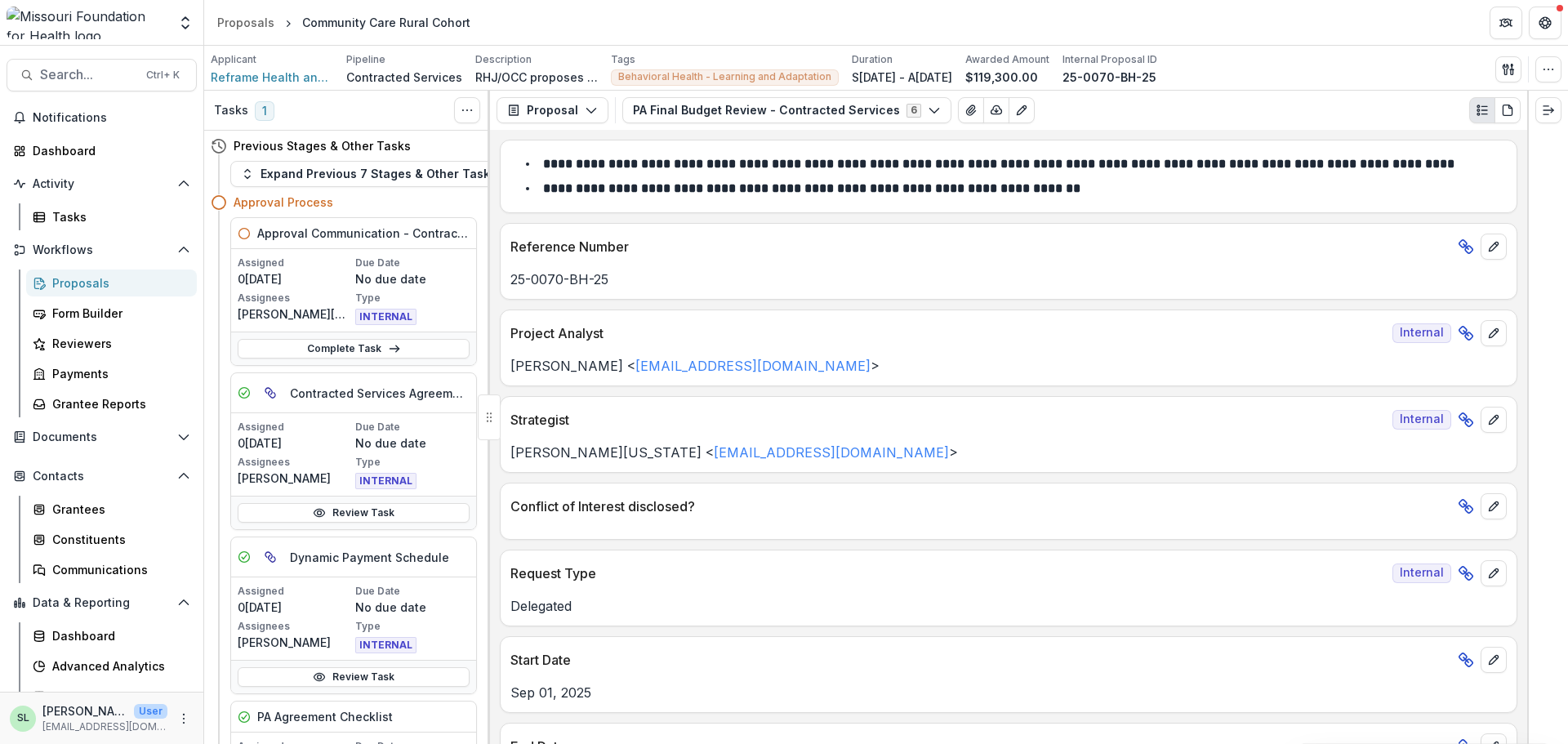
scroll to position [18, 0]
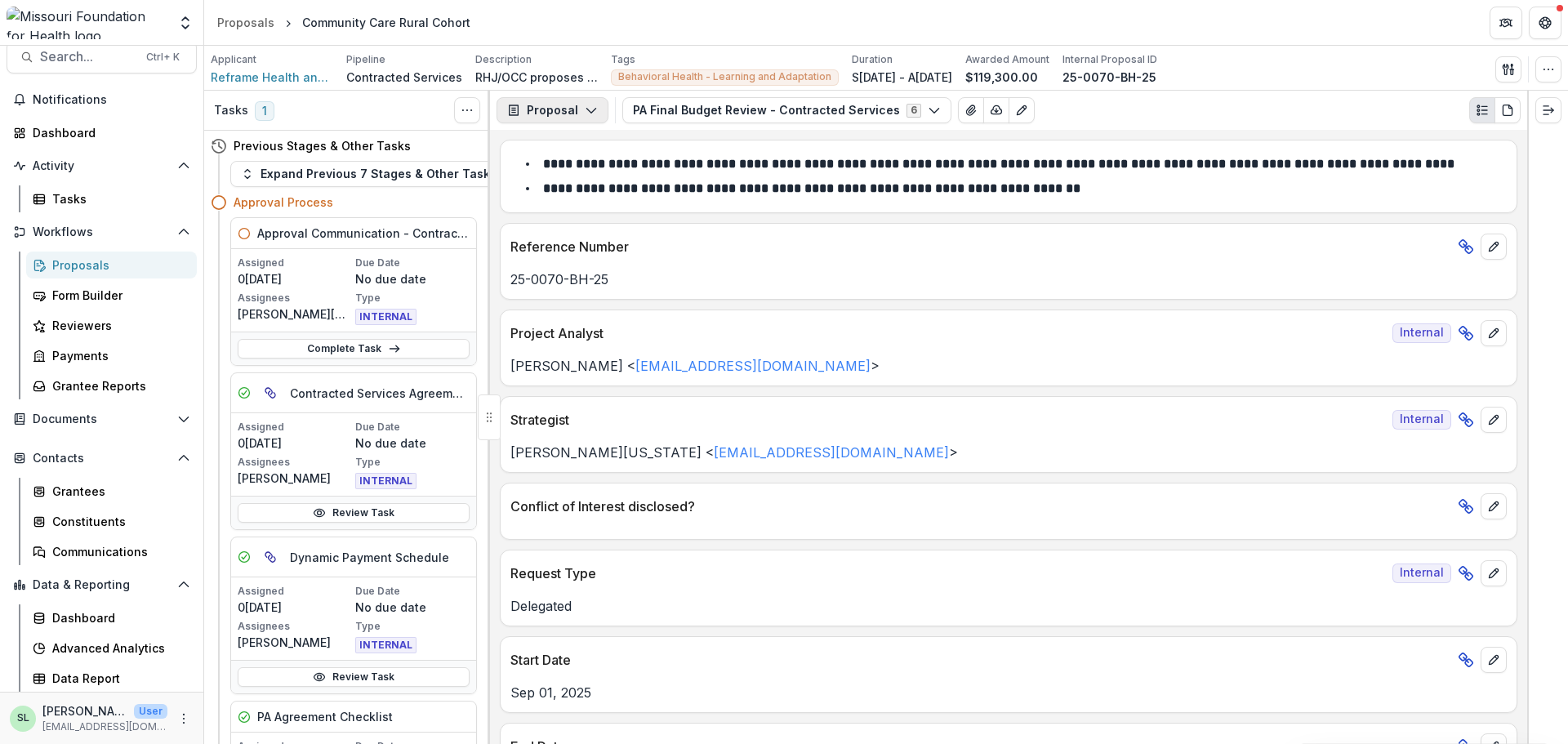
click at [528, 107] on button "Proposal" at bounding box center [552, 110] width 112 height 26
click at [542, 173] on icon "button" at bounding box center [536, 174] width 13 height 13
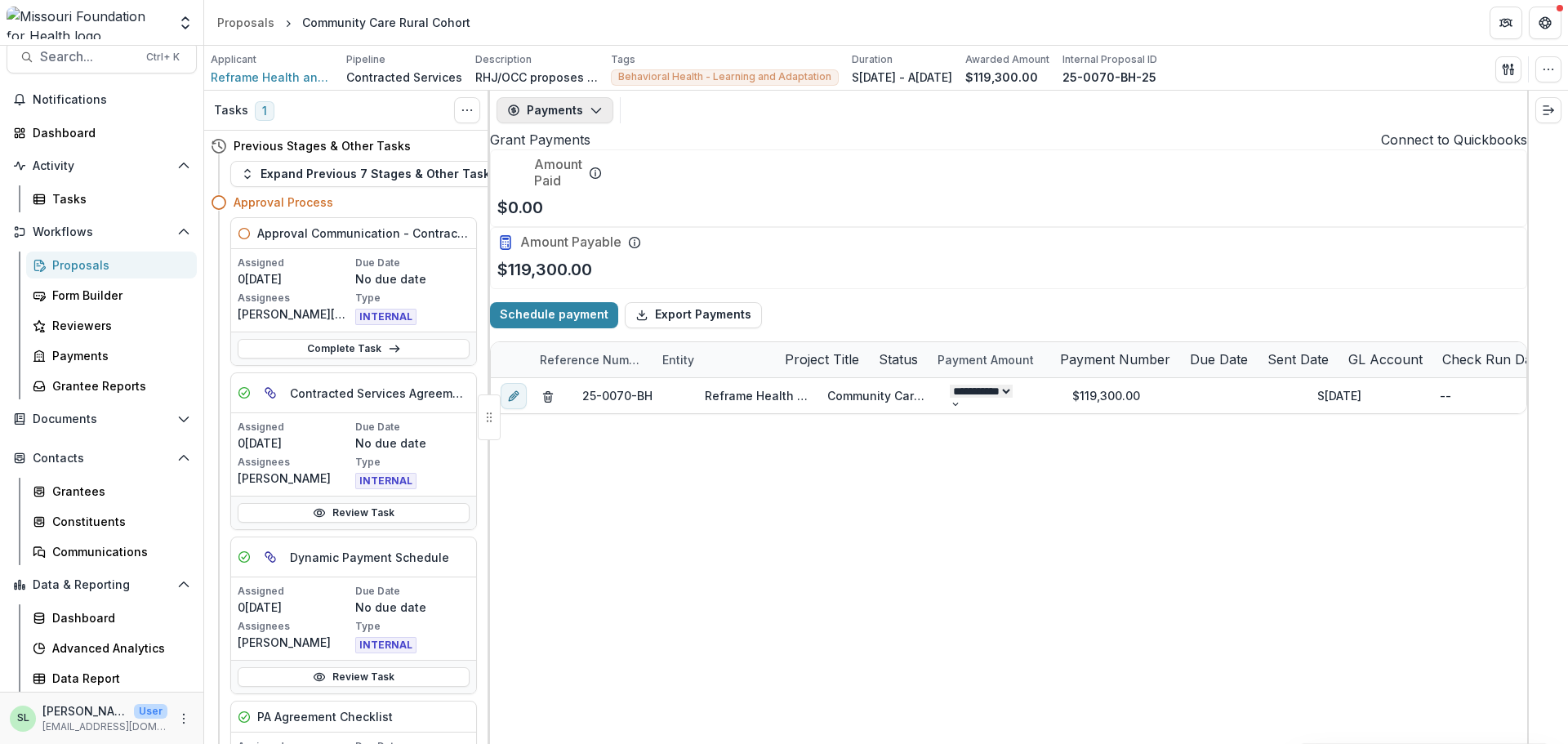
click at [568, 117] on button "Payments" at bounding box center [555, 110] width 117 height 26
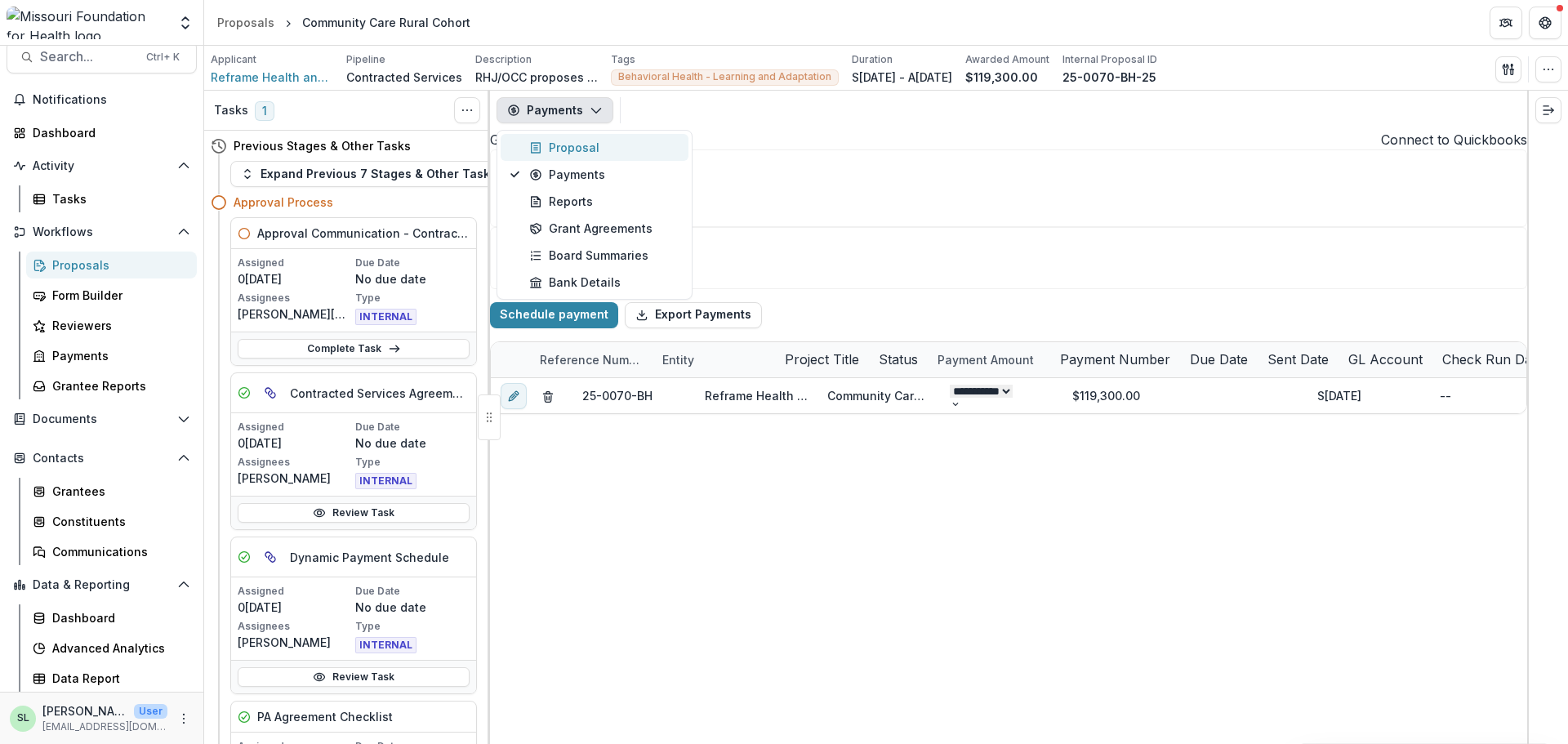
click at [563, 150] on div "Proposal" at bounding box center [604, 147] width 149 height 17
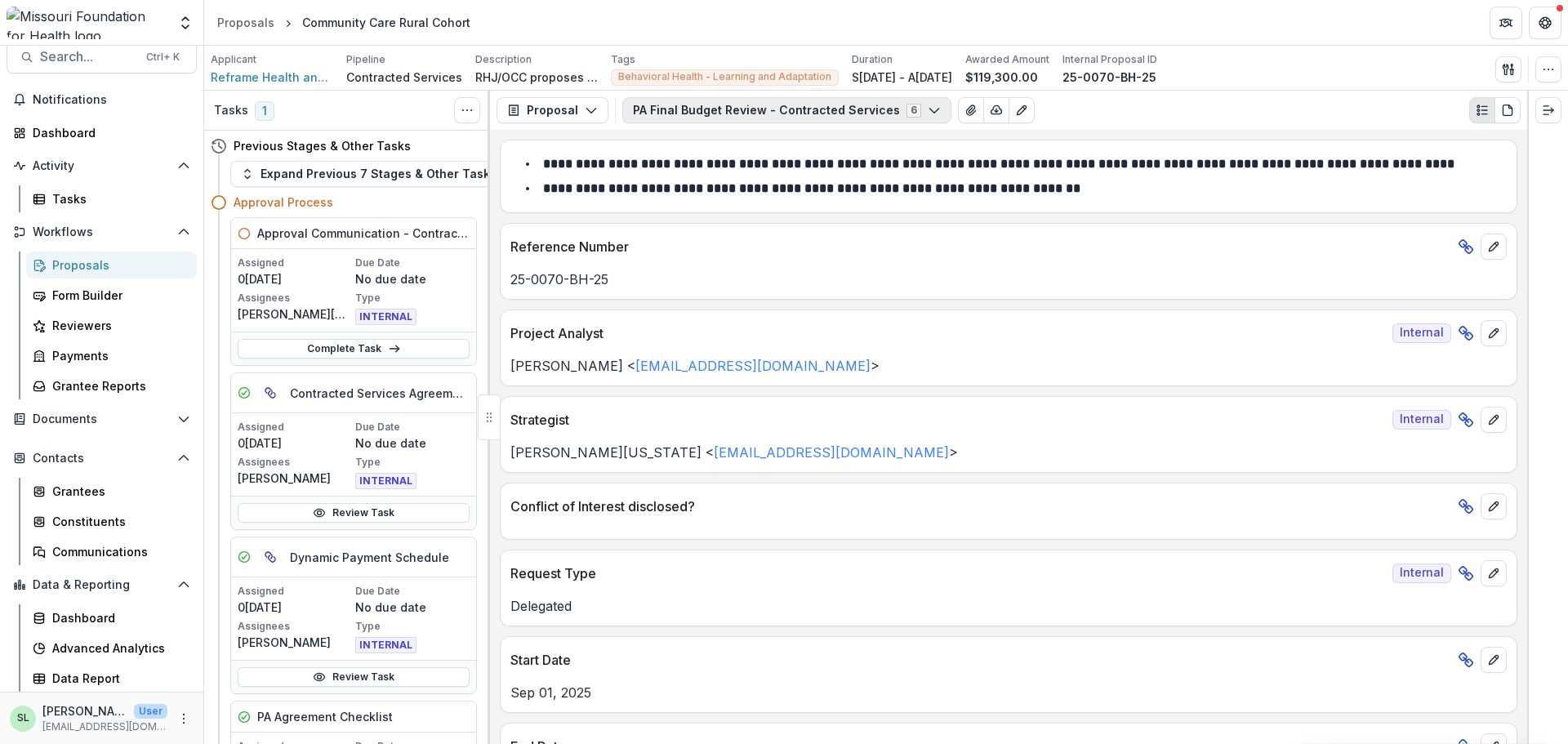
click at [777, 113] on button "PA Final Budget Review - Contracted Services 6" at bounding box center [787, 110] width 329 height 26
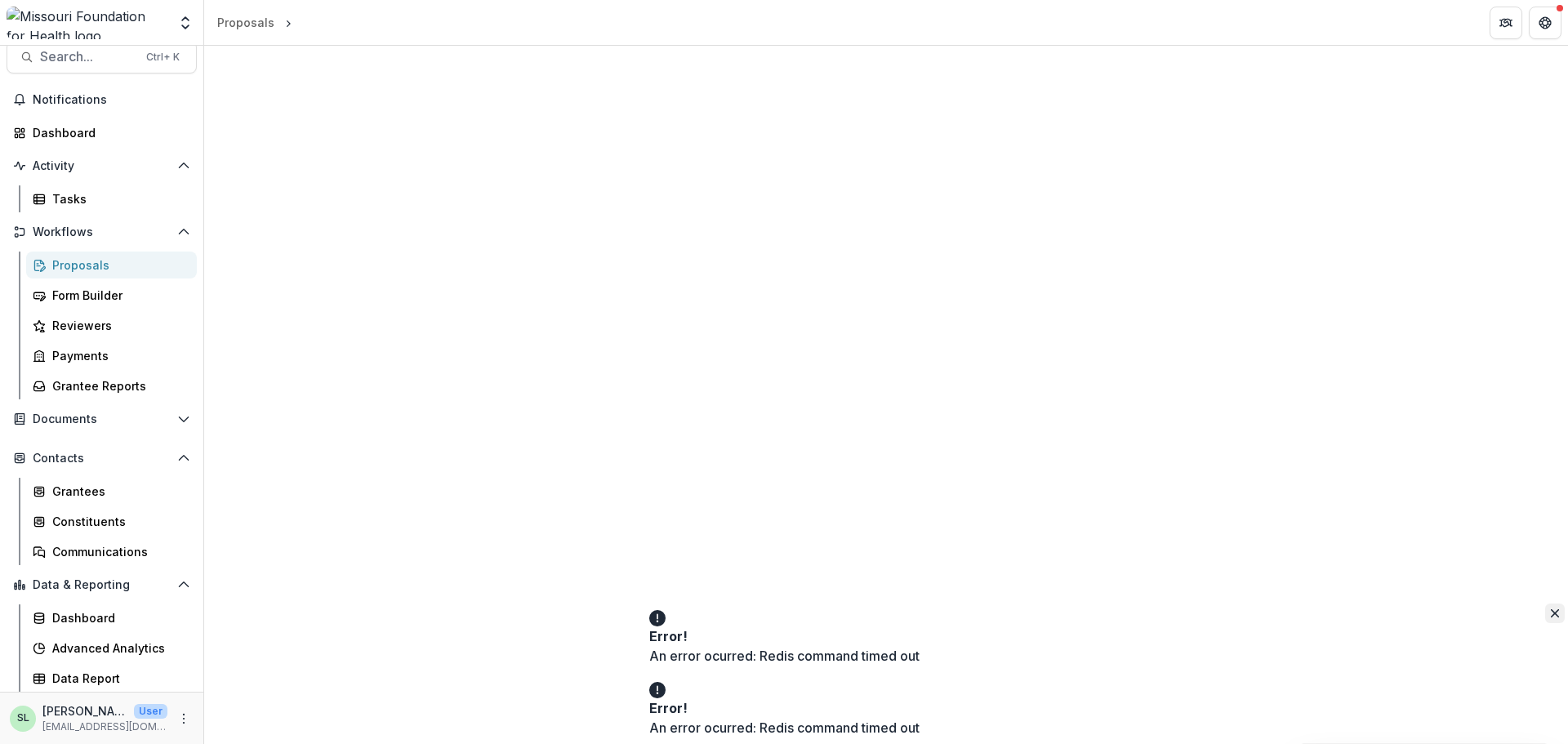
click at [1550, 617] on icon "Close" at bounding box center [1555, 613] width 8 height 8
click at [1550, 689] on icon "Close" at bounding box center [1555, 685] width 8 height 8
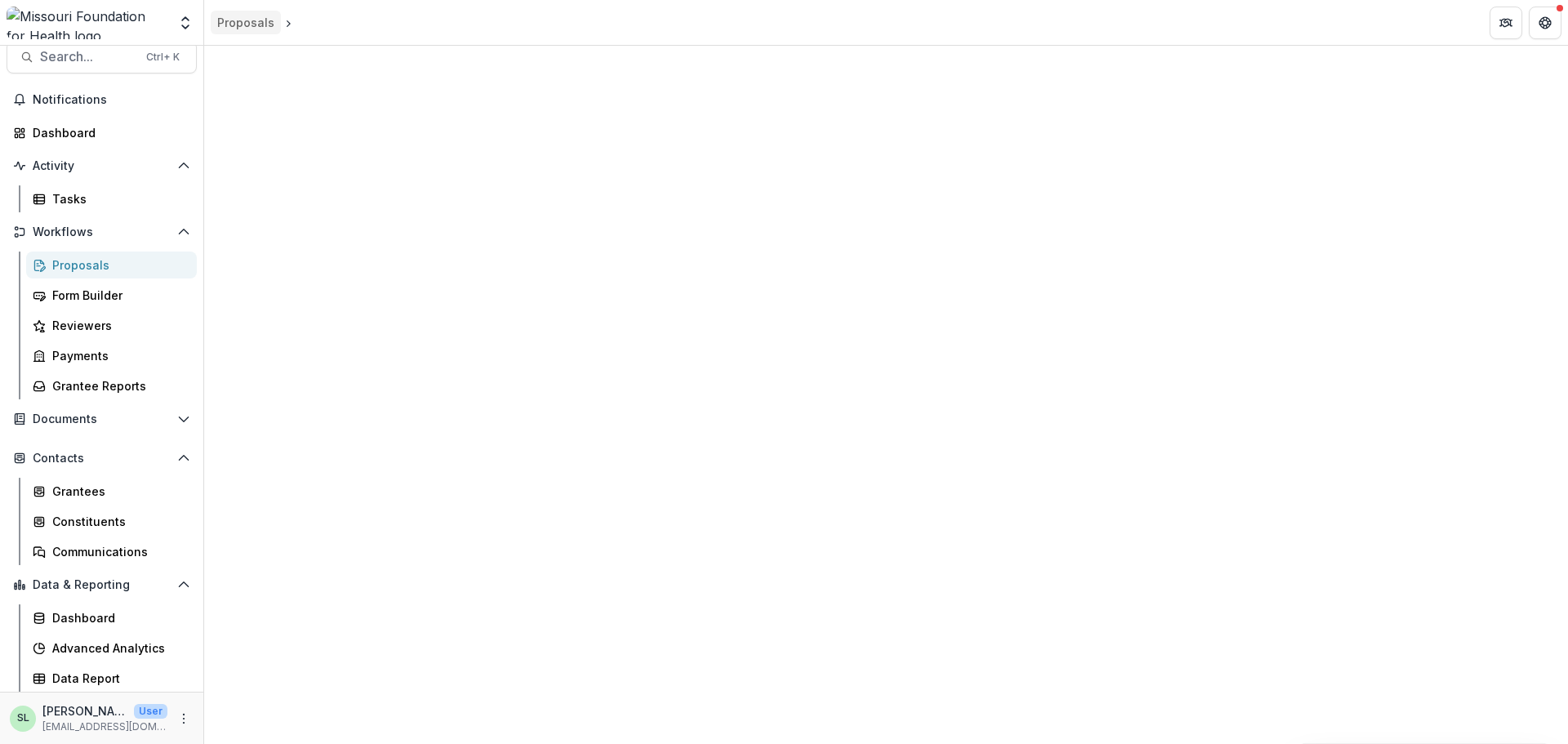
click at [254, 18] on div "Proposals" at bounding box center [246, 23] width 57 height 17
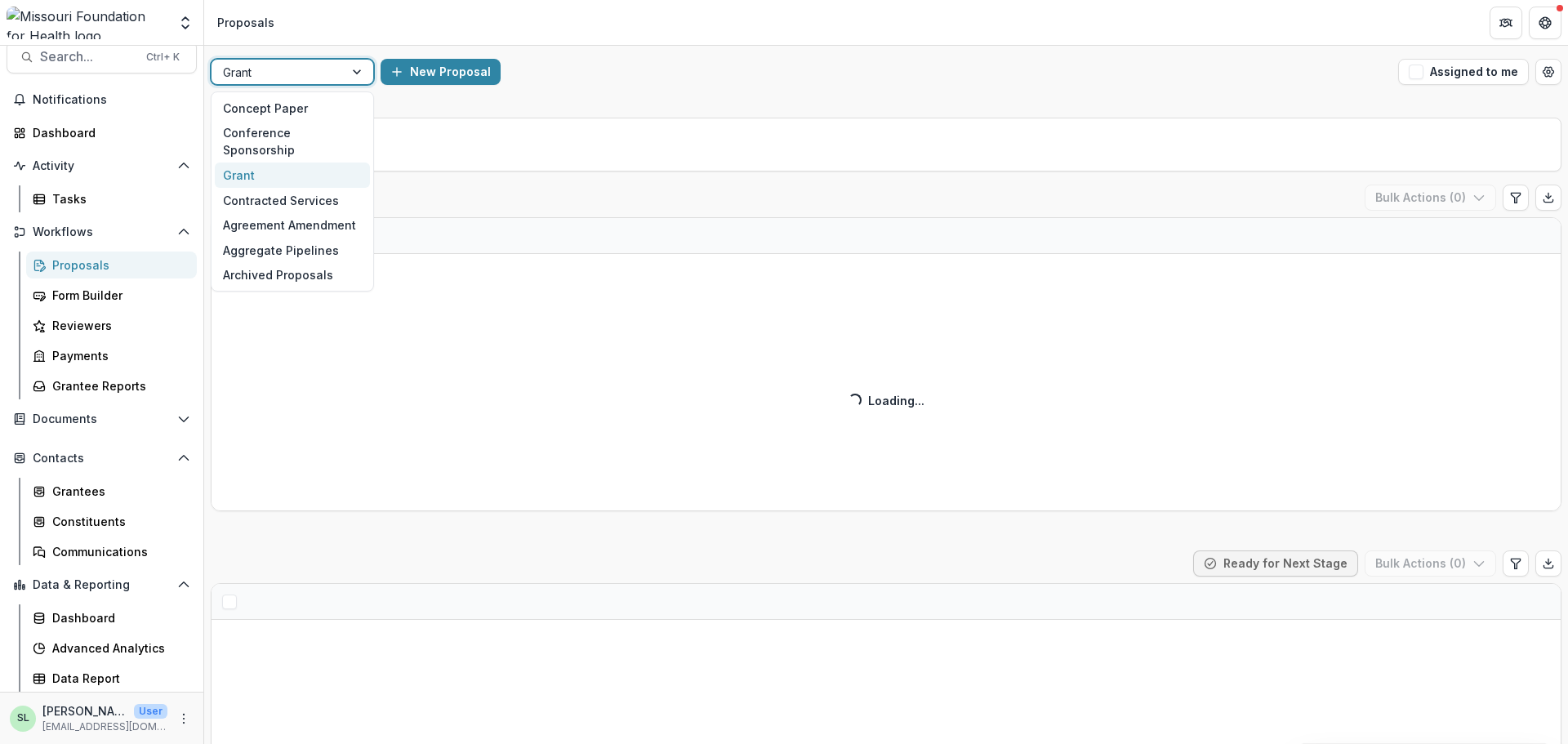
click at [306, 75] on div at bounding box center [278, 72] width 109 height 20
click at [310, 188] on div "Contracted Services" at bounding box center [292, 200] width 155 height 25
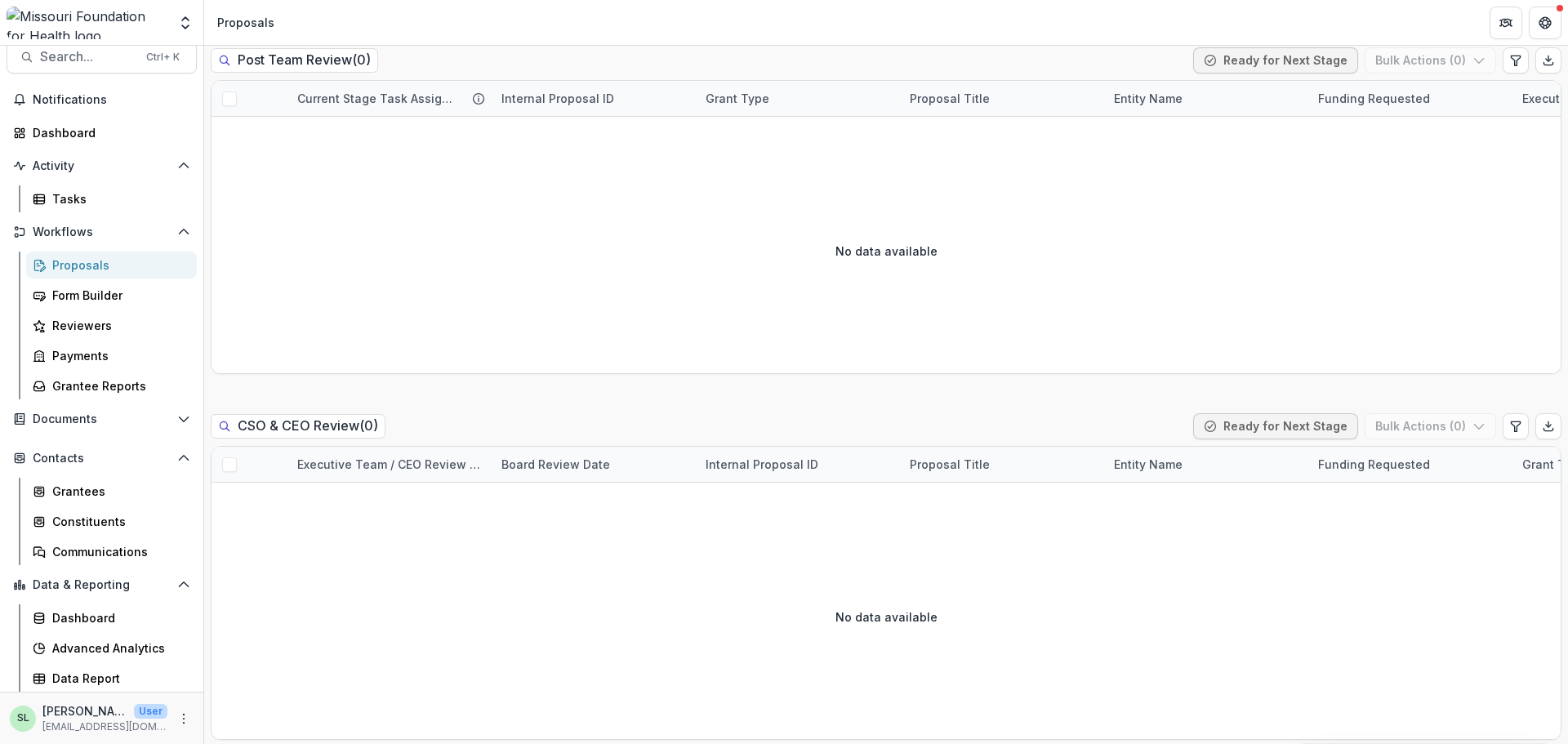
scroll to position [2204, 0]
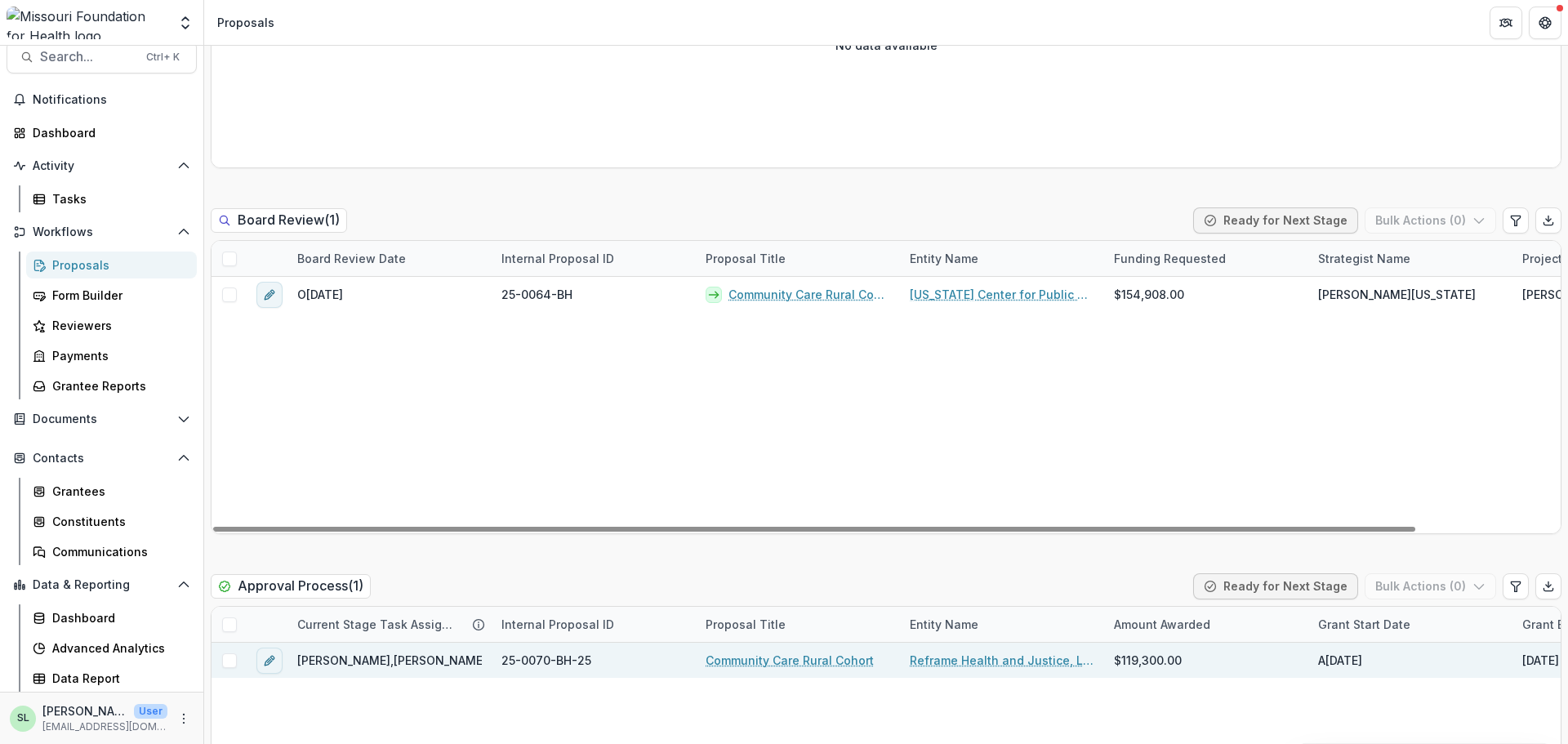
click at [790, 655] on link "Community Care Rural Cohort" at bounding box center [789, 660] width 168 height 17
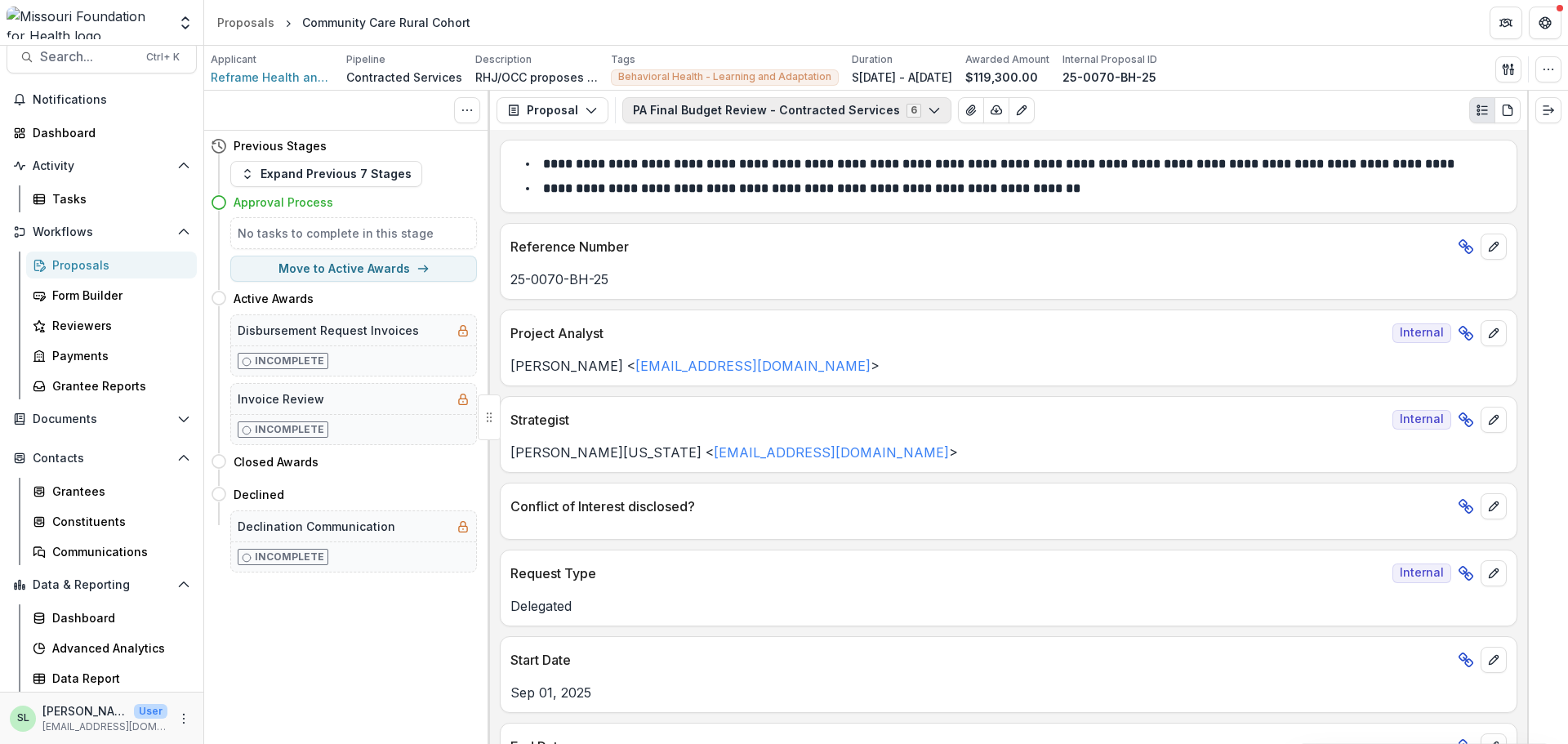
click at [700, 112] on button "PA Final Budget Review - Contracted Services 6" at bounding box center [787, 110] width 329 height 26
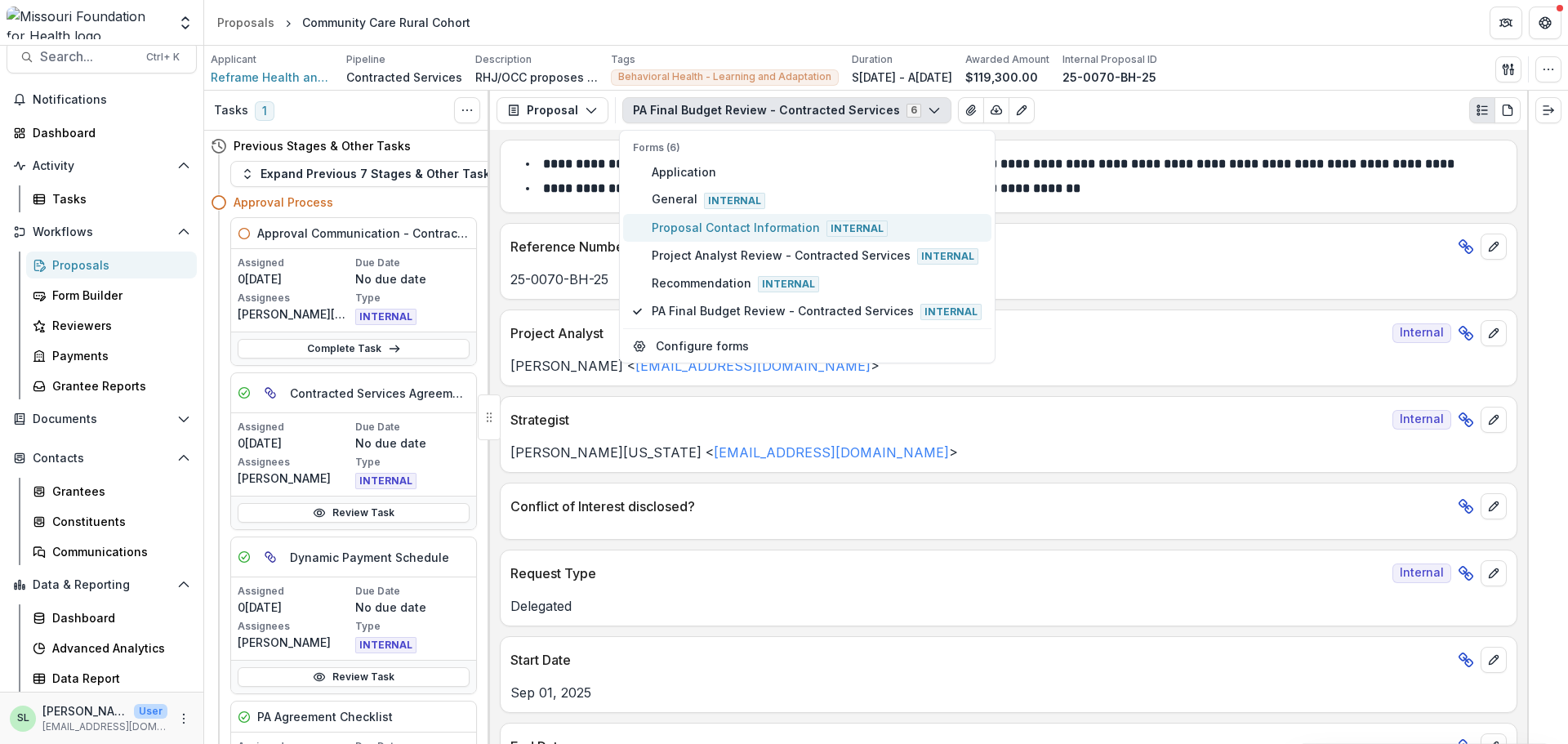
click at [712, 226] on span "Proposal Contact Information Internal" at bounding box center [816, 227] width 330 height 18
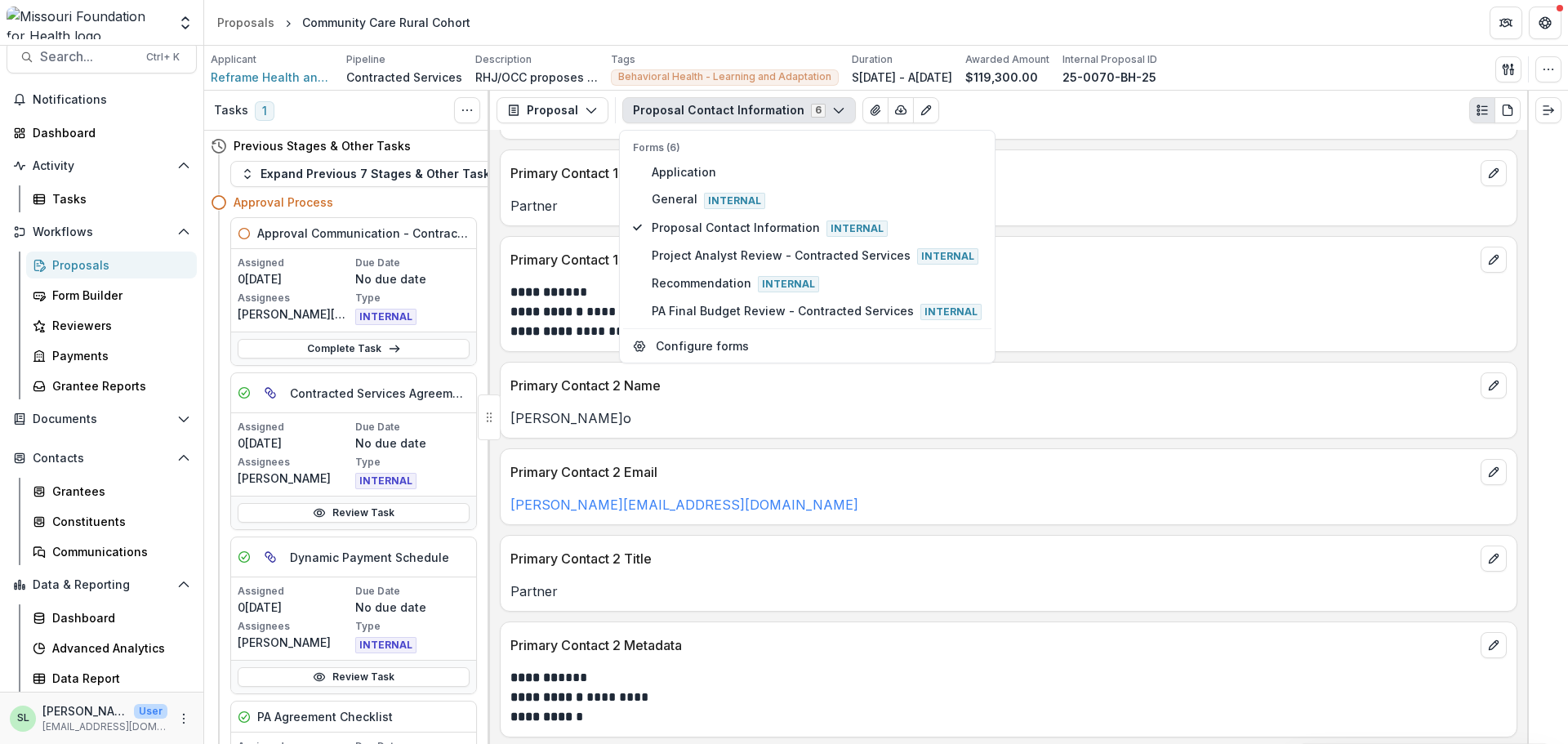
scroll to position [245, 0]
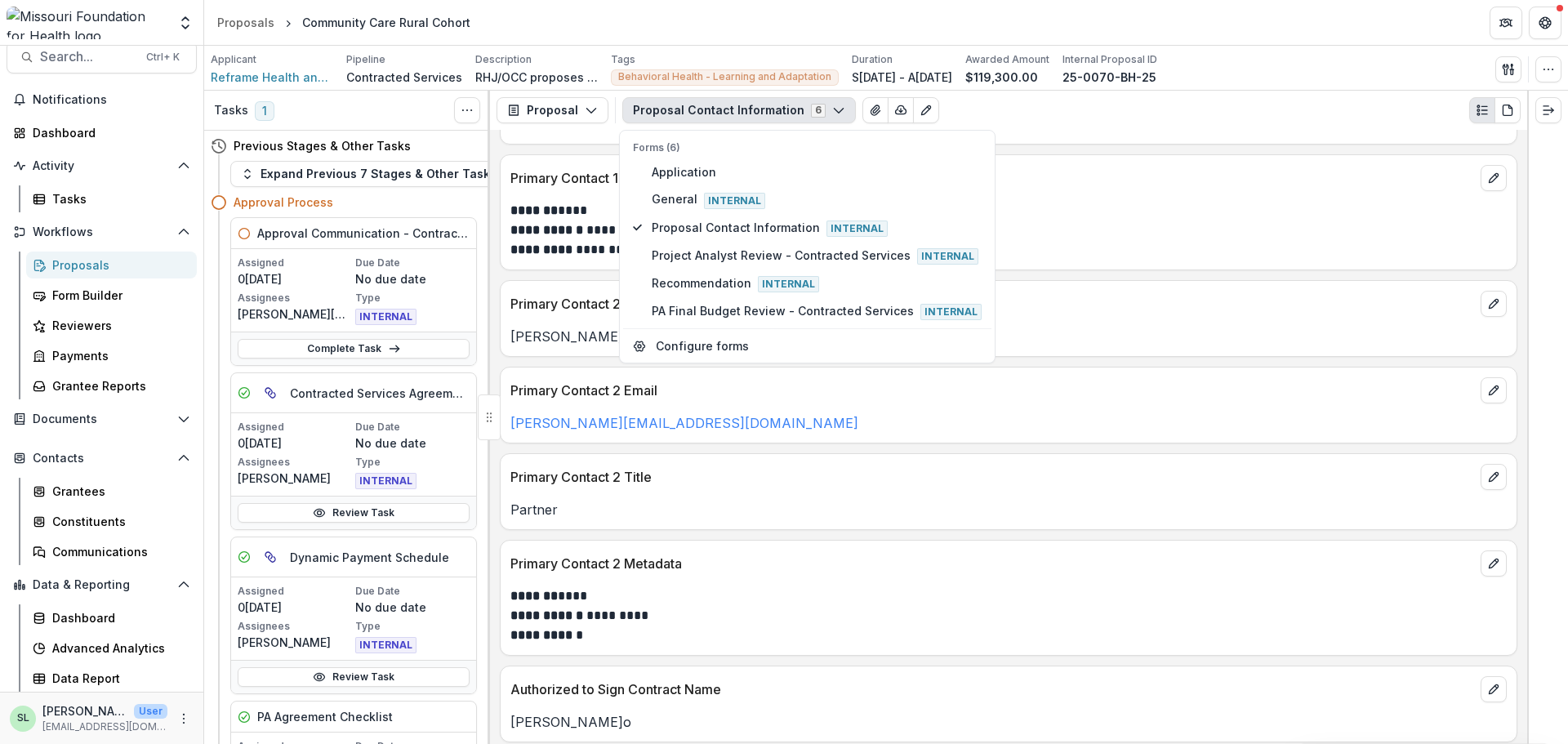
click at [1091, 172] on p "Primary Contact 1 Metadata" at bounding box center [992, 177] width 963 height 19
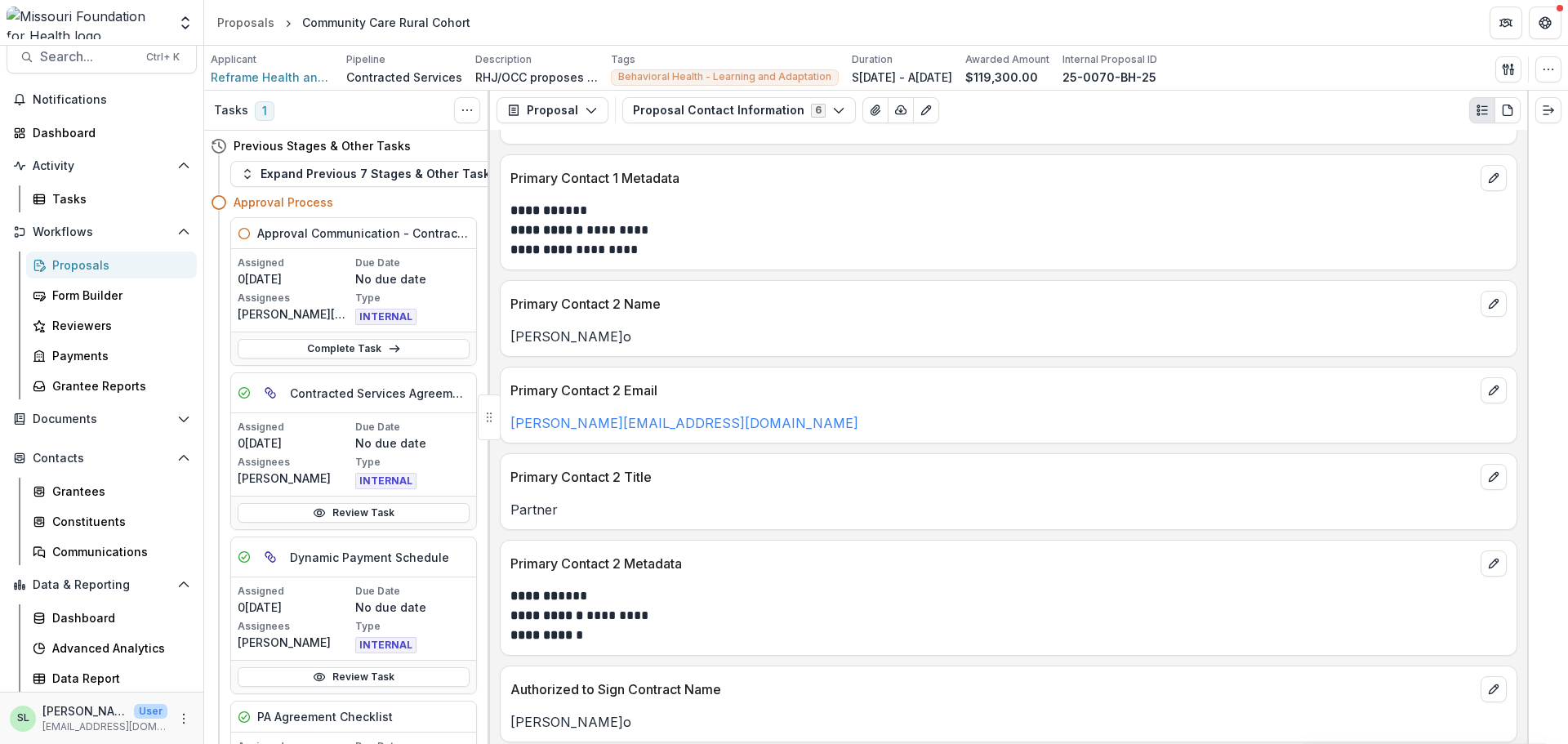
click at [70, 264] on div "Proposals" at bounding box center [117, 265] width 132 height 17
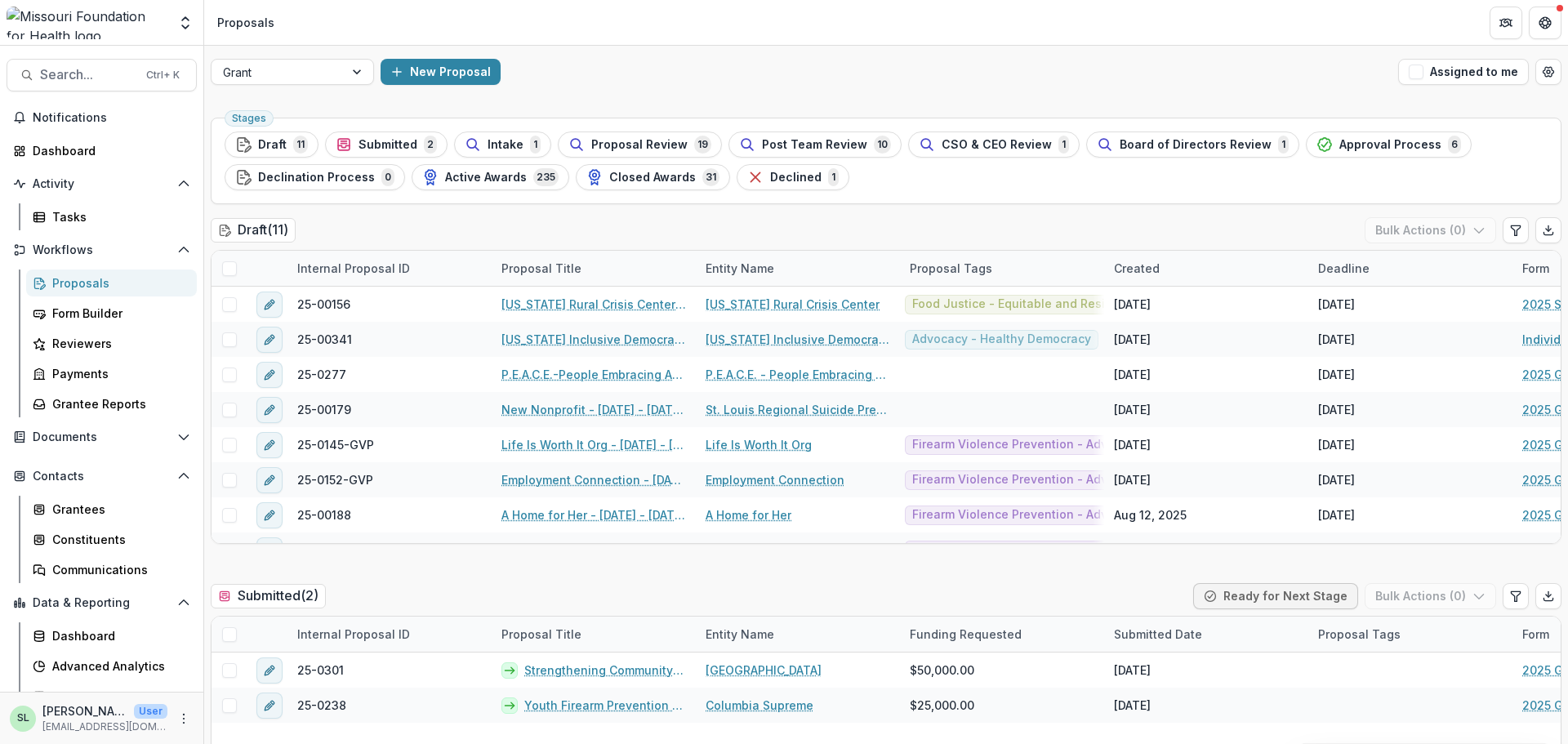
click at [91, 284] on div "Proposals" at bounding box center [117, 283] width 132 height 17
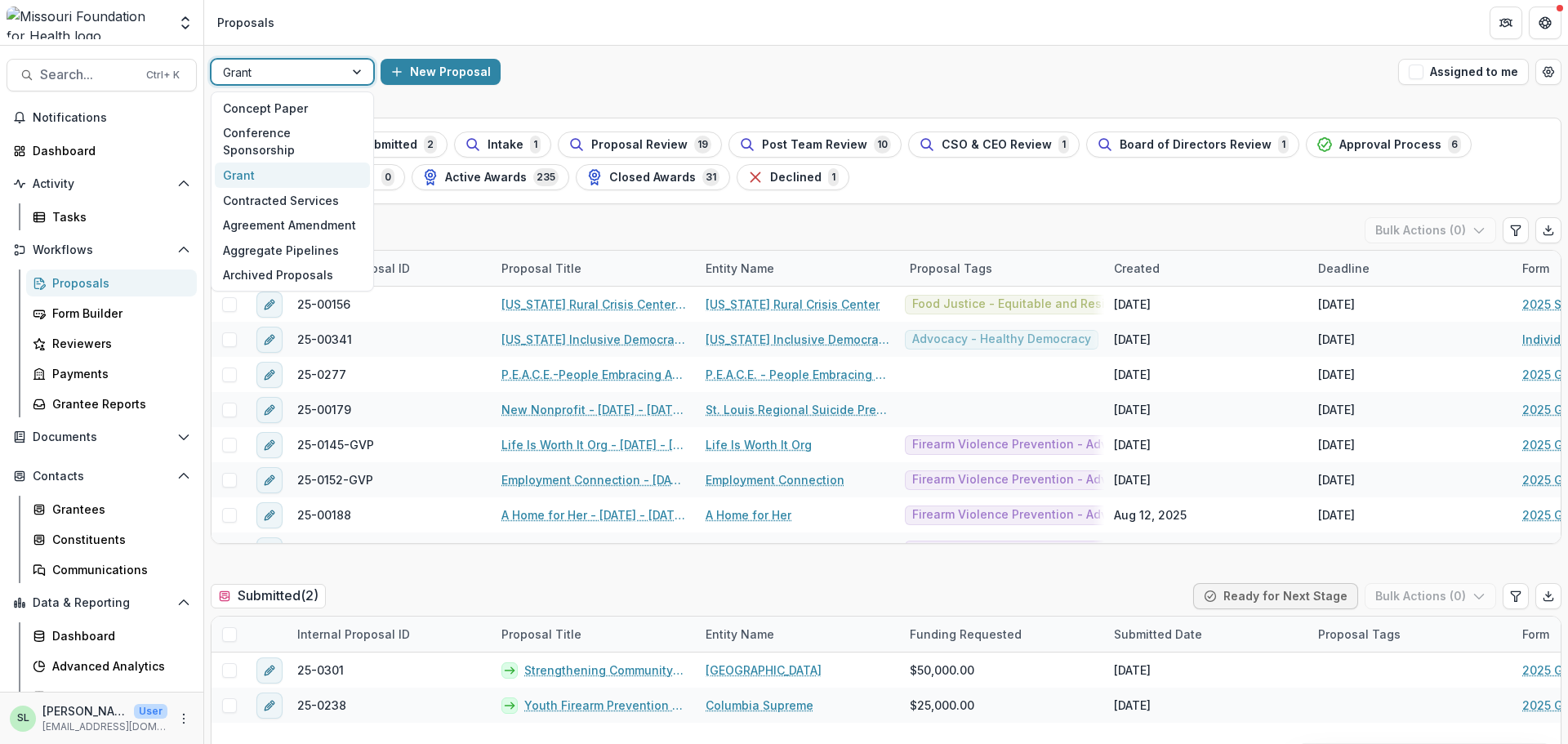
click at [311, 75] on div at bounding box center [278, 72] width 109 height 20
click at [303, 110] on div "Concept Paper" at bounding box center [292, 108] width 155 height 25
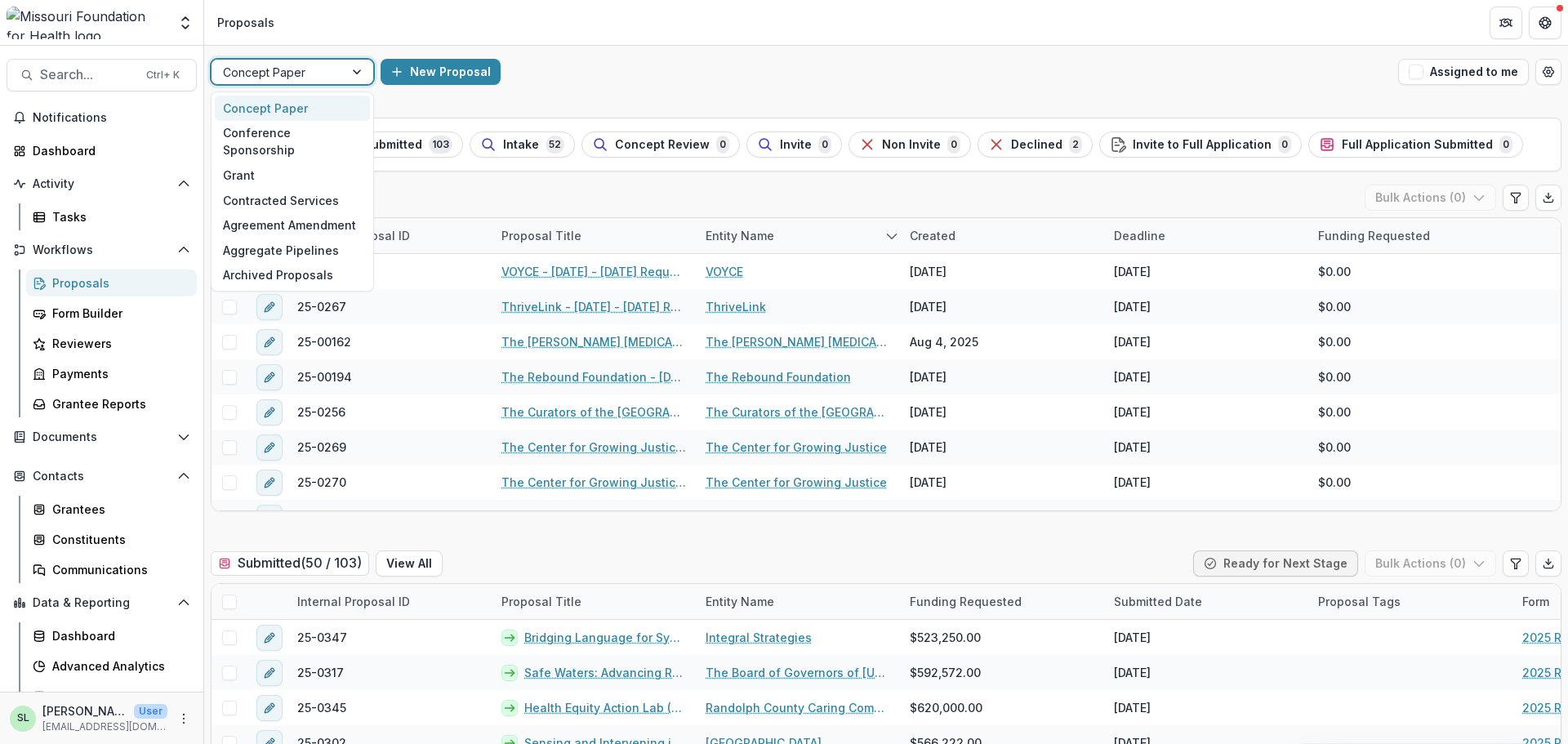
click at [313, 76] on div at bounding box center [278, 72] width 109 height 20
click at [303, 163] on div "Grant" at bounding box center [292, 175] width 155 height 25
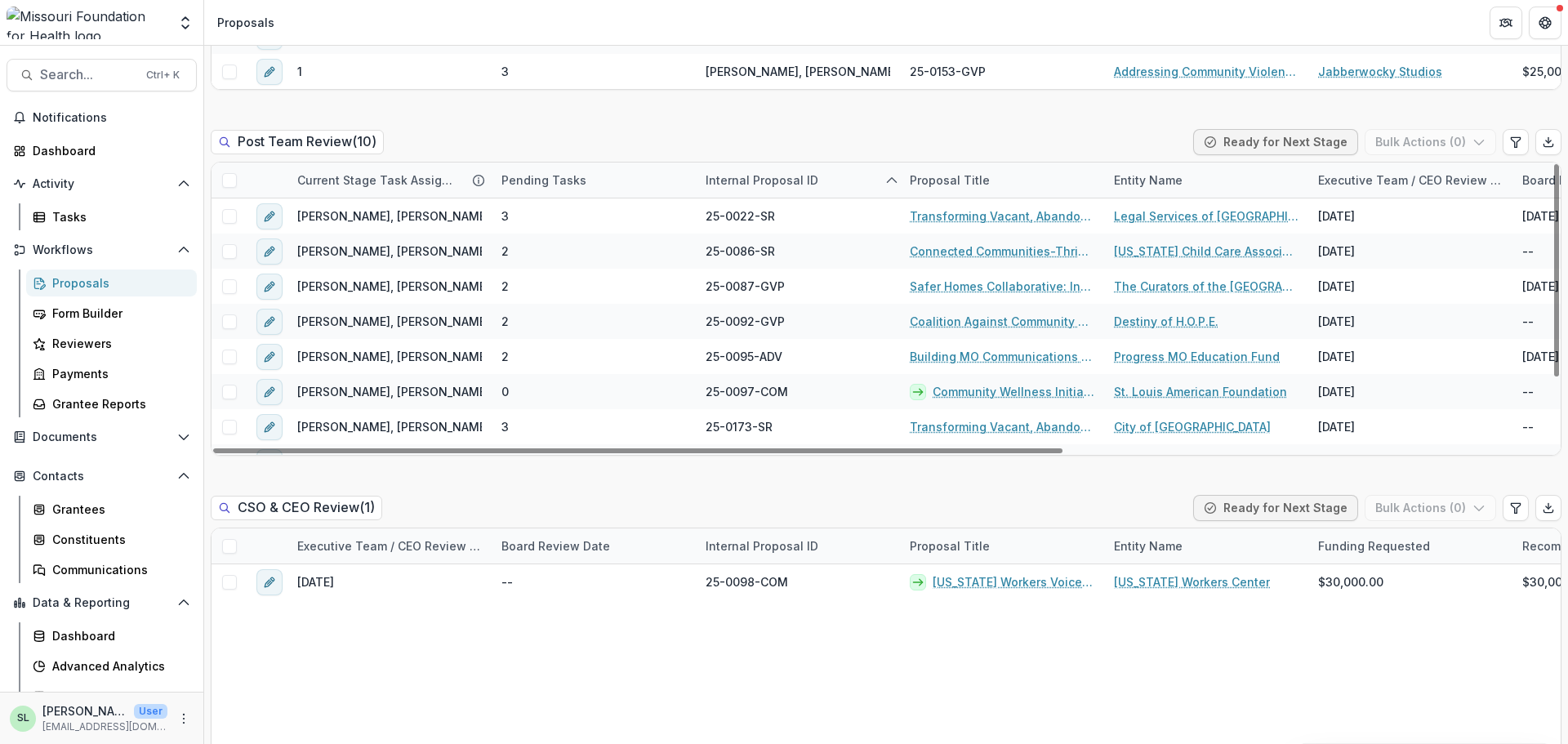
drag, startPoint x: 951, startPoint y: 449, endPoint x: 407, endPoint y: 497, distance: 546.1
click at [420, 453] on div at bounding box center [638, 450] width 849 height 5
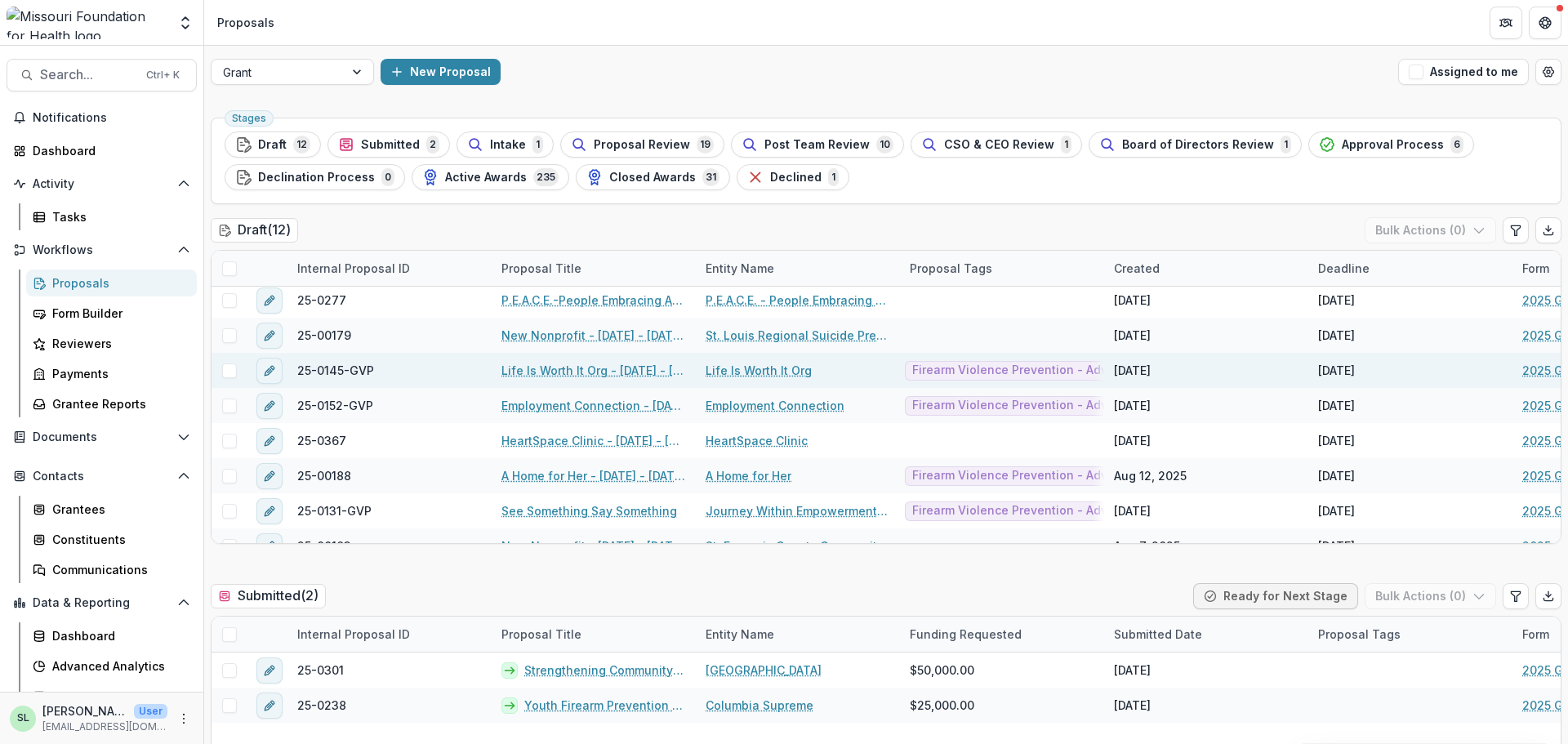
scroll to position [164, 0]
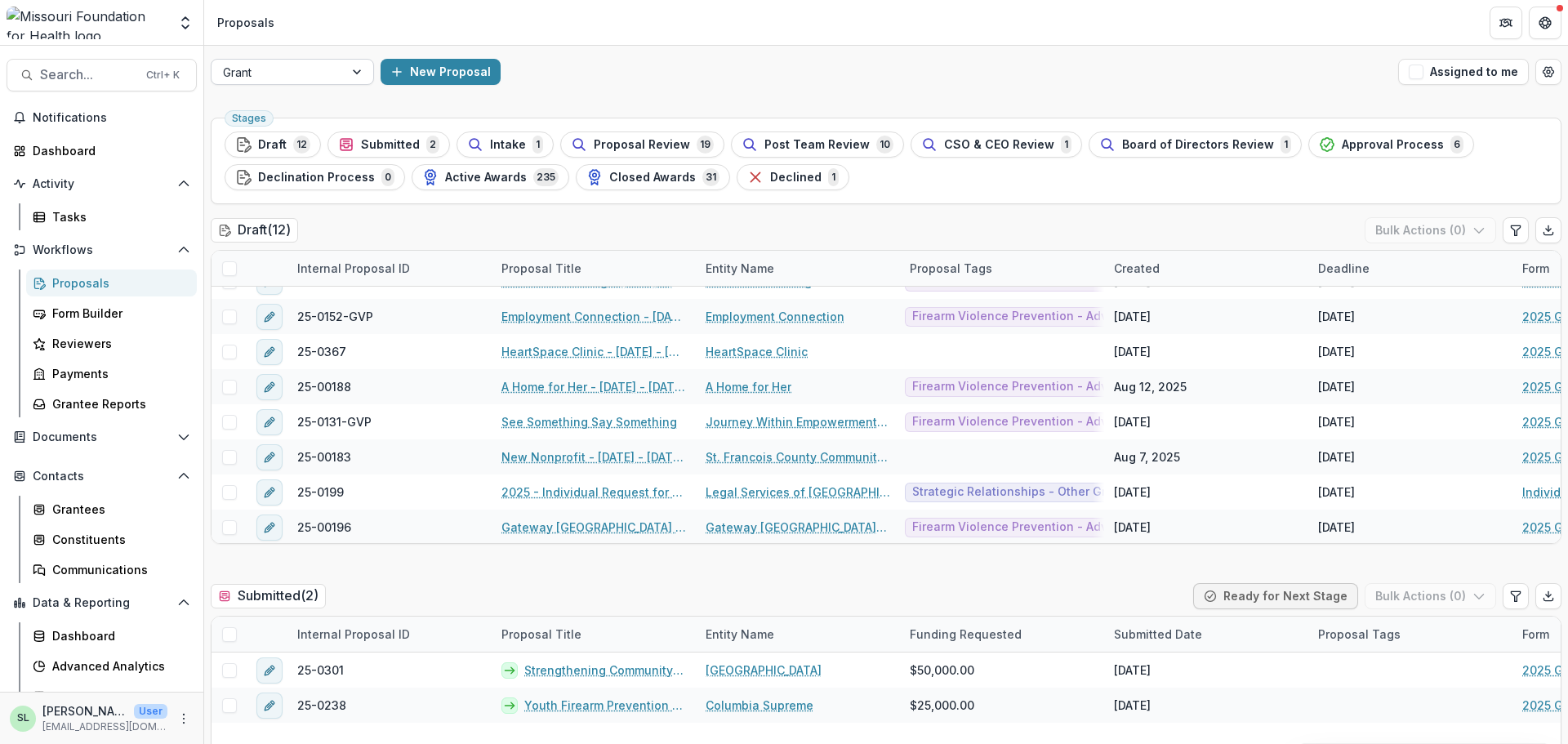
click at [273, 76] on div at bounding box center [278, 72] width 109 height 20
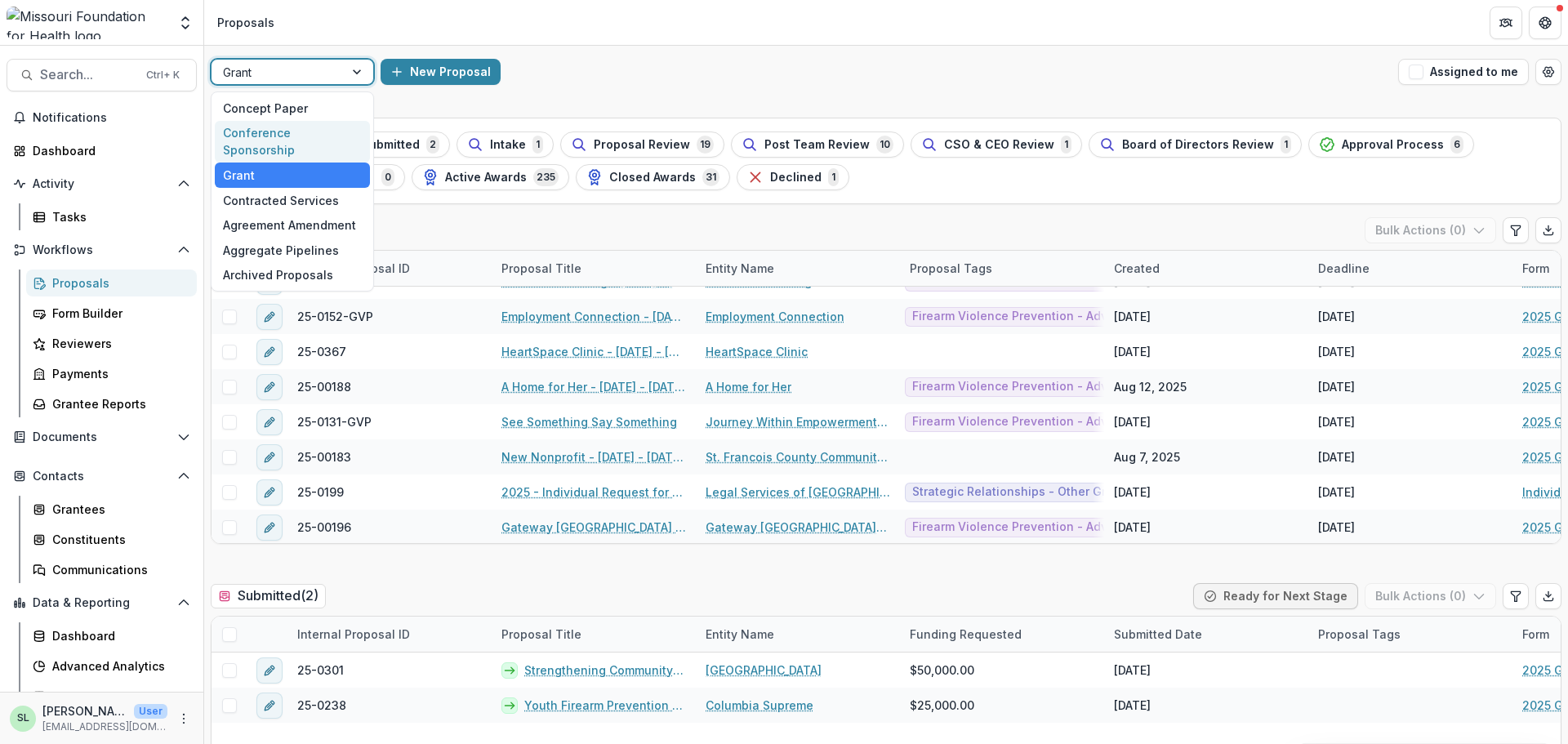
click at [282, 133] on div "Conference Sponsorship" at bounding box center [292, 142] width 155 height 43
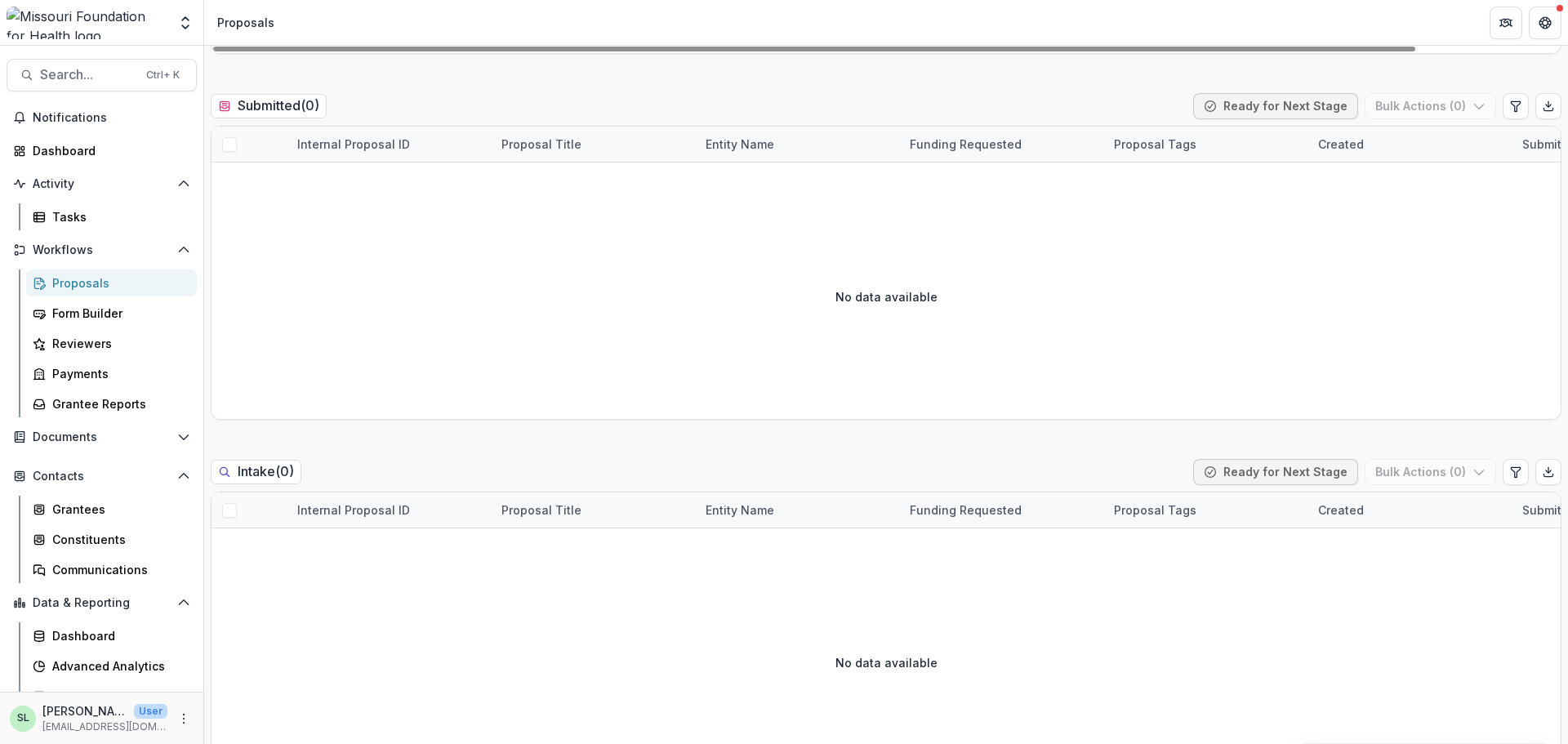
scroll to position [980, 0]
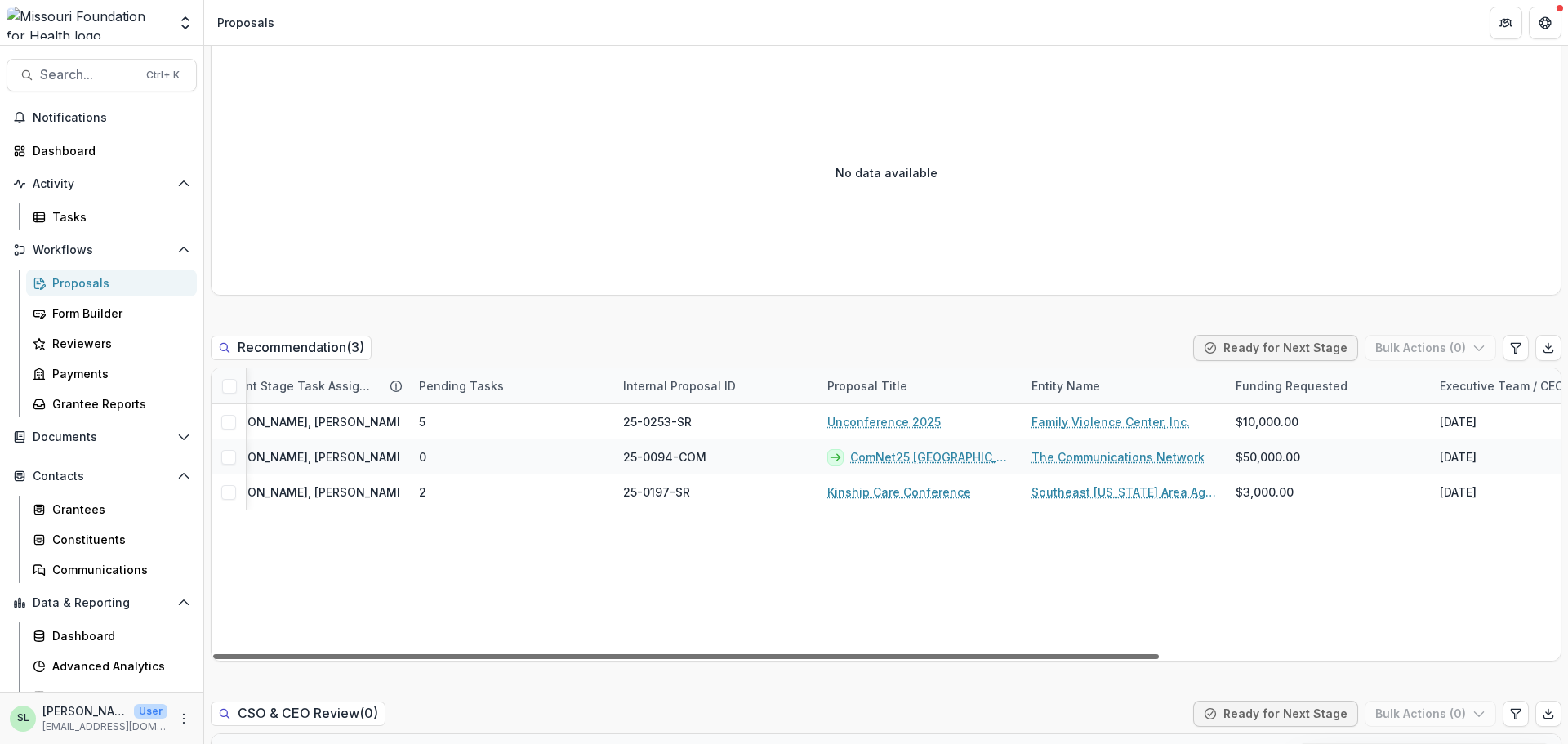
scroll to position [0, 0]
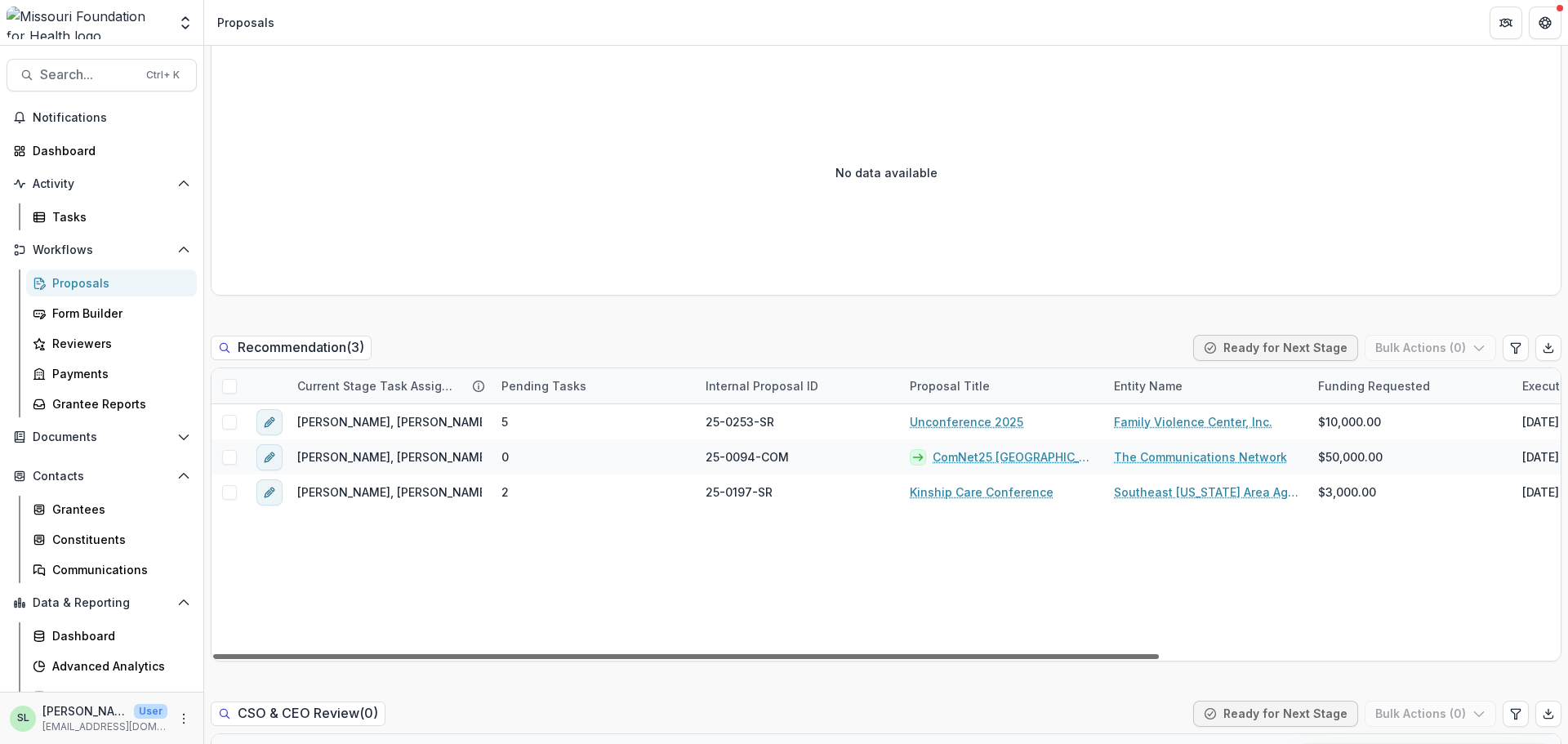
drag, startPoint x: 596, startPoint y: 654, endPoint x: 513, endPoint y: 607, distance: 95.4
click at [513, 654] on div at bounding box center [685, 657] width 945 height 5
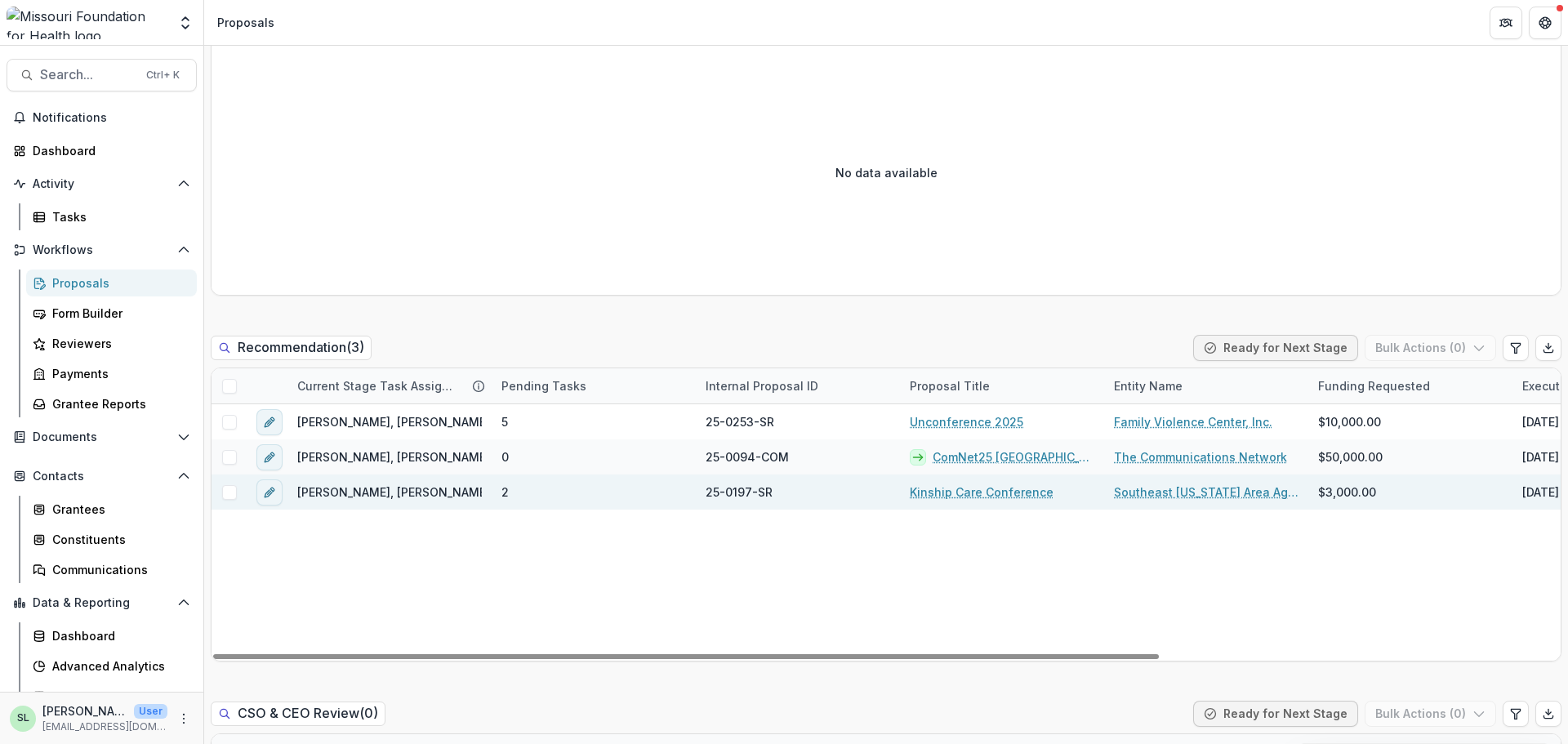
click at [947, 493] on link "Kinship Care Conference" at bounding box center [981, 492] width 143 height 17
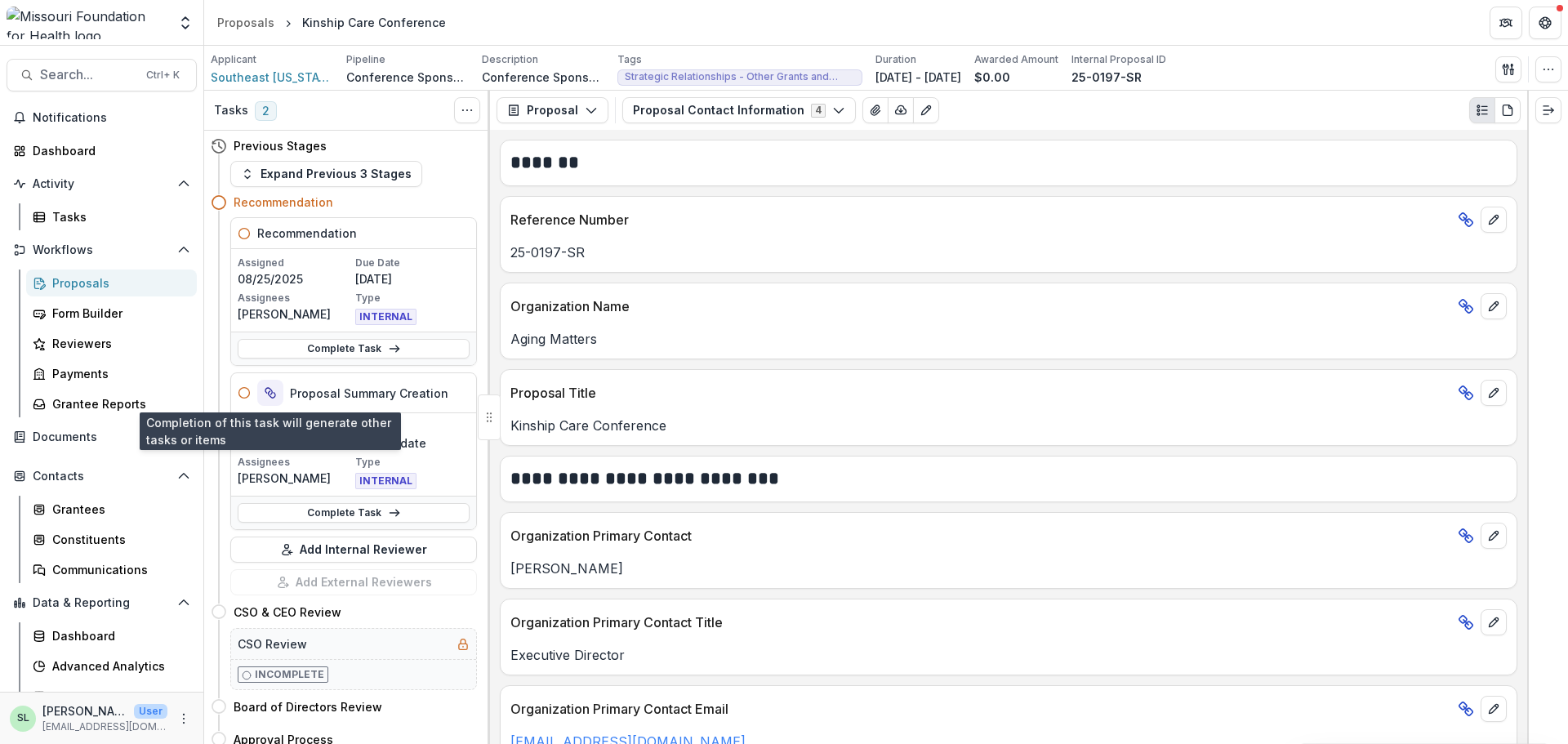
click at [275, 392] on icon "View dependent tasks" at bounding box center [270, 393] width 13 height 13
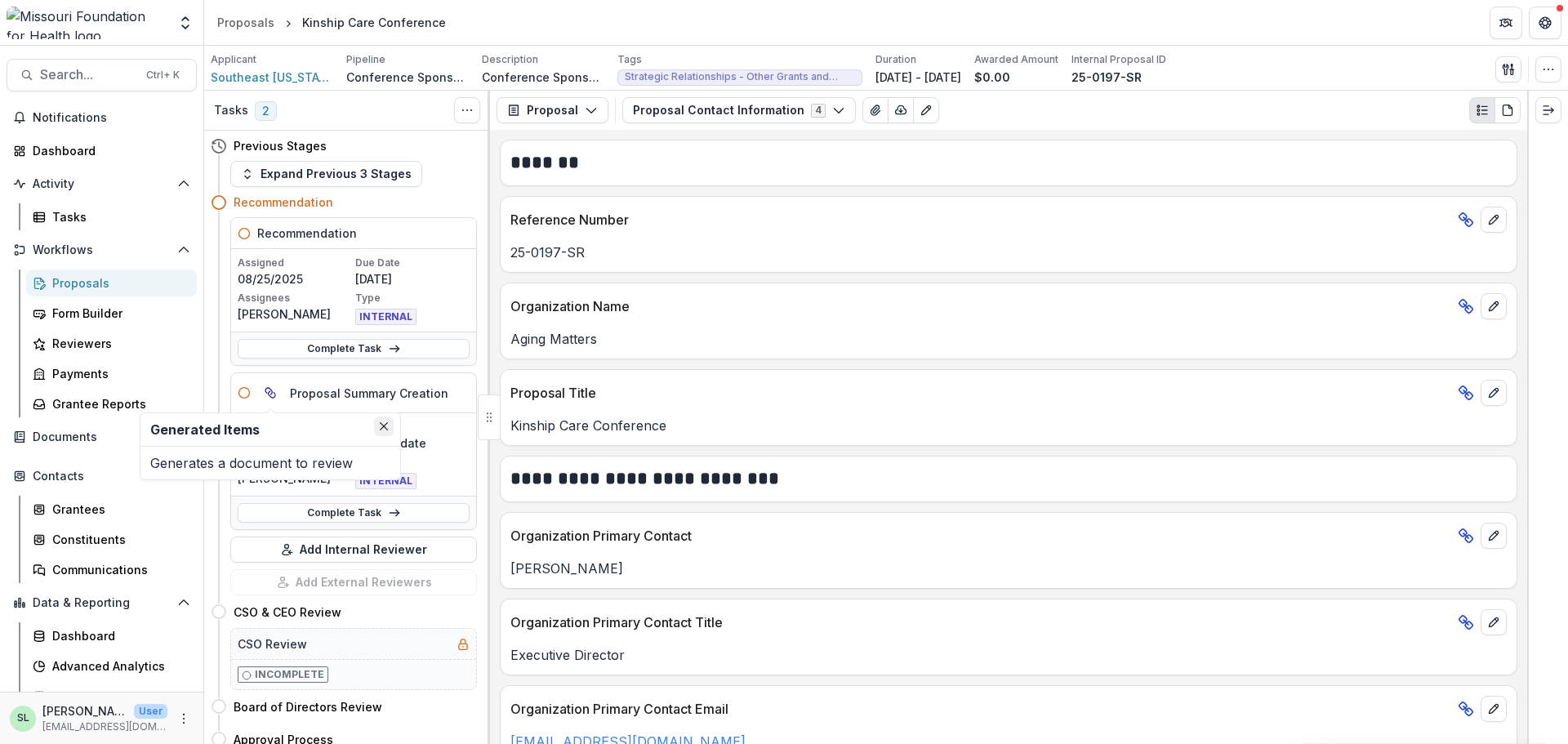
click at [384, 431] on button "Close" at bounding box center [383, 425] width 19 height 19
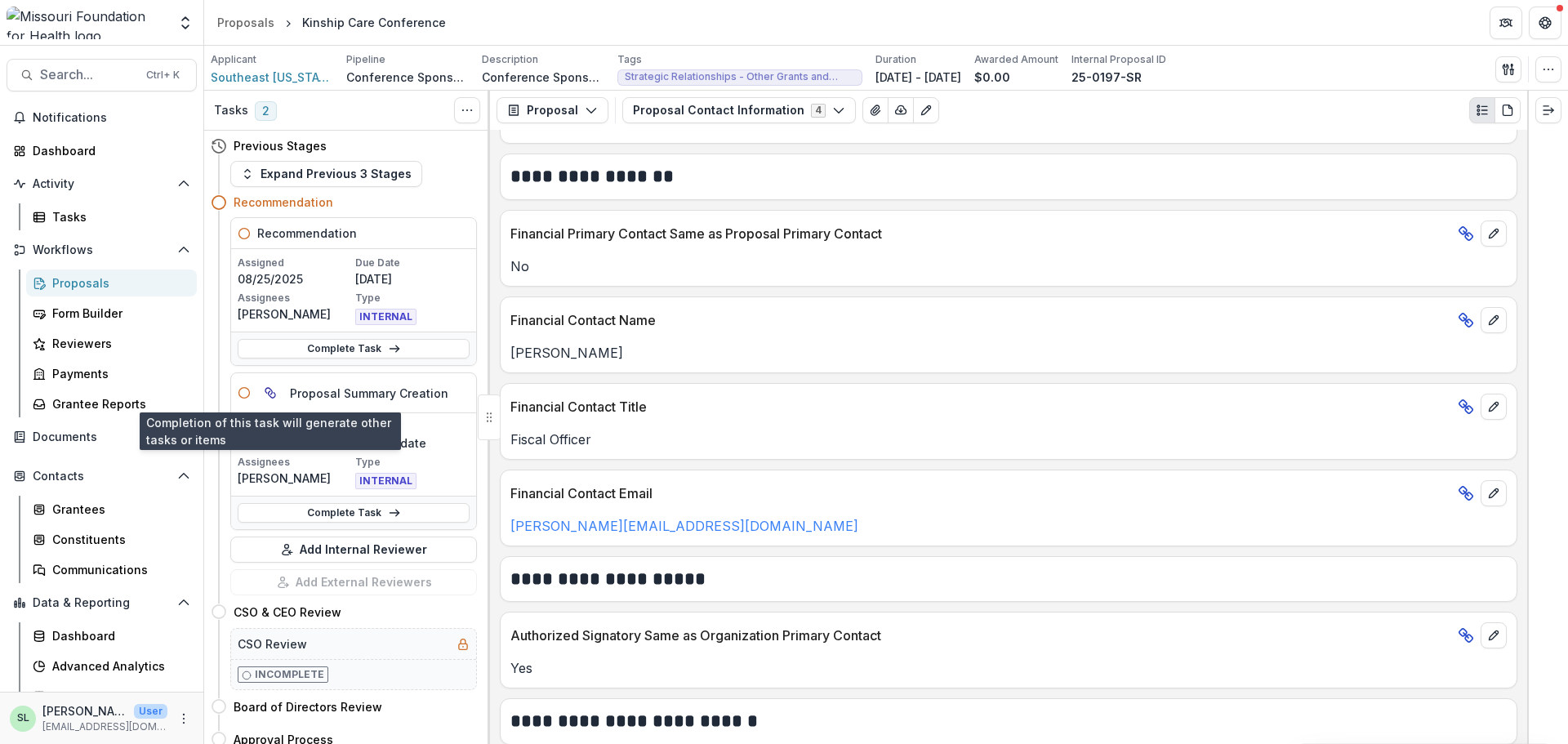
scroll to position [1118, 0]
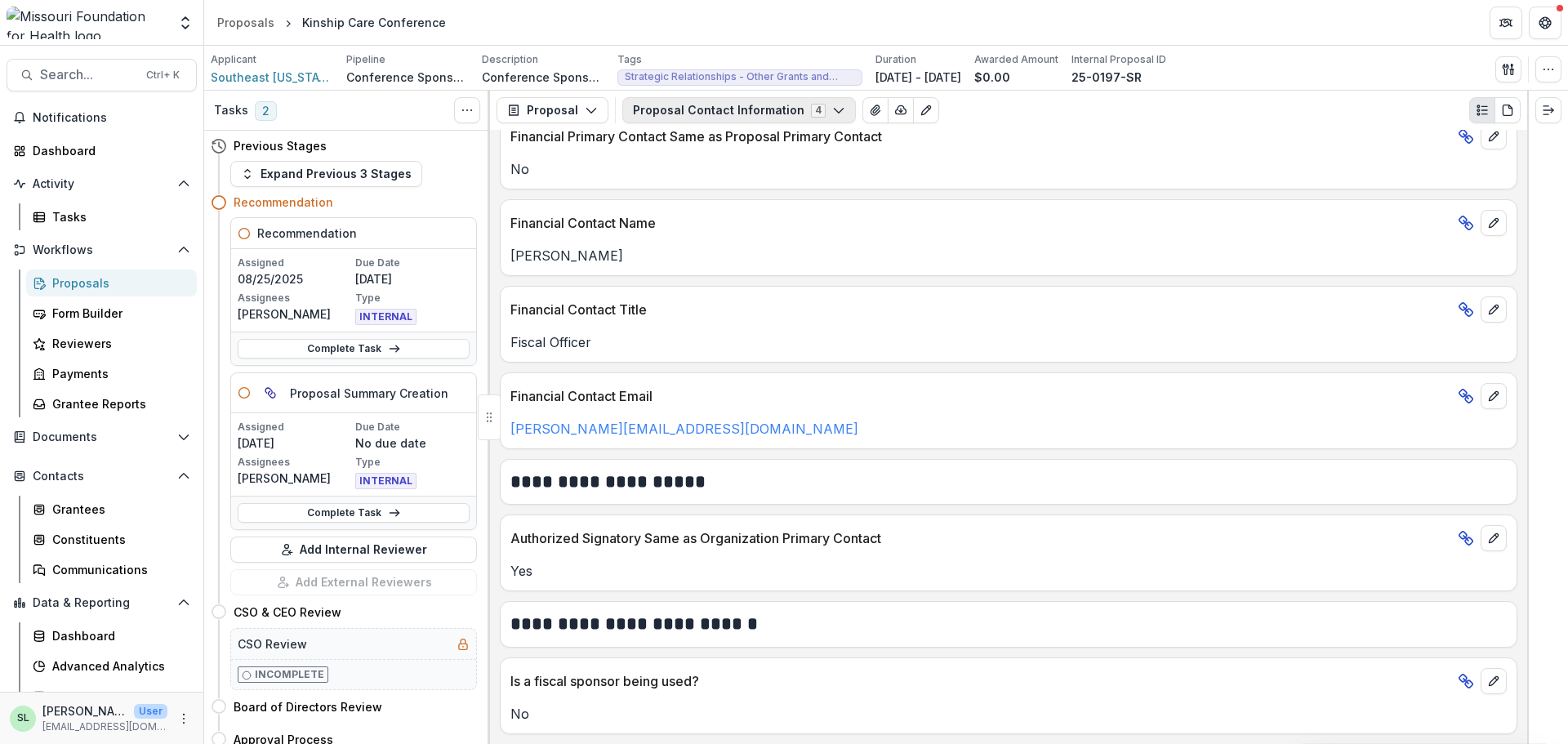
click at [714, 112] on button "Proposal Contact Information 4" at bounding box center [739, 110] width 233 height 26
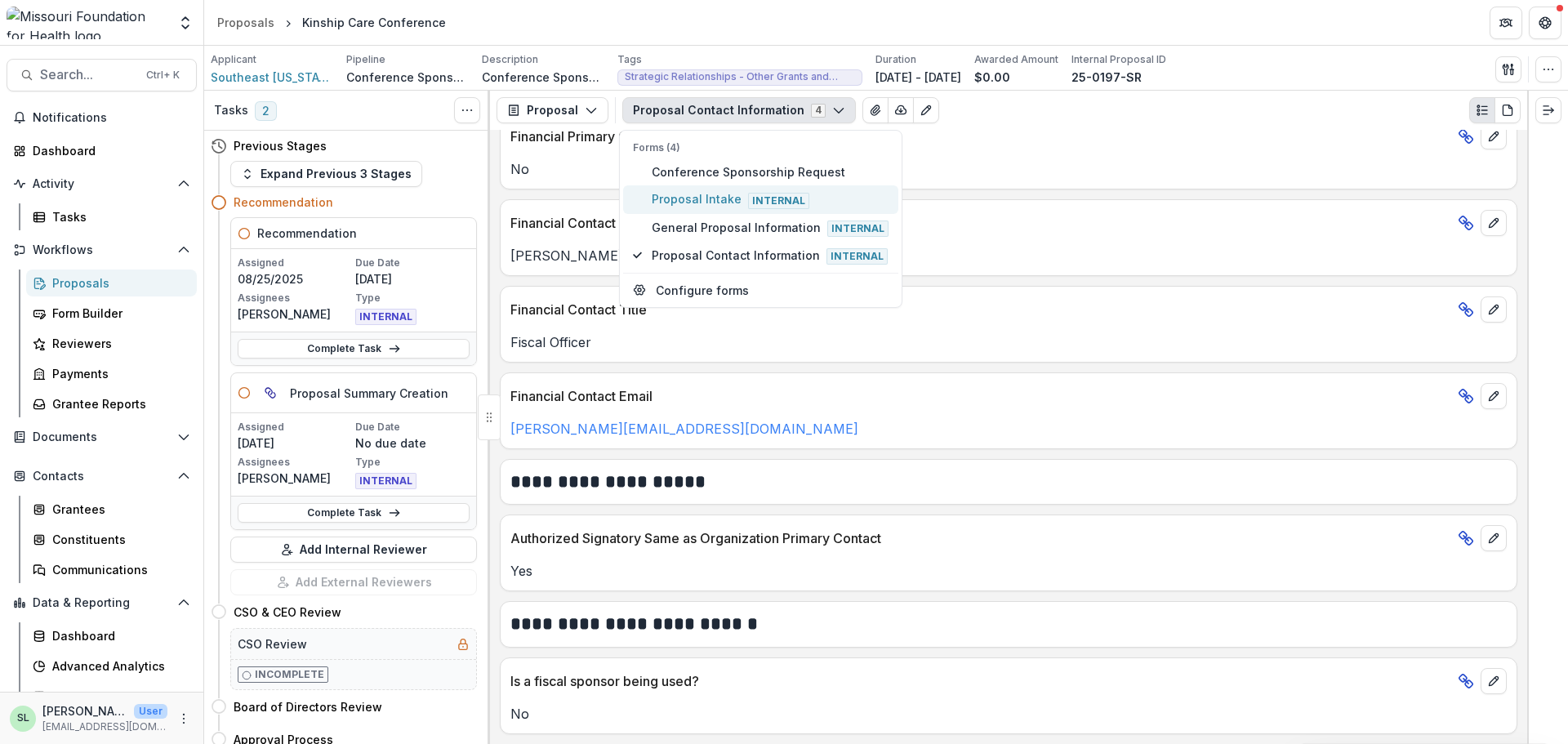
click at [703, 199] on span "Proposal Intake Internal" at bounding box center [770, 199] width 237 height 18
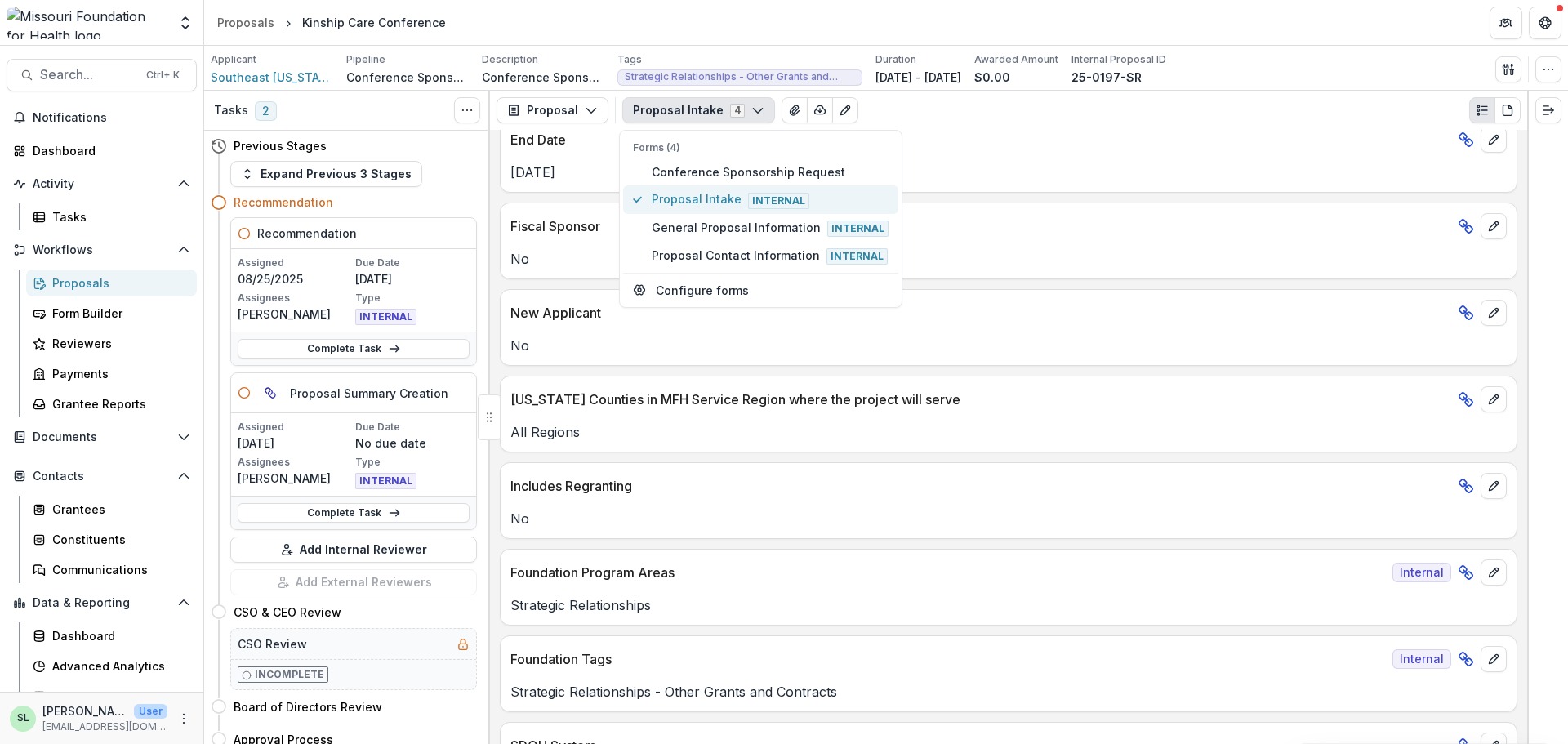
scroll to position [1183, 0]
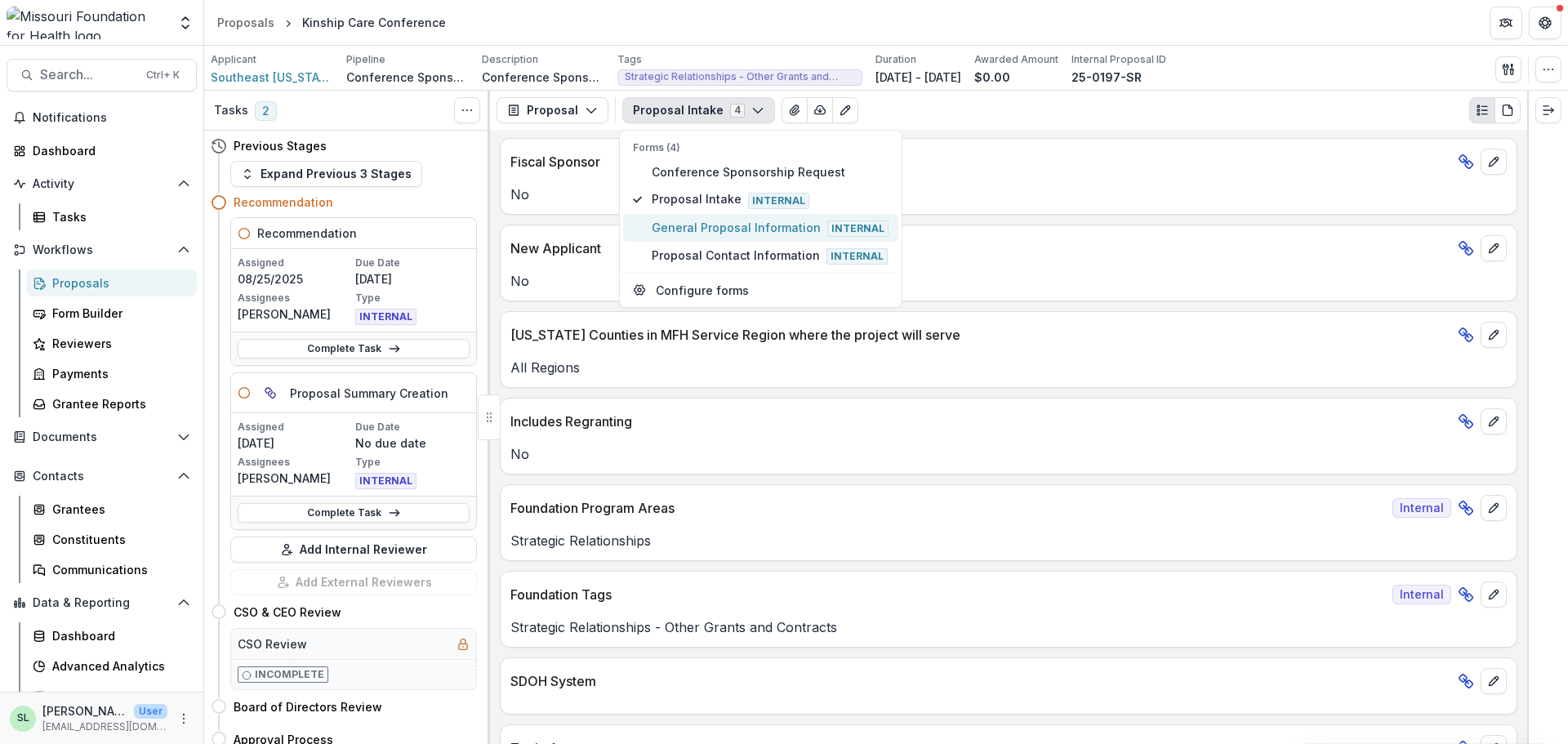
click at [710, 236] on span "General Proposal Information Internal" at bounding box center [770, 227] width 237 height 18
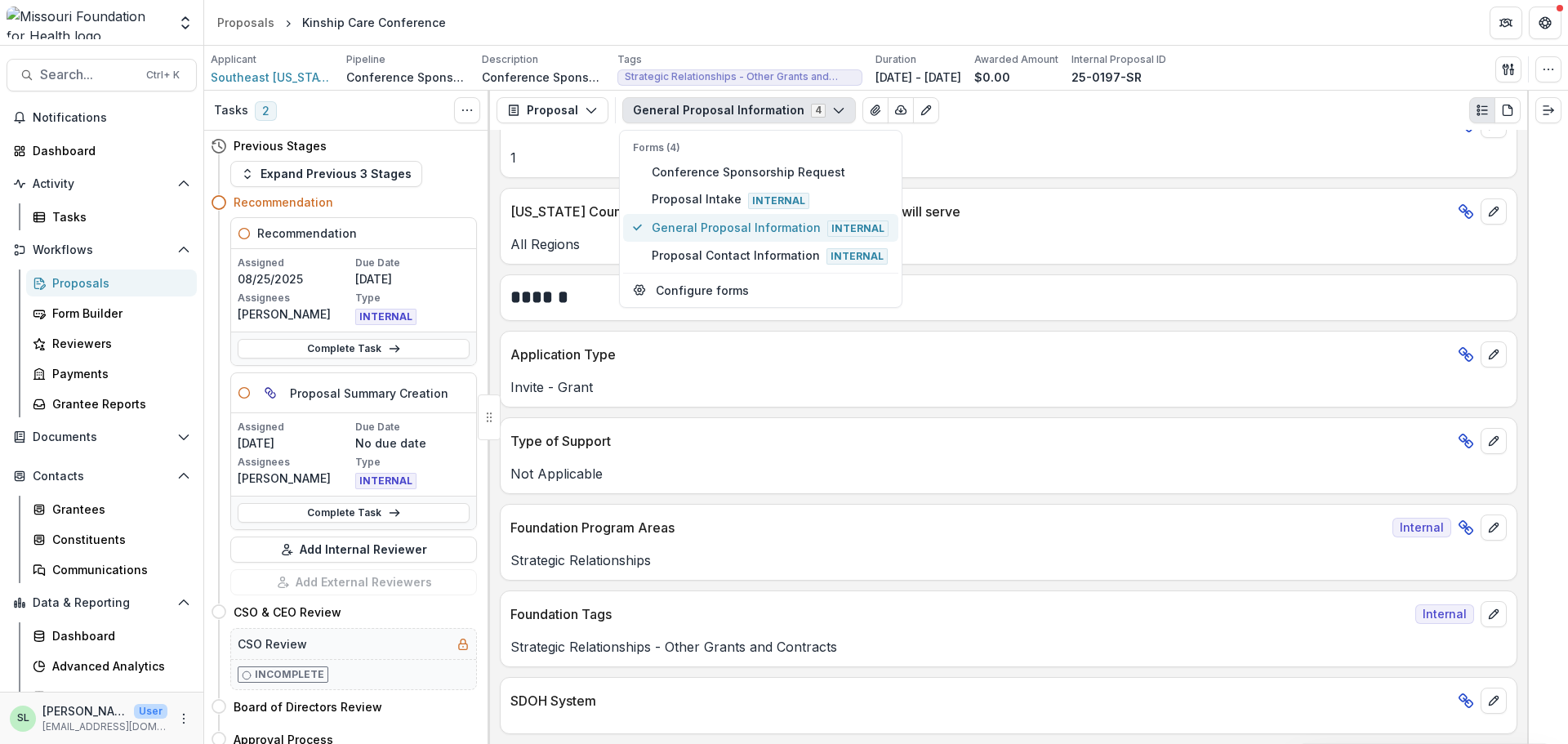
scroll to position [1222, 0]
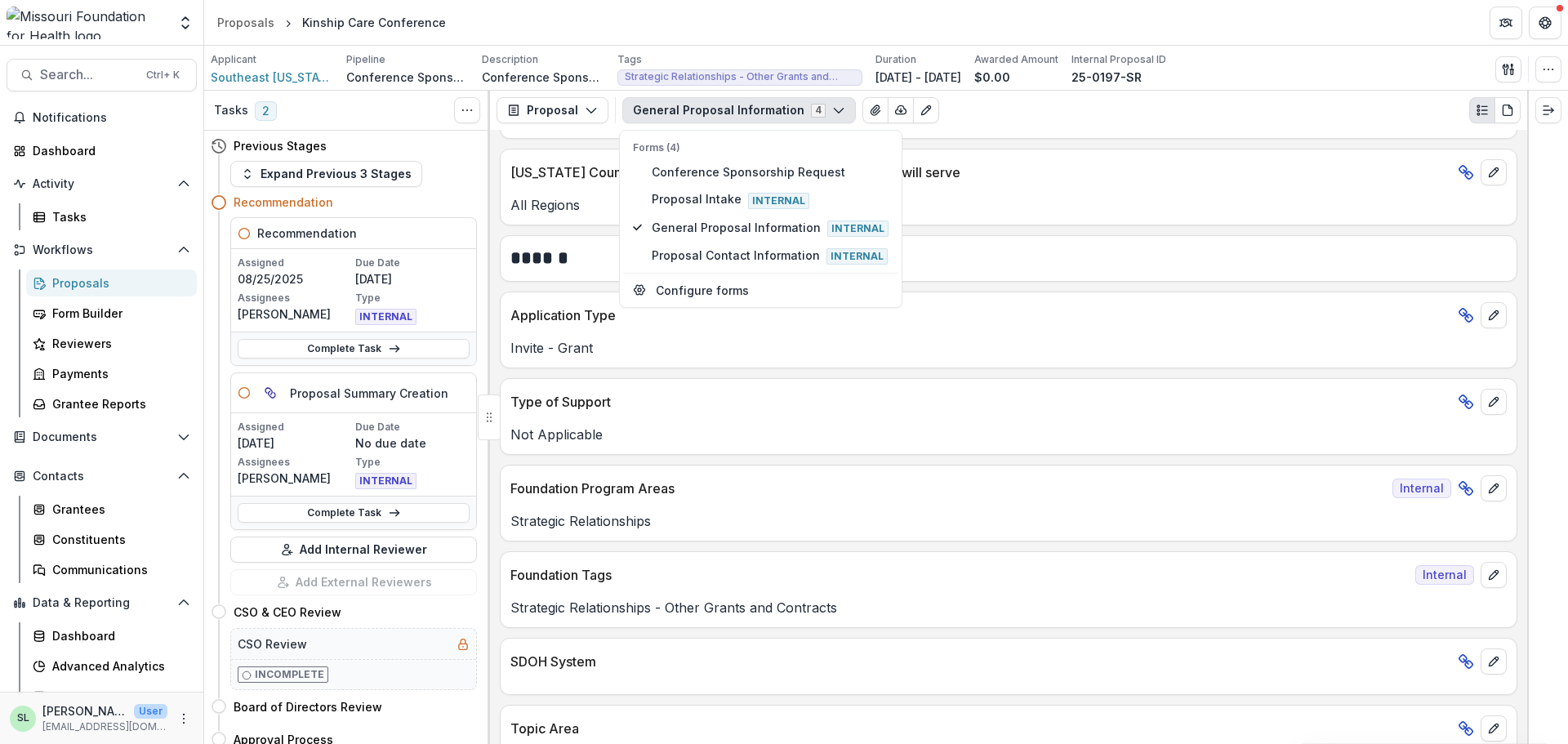
click at [789, 417] on div "Not Applicable" at bounding box center [1008, 429] width 1016 height 29
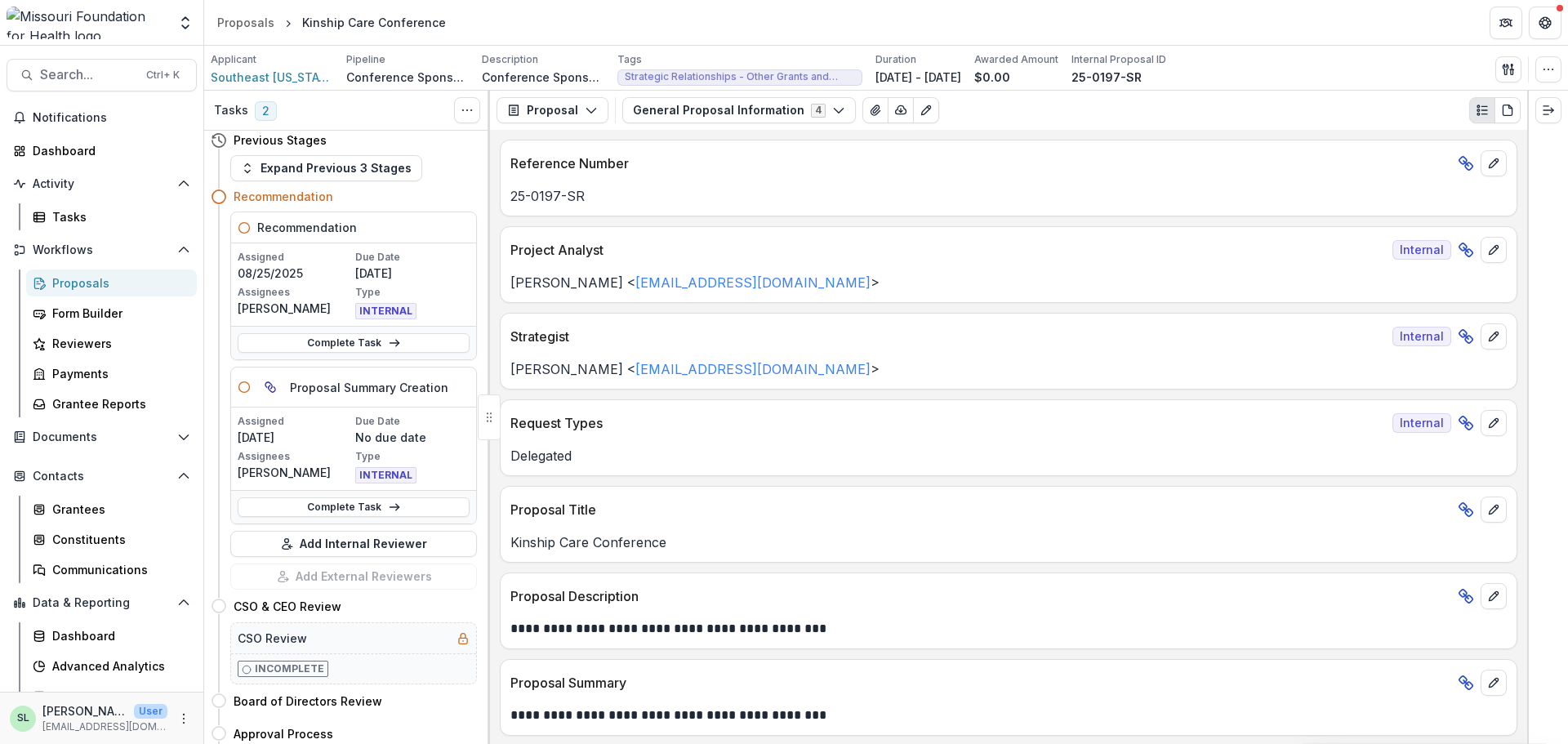
scroll to position [0, 0]
